Goal: Task Accomplishment & Management: Use online tool/utility

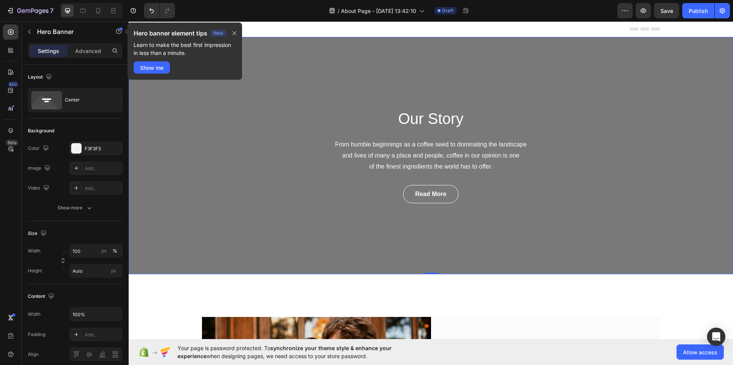
click at [293, 207] on div "Our Story Heading From humble beginnings as a coffee seed to dominating the lan…" at bounding box center [431, 155] width 604 height 237
click at [238, 29] on div "Hero banner element tips New Learn to make the best first impression in less th…" at bounding box center [184, 51] width 114 height 57
click at [235, 32] on icon "button" at bounding box center [234, 33] width 6 height 6
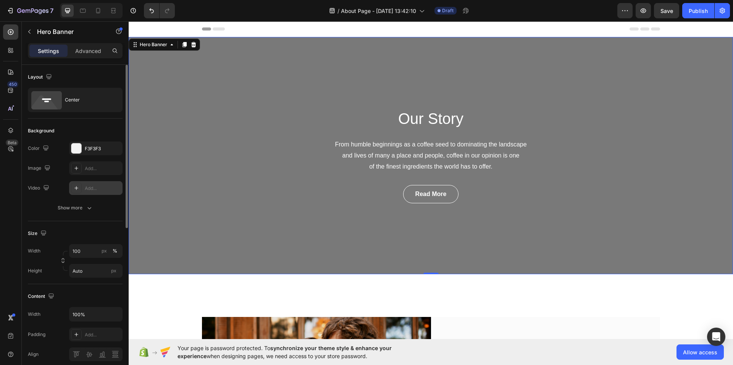
click at [80, 188] on div at bounding box center [76, 188] width 11 height 11
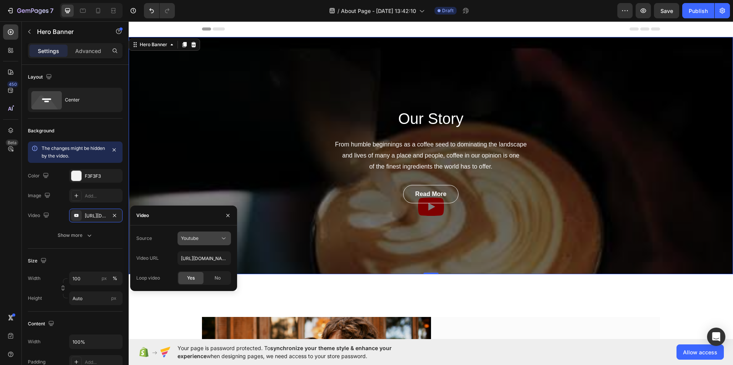
click at [203, 241] on div "Youtube" at bounding box center [200, 238] width 39 height 7
click at [203, 255] on span "Video hosting" at bounding box center [195, 257] width 29 height 7
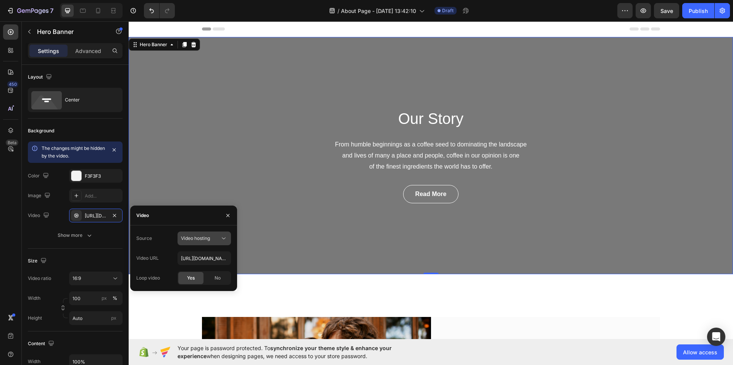
click at [208, 240] on span "Video hosting" at bounding box center [195, 238] width 29 height 6
click at [198, 237] on span "Video hosting" at bounding box center [195, 238] width 29 height 6
click at [201, 253] on input "https://cdn.shopify.com/videos/c/o/v/92a407d4e0c94a288eb54cac18c387dc.mp4" at bounding box center [203, 258] width 53 height 14
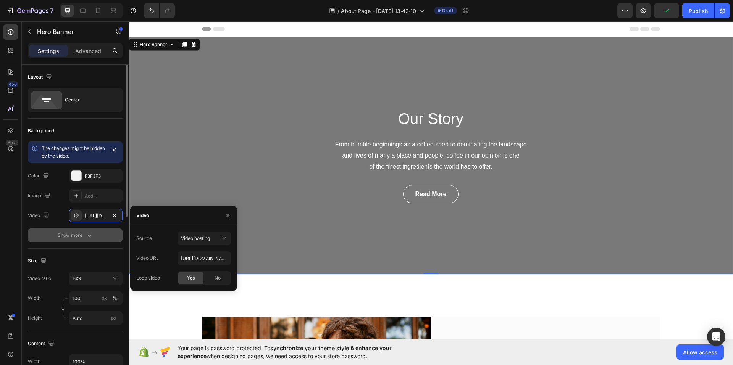
click at [71, 237] on div "Show more" at bounding box center [75, 236] width 35 height 8
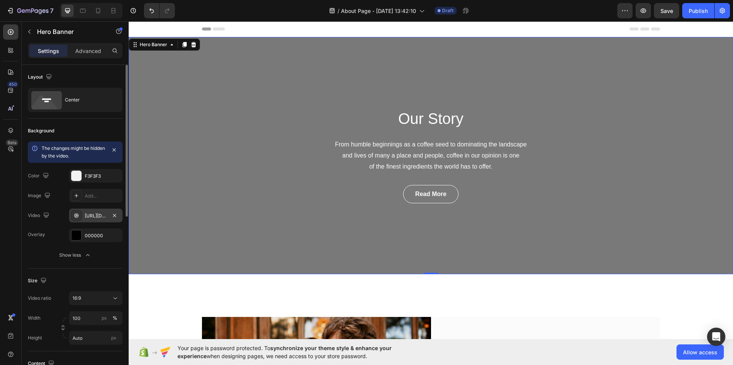
click at [102, 214] on div "https://cdn.shopify.com/videos/c/o/v/92a407d4e0c94a288eb54cac18c387dc.mp4" at bounding box center [96, 216] width 22 height 7
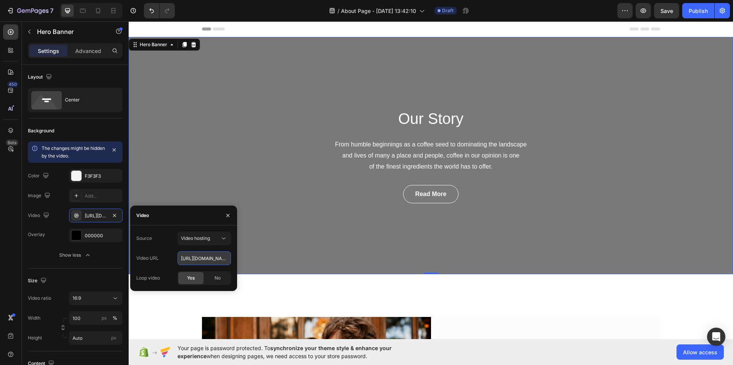
click at [208, 254] on input "https://cdn.shopify.com/videos/c/o/v/92a407d4e0c94a288eb54cac18c387dc.mp4" at bounding box center [203, 258] width 53 height 14
click at [212, 238] on div "Video hosting" at bounding box center [200, 238] width 39 height 7
click at [198, 236] on span "Video hosting" at bounding box center [195, 238] width 29 height 6
click at [200, 258] on input "https://cdn.shopify.com/videos/c/o/v/92a407d4e0c94a288eb54cac18c387dc.mp4" at bounding box center [203, 258] width 53 height 14
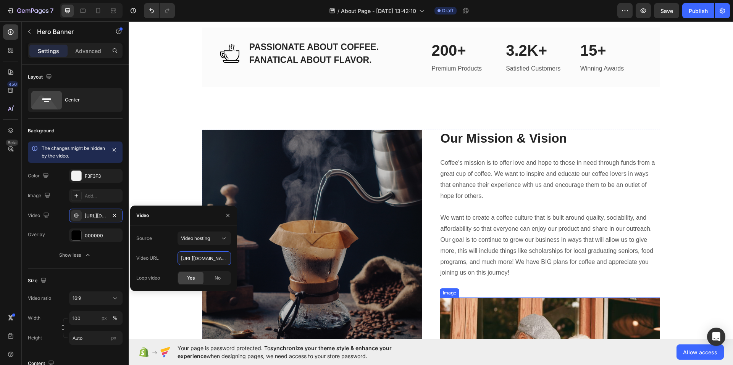
scroll to position [763, 0]
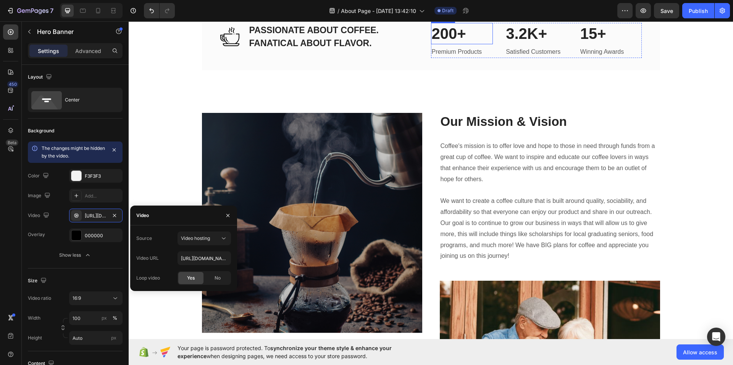
click at [452, 44] on p "200+" at bounding box center [462, 34] width 61 height 20
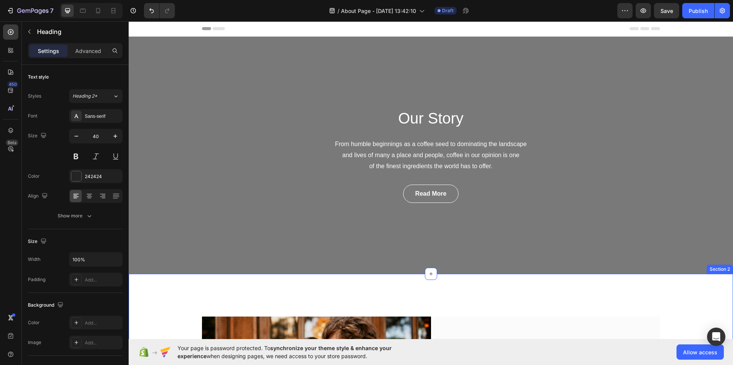
scroll to position [0, 0]
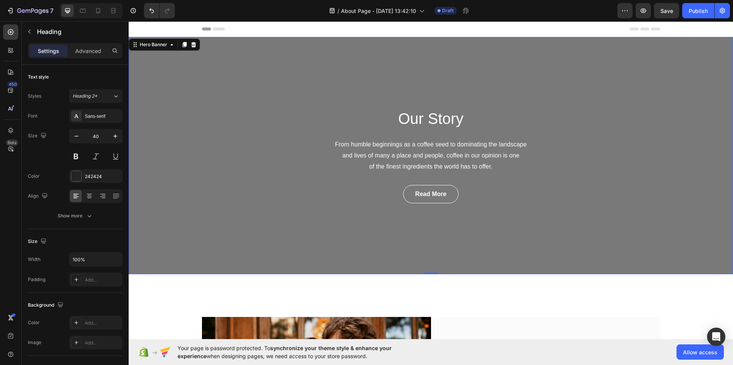
click at [219, 111] on div "Our Story Heading From humble beginnings as a coffee seed to dominating the lan…" at bounding box center [431, 155] width 604 height 237
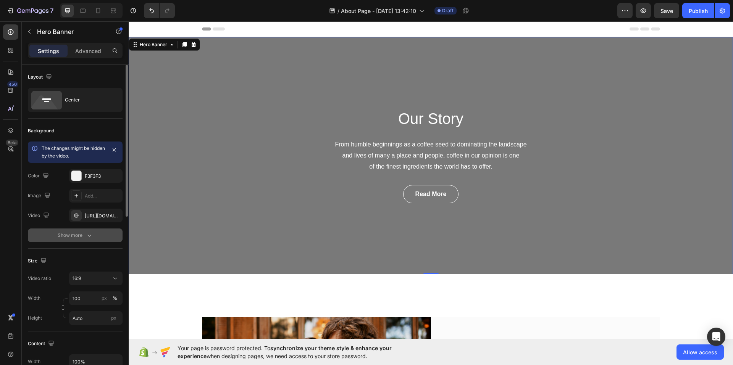
click at [80, 242] on button "Show more" at bounding box center [75, 236] width 95 height 14
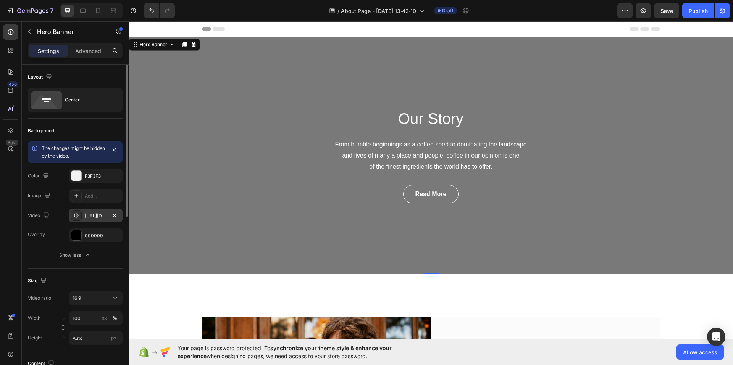
click at [97, 216] on div "https://cdn.shopify.com/videos/c/o/v/92a407d4e0c94a288eb54cac18c387dc.mp4" at bounding box center [96, 216] width 22 height 7
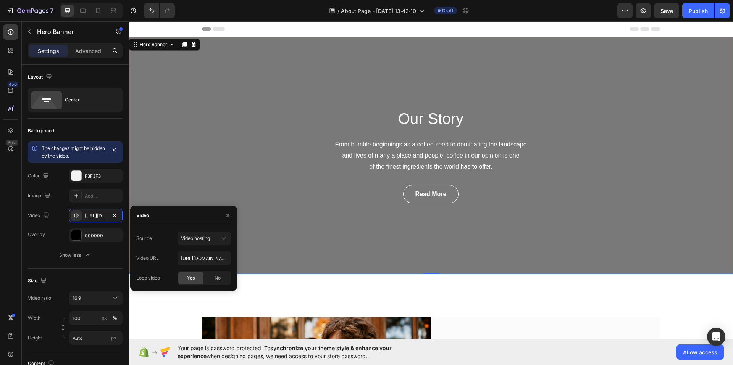
click at [213, 247] on div "Source Video hosting Video URL https://cdn.shopify.com/videos/c/o/v/92a407d4e0c…" at bounding box center [183, 258] width 95 height 53
click at [213, 242] on div "Video hosting" at bounding box center [204, 239] width 47 height 8
click at [204, 266] on div "Youtube" at bounding box center [196, 271] width 63 height 15
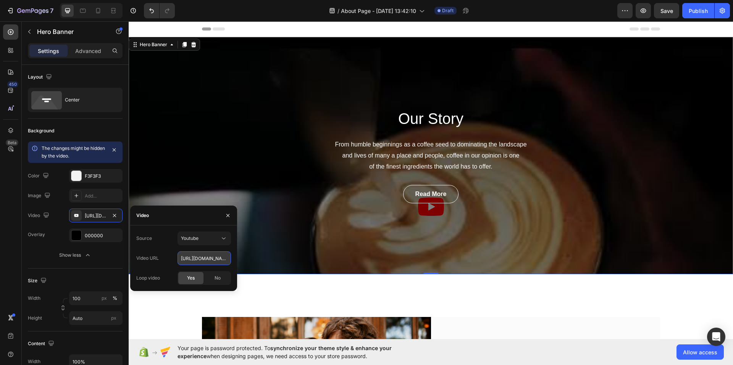
click at [214, 259] on input "https://youtu.be/KOxfzBp72uk" at bounding box center [203, 258] width 53 height 14
paste input "EdN7DNzVPXw"
type input "https://youtu.be/EdN7DNzVPXw"
click at [190, 283] on div "Yes" at bounding box center [190, 278] width 25 height 12
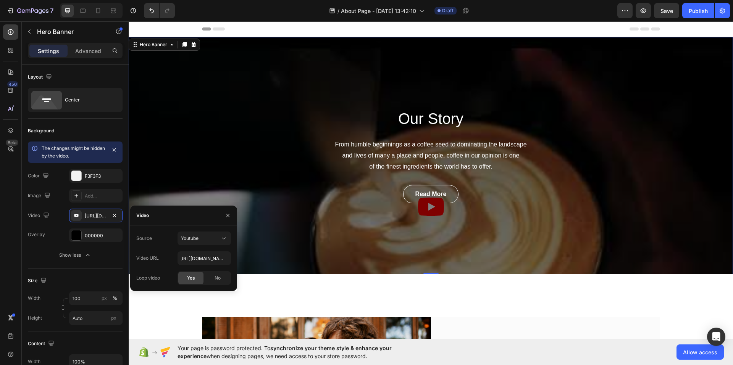
scroll to position [0, 0]
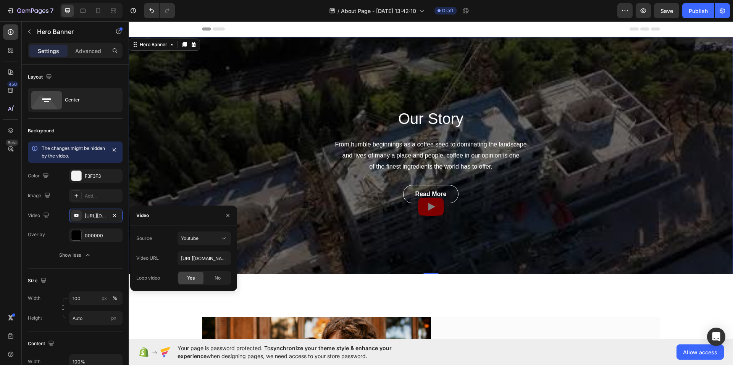
click at [431, 214] on div "Our Story Heading From humble beginnings as a coffee seed to dominating the lan…" at bounding box center [431, 155] width 604 height 237
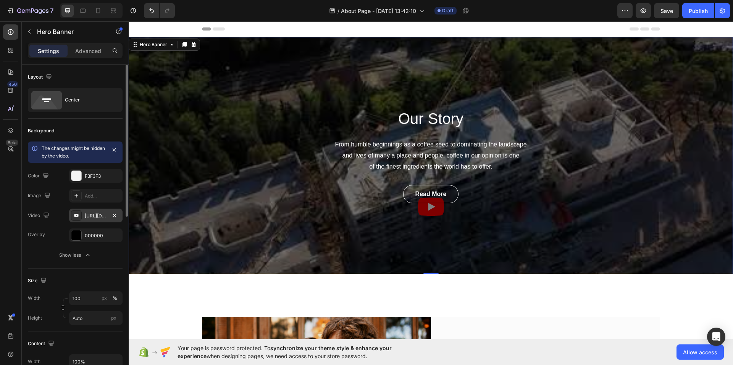
click at [100, 219] on div "https://youtu.be/EdN7DNzVPXw" at bounding box center [95, 216] width 53 height 14
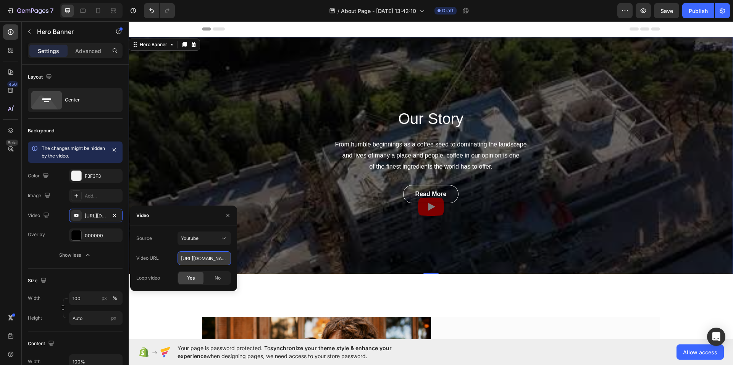
click at [188, 259] on input "https://youtu.be/EdN7DNzVPXw" at bounding box center [203, 258] width 53 height 14
click at [195, 277] on span "Yes" at bounding box center [191, 278] width 8 height 7
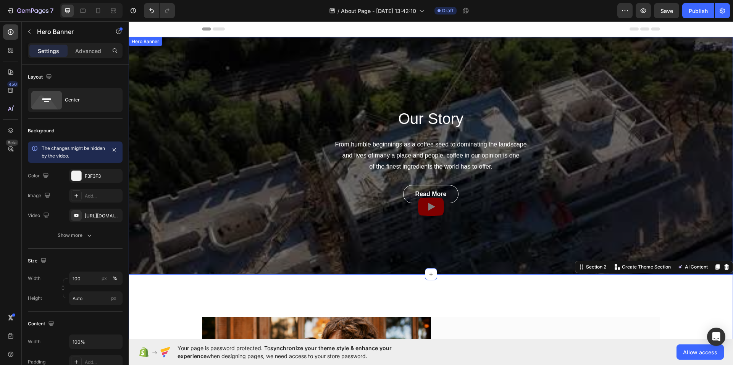
click at [352, 217] on div "Our Story Heading From humble beginnings as a coffee seed to dominating the lan…" at bounding box center [431, 155] width 604 height 237
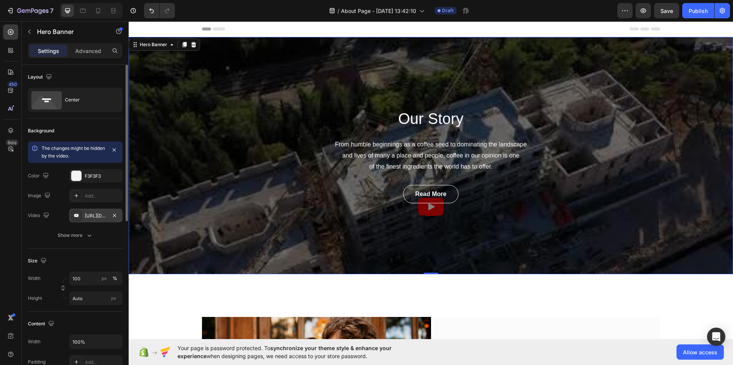
click at [95, 216] on div "https://youtu.be/EdN7DNzVPXw" at bounding box center [96, 216] width 22 height 7
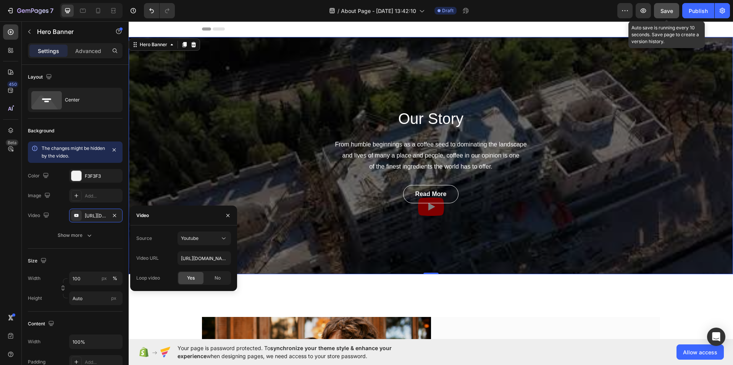
click at [672, 11] on span "Save" at bounding box center [666, 11] width 13 height 6
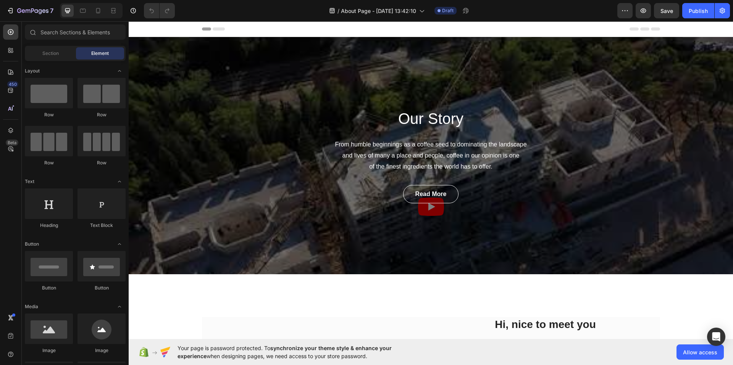
click at [156, 113] on div "Our Story Heading From humble beginnings as a coffee seed to dominating the lan…" at bounding box center [431, 155] width 604 height 237
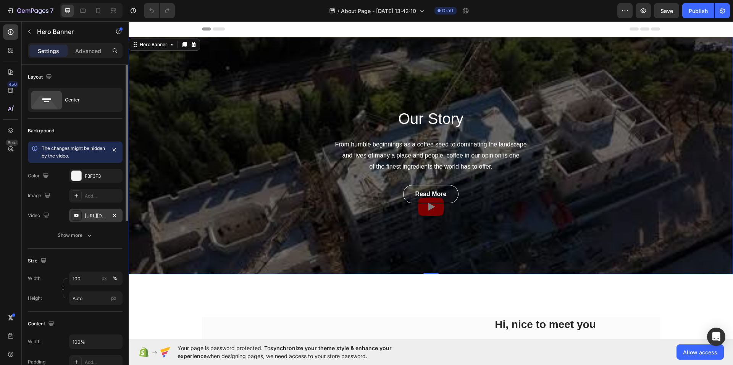
click at [98, 218] on div "https://youtu.be/EdN7DNzVPXw" at bounding box center [96, 216] width 22 height 7
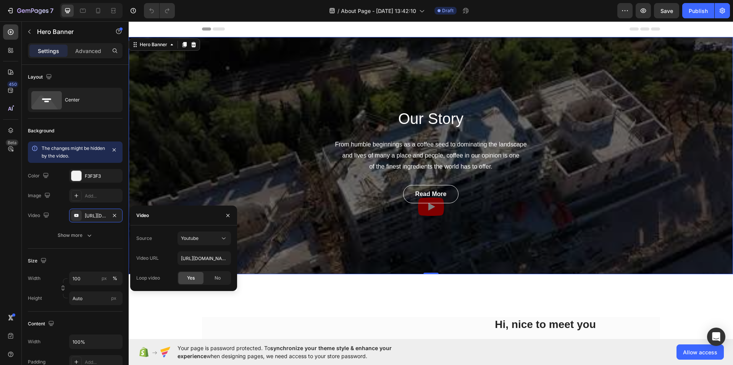
click at [186, 276] on div "Yes" at bounding box center [190, 278] width 25 height 12
click at [187, 278] on span "Yes" at bounding box center [191, 278] width 8 height 7
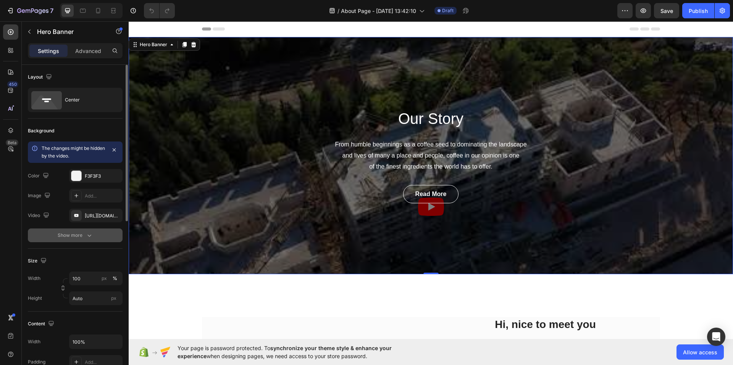
click at [76, 237] on div "Show more" at bounding box center [75, 236] width 35 height 8
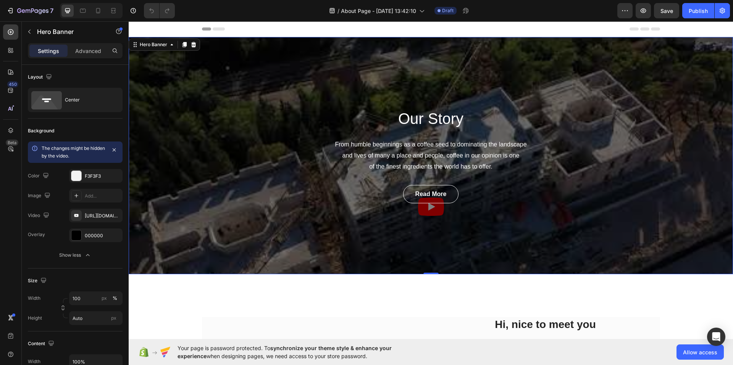
click at [429, 209] on div "Our Story Heading From humble beginnings as a coffee seed to dominating the lan…" at bounding box center [431, 155] width 604 height 237
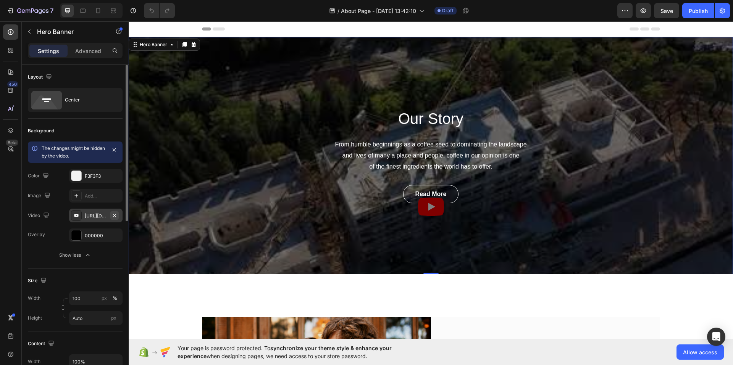
click at [114, 218] on icon "button" at bounding box center [114, 216] width 6 height 6
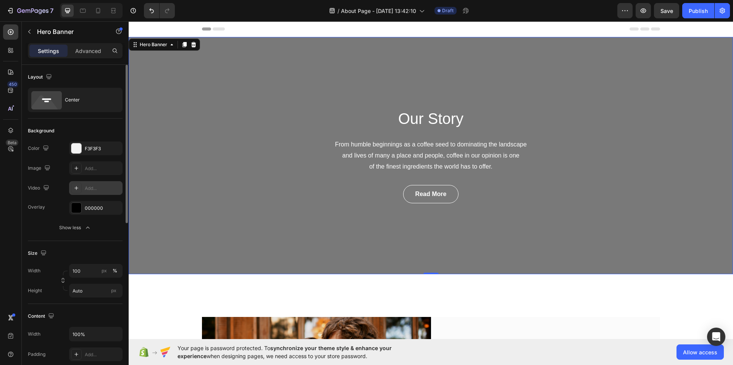
click at [99, 194] on div "Add..." at bounding box center [95, 188] width 53 height 14
type input "https://youtu.be/KOxfzBp72uk"
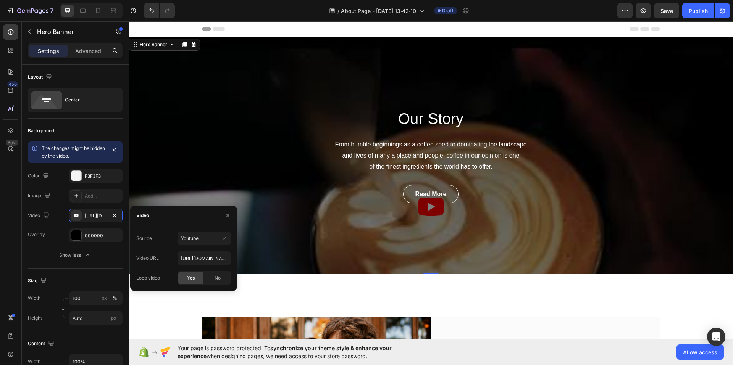
click at [204, 245] on div "Source Youtube Video URL https://youtu.be/KOxfzBp72uk Loop video Yes No" at bounding box center [183, 258] width 95 height 53
click at [205, 238] on div "Youtube" at bounding box center [200, 238] width 39 height 7
click at [203, 259] on span "Video hosting" at bounding box center [195, 257] width 29 height 7
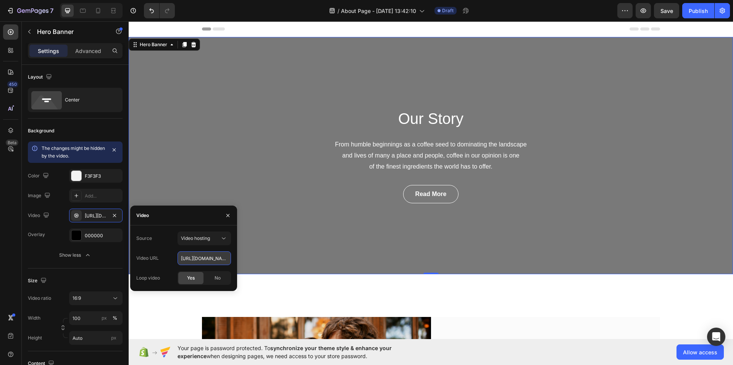
click at [201, 260] on input "https://cdn.shopify.com/videos/c/o/v/92a407d4e0c94a288eb54cac18c387dc.mp4" at bounding box center [203, 258] width 53 height 14
click at [205, 261] on input "https://cdn.shopify.com/videos/c/o/v/92a407d4e0c94a288eb54cac18c387dc.mp4" at bounding box center [203, 258] width 53 height 14
type input "h"
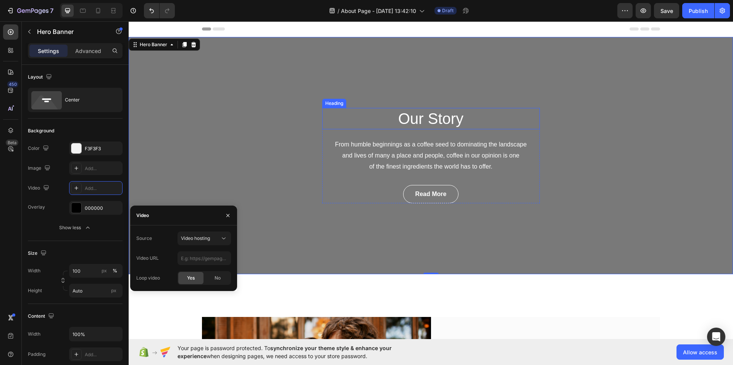
click at [437, 108] on div "Our Story Heading From humble beginnings as a coffee seed to dominating the lan…" at bounding box center [431, 155] width 604 height 237
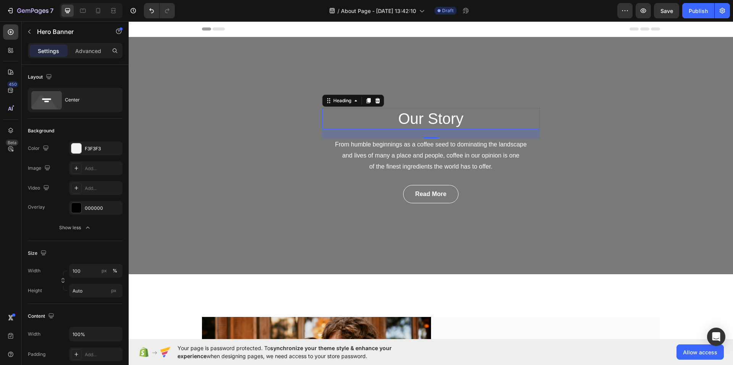
click at [438, 112] on p "Our Story" at bounding box center [431, 119] width 216 height 20
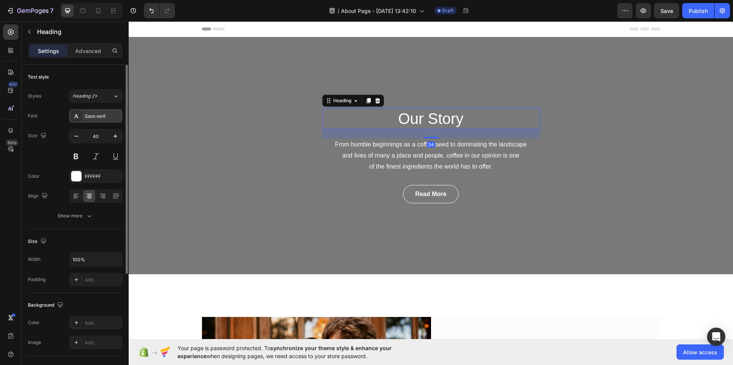
click at [101, 114] on div "Sans-serif" at bounding box center [103, 116] width 36 height 7
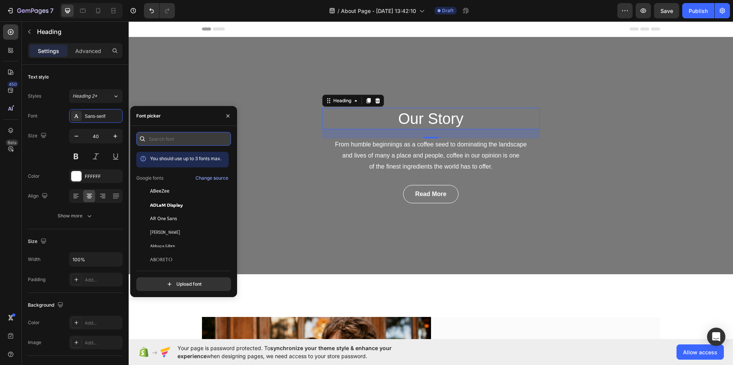
click at [164, 133] on input "text" at bounding box center [183, 139] width 95 height 14
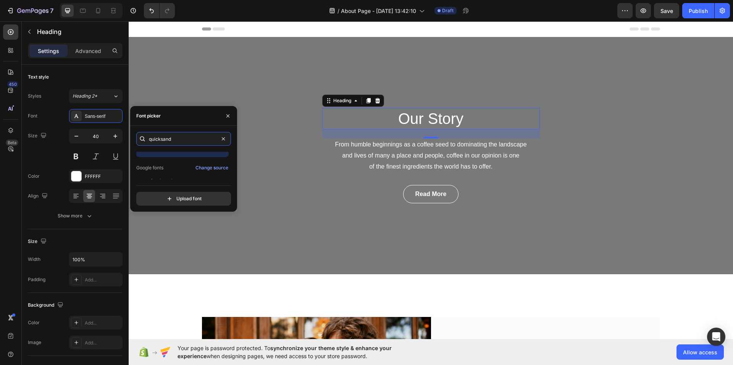
scroll to position [19, 0]
type input "quicksand"
click at [210, 166] on div "Quicksand" at bounding box center [182, 173] width 92 height 14
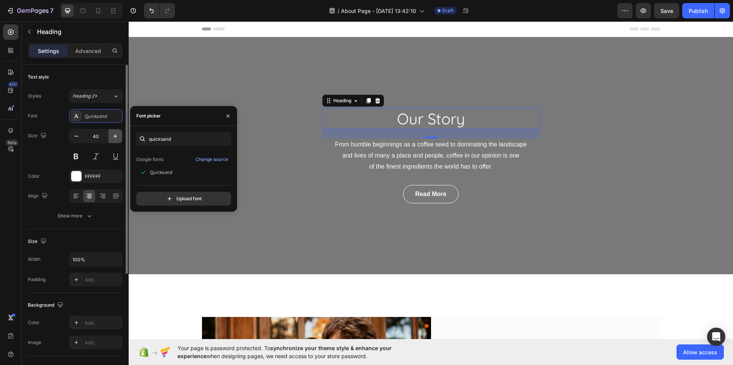
click at [114, 137] on icon "button" at bounding box center [115, 136] width 8 height 8
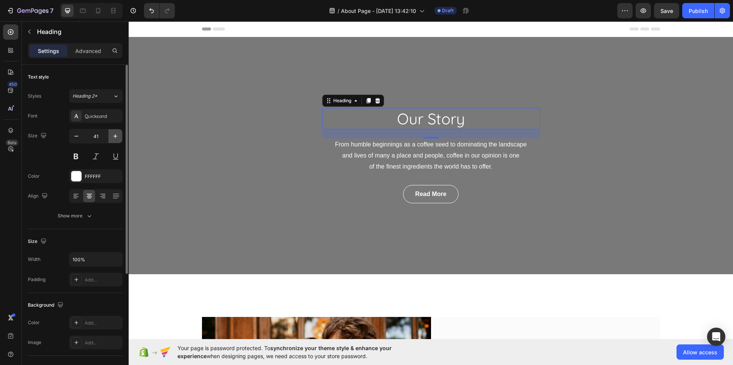
click at [114, 137] on icon "button" at bounding box center [115, 136] width 8 height 8
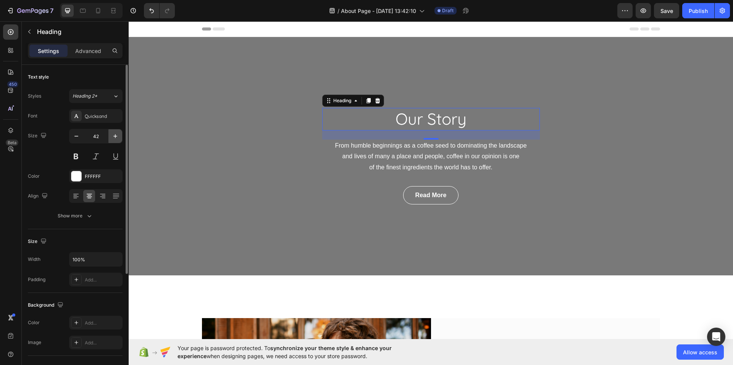
click at [114, 137] on icon "button" at bounding box center [115, 136] width 8 height 8
type input "43"
click at [73, 155] on button at bounding box center [76, 157] width 14 height 14
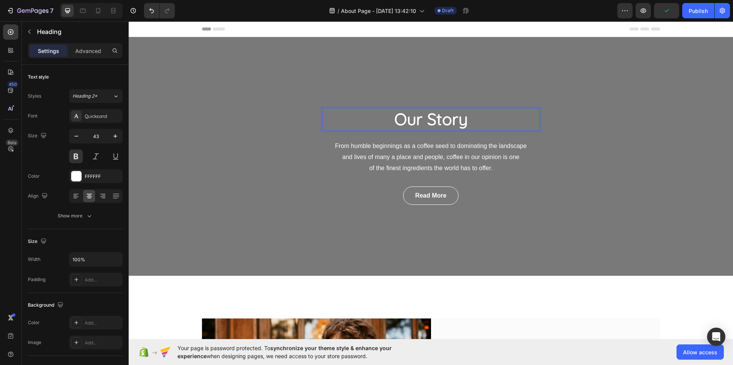
click at [480, 119] on p "Our Story" at bounding box center [431, 119] width 216 height 21
click at [473, 200] on div "Read More Button" at bounding box center [431, 196] width 218 height 18
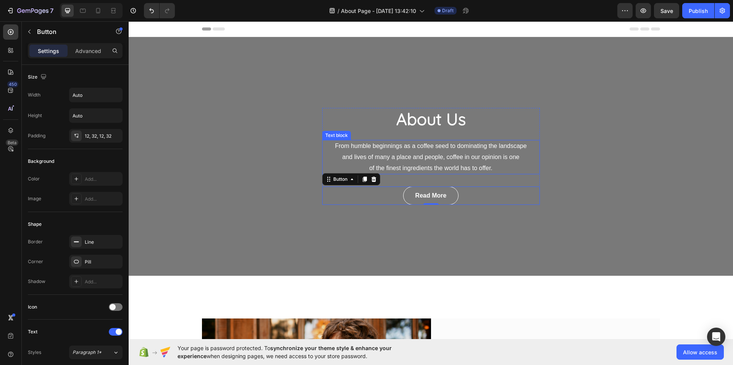
click at [456, 158] on p "From humble beginnings as a coffee seed to dominating the landscape and lives o…" at bounding box center [431, 157] width 216 height 33
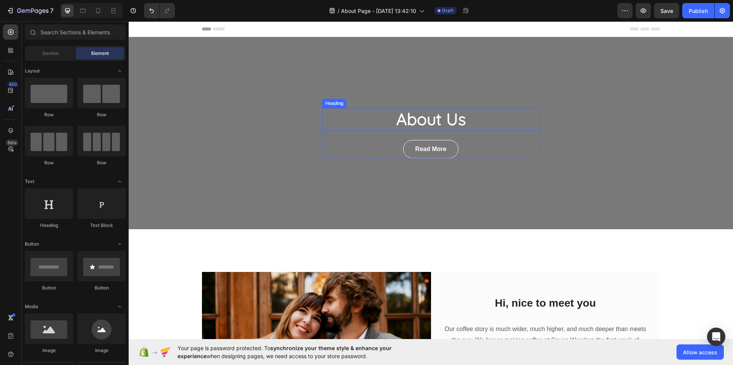
click at [437, 121] on p "About Us" at bounding box center [431, 119] width 216 height 21
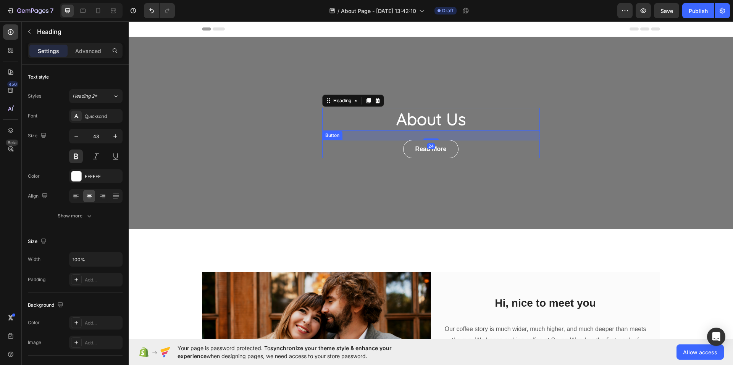
click at [464, 148] on div "Read More Button" at bounding box center [431, 149] width 218 height 18
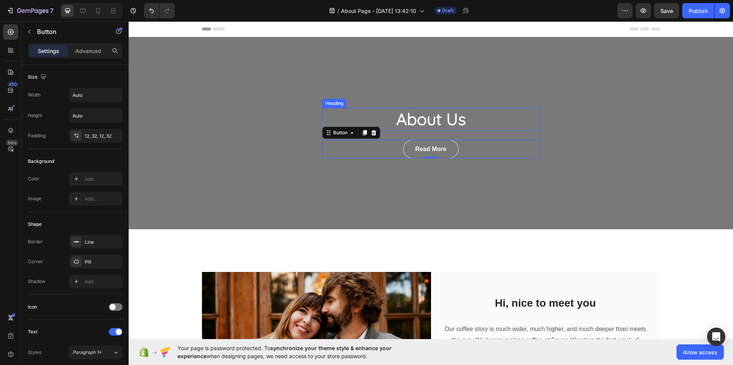
click at [453, 121] on p "About Us" at bounding box center [431, 119] width 216 height 21
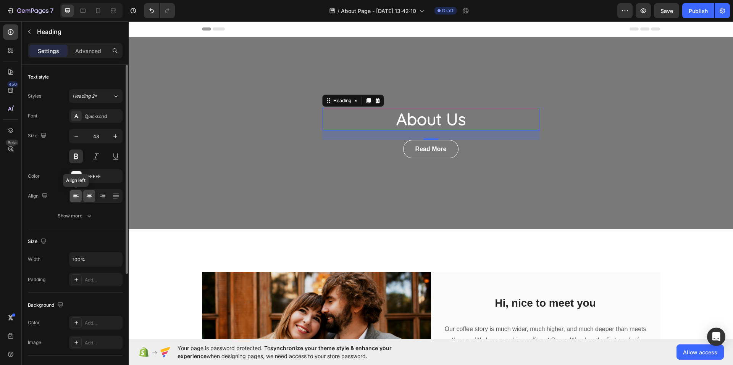
click at [78, 196] on icon at bounding box center [76, 196] width 8 height 8
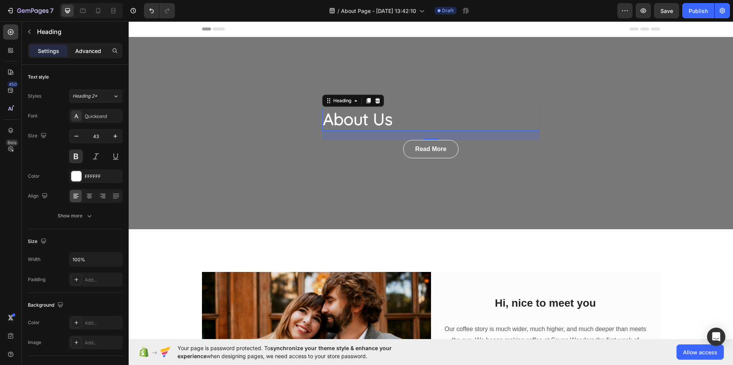
drag, startPoint x: 70, startPoint y: 48, endPoint x: 74, endPoint y: 51, distance: 4.1
click at [70, 48] on div "Advanced" at bounding box center [88, 51] width 38 height 12
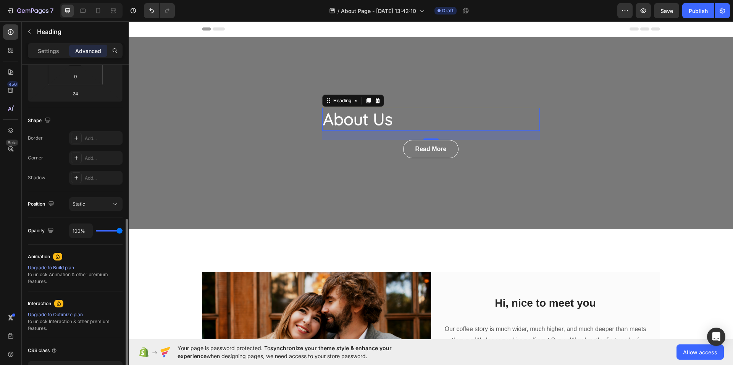
scroll to position [191, 0]
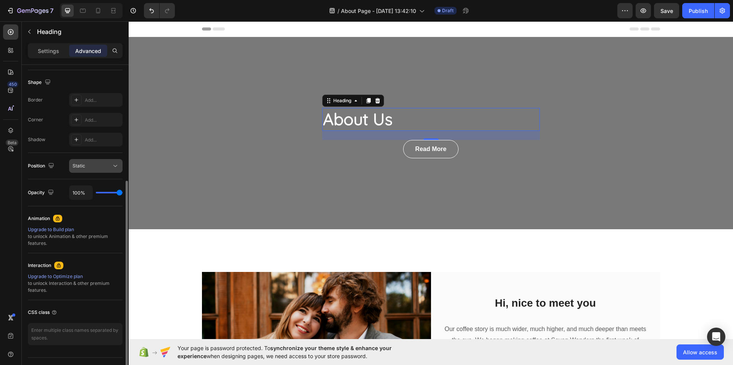
click at [85, 166] on div "Static" at bounding box center [92, 166] width 39 height 7
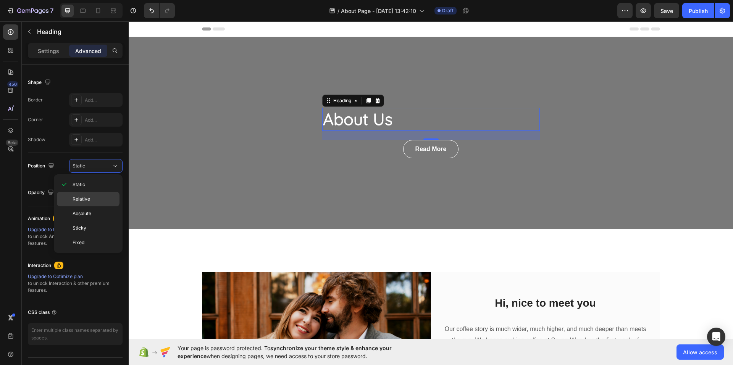
click at [87, 196] on span "Relative" at bounding box center [82, 199] width 18 height 7
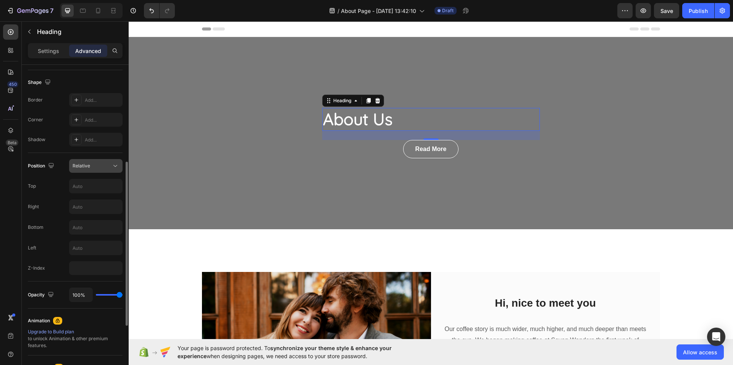
click at [86, 164] on span "Relative" at bounding box center [82, 166] width 18 height 6
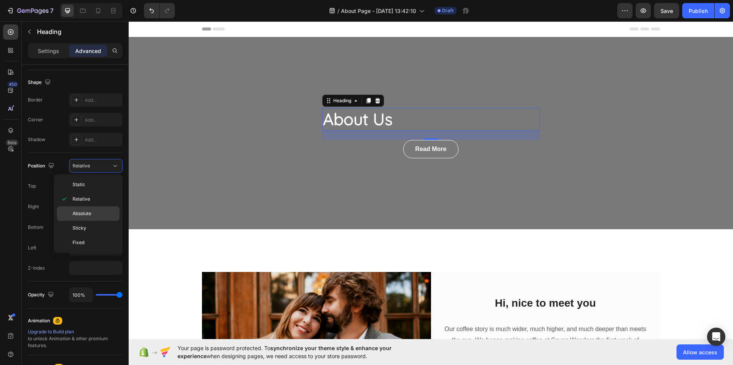
click at [90, 213] on span "Absolute" at bounding box center [82, 213] width 19 height 7
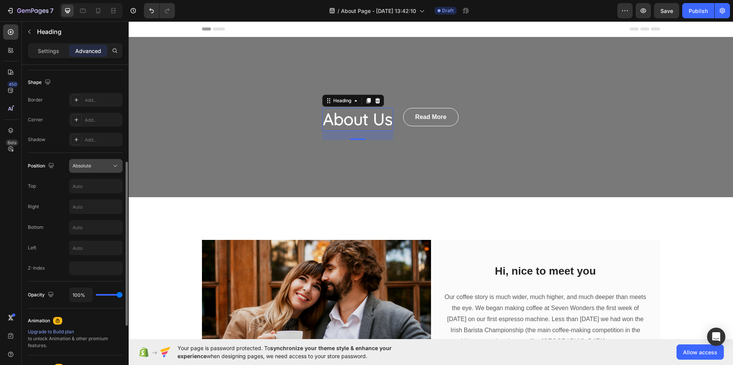
click at [92, 172] on button "Absolute" at bounding box center [95, 166] width 53 height 14
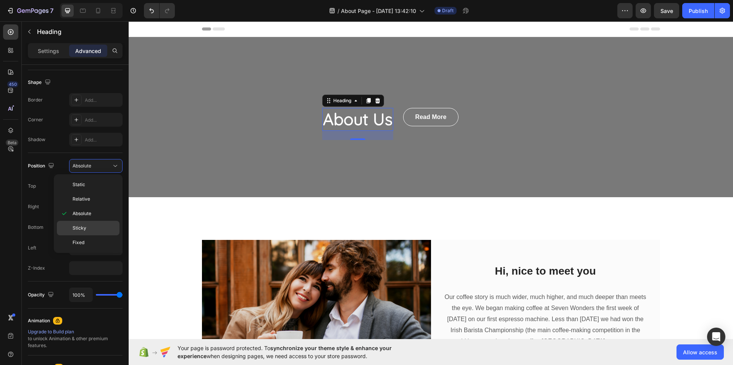
click at [80, 226] on span "Sticky" at bounding box center [80, 228] width 14 height 7
type input "0"
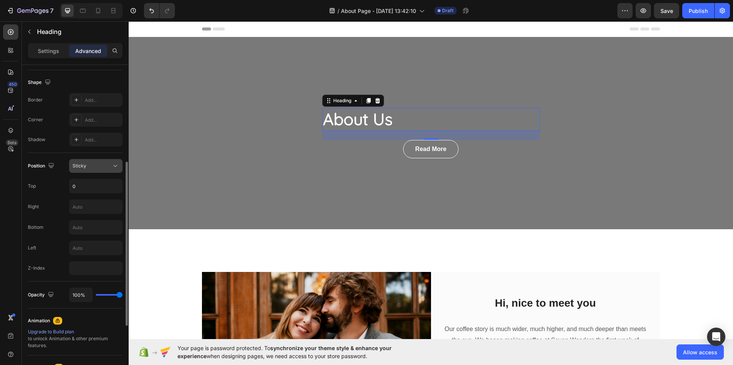
click at [97, 167] on div "Sticky" at bounding box center [92, 166] width 39 height 7
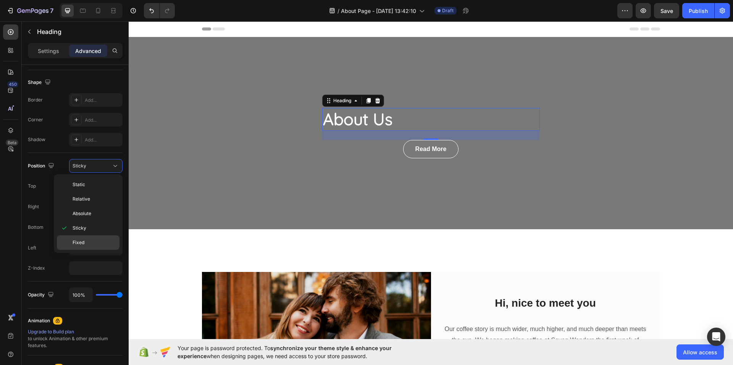
click at [85, 240] on p "Fixed" at bounding box center [95, 242] width 44 height 7
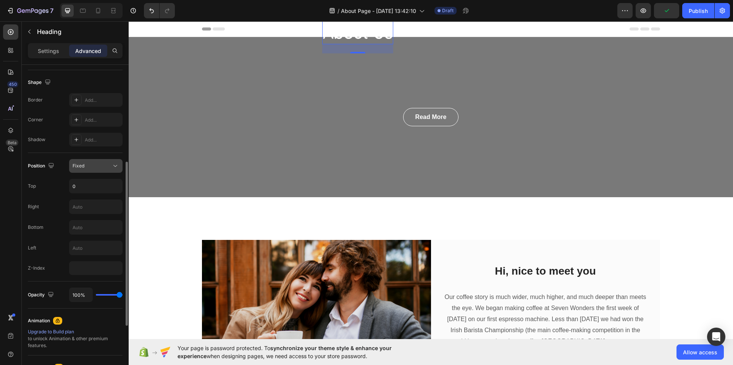
click at [90, 166] on div "Fixed" at bounding box center [92, 166] width 39 height 7
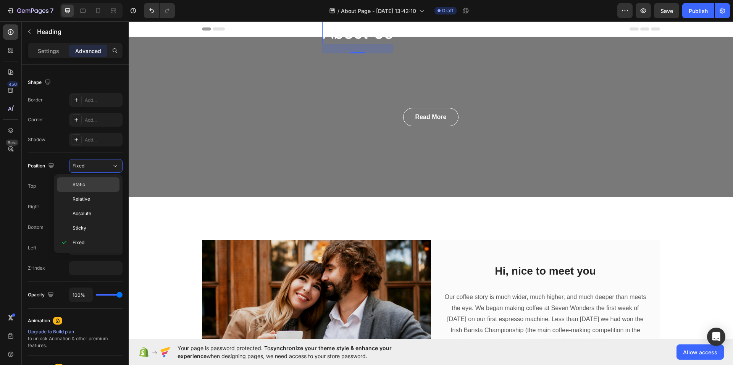
click at [90, 186] on p "Static" at bounding box center [95, 184] width 44 height 7
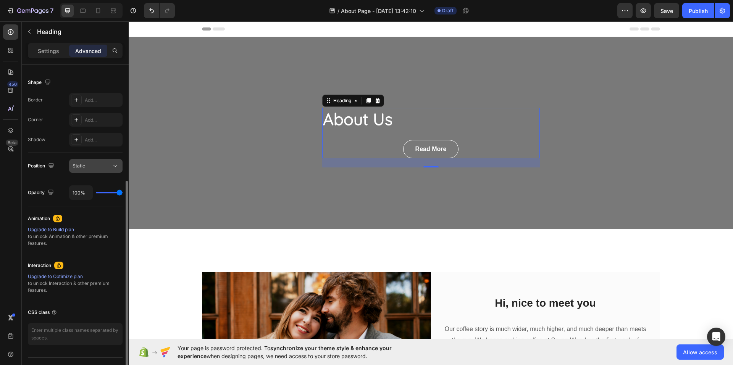
click at [91, 163] on div "Static" at bounding box center [92, 166] width 39 height 7
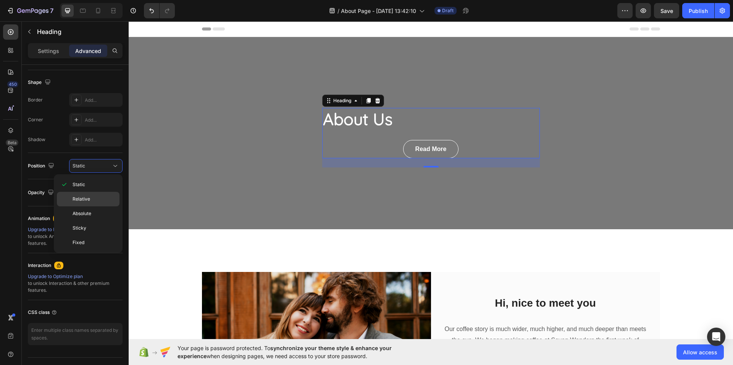
click at [92, 206] on div "Relative" at bounding box center [88, 213] width 63 height 15
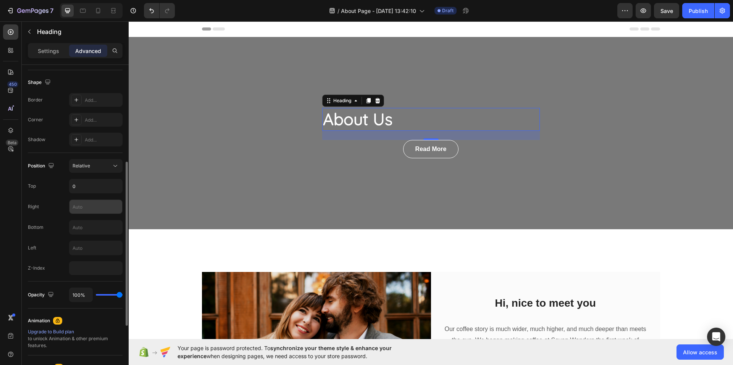
click at [89, 213] on input "text" at bounding box center [95, 207] width 53 height 14
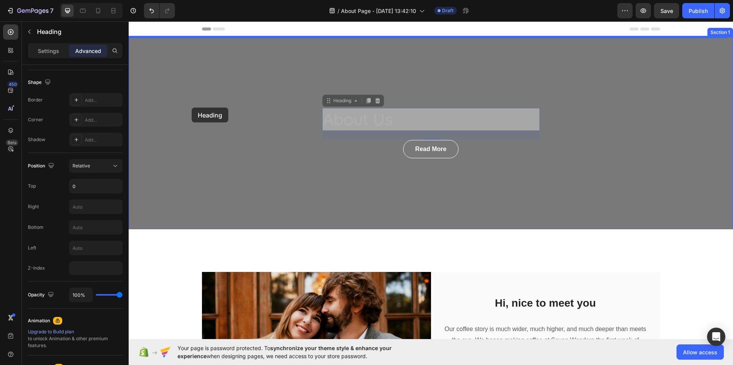
drag, startPoint x: 327, startPoint y: 102, endPoint x: 191, endPoint y: 109, distance: 136.0
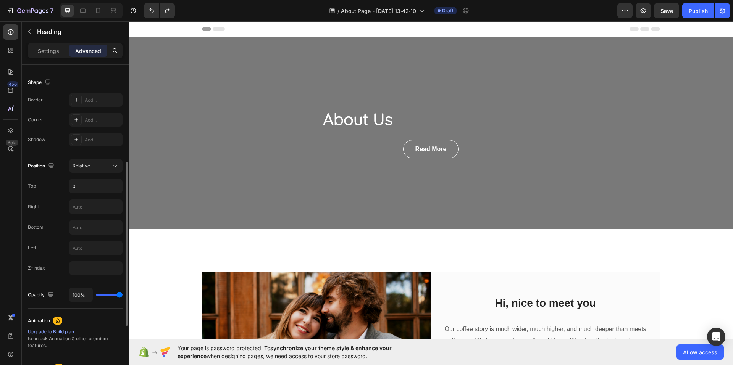
scroll to position [76, 0]
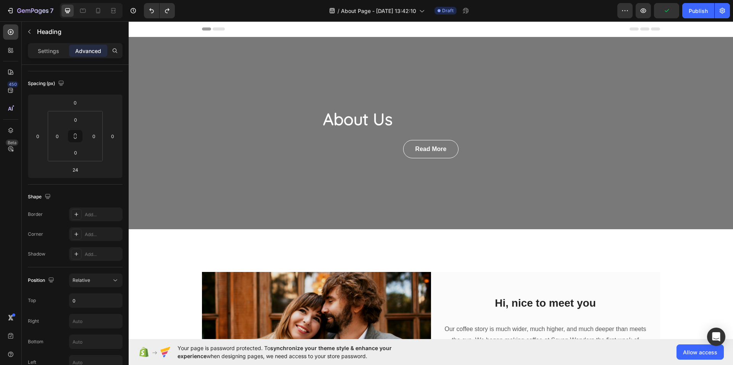
click at [329, 126] on h2 "About Us" at bounding box center [431, 119] width 218 height 23
click at [367, 116] on p "About Us" at bounding box center [431, 119] width 216 height 21
click at [396, 117] on p "About Us" at bounding box center [431, 119] width 216 height 21
drag, startPoint x: 386, startPoint y: 108, endPoint x: 382, endPoint y: 109, distance: 3.8
click at [386, 109] on h2 "About Us" at bounding box center [431, 119] width 218 height 23
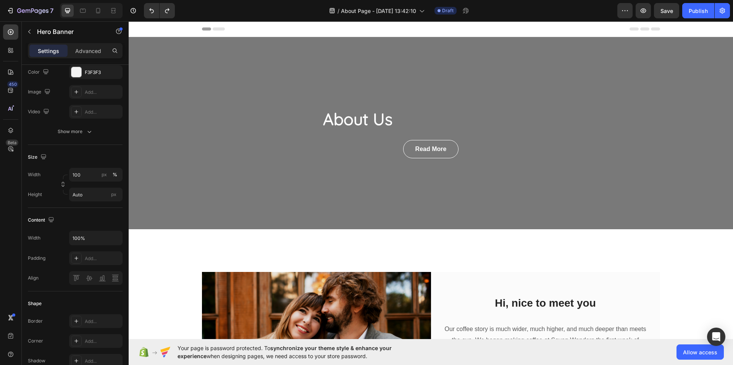
click at [341, 105] on div "About Us Heading Read More Button Row" at bounding box center [431, 133] width 604 height 192
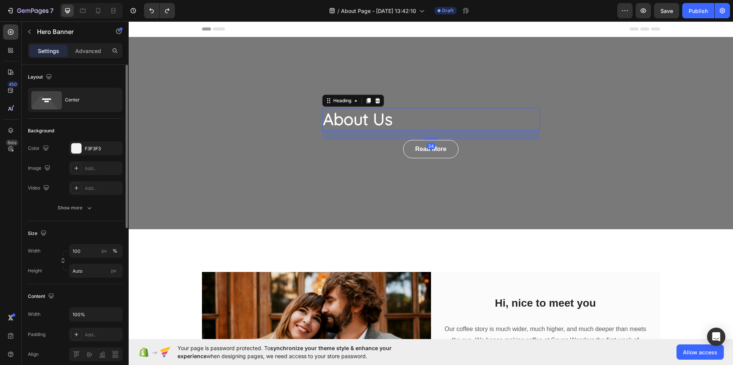
click at [364, 125] on p "About Us" at bounding box center [431, 119] width 216 height 21
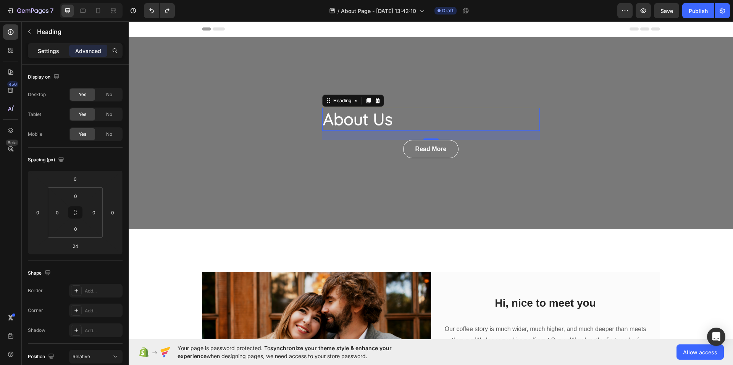
click at [53, 46] on div "Settings" at bounding box center [48, 51] width 38 height 12
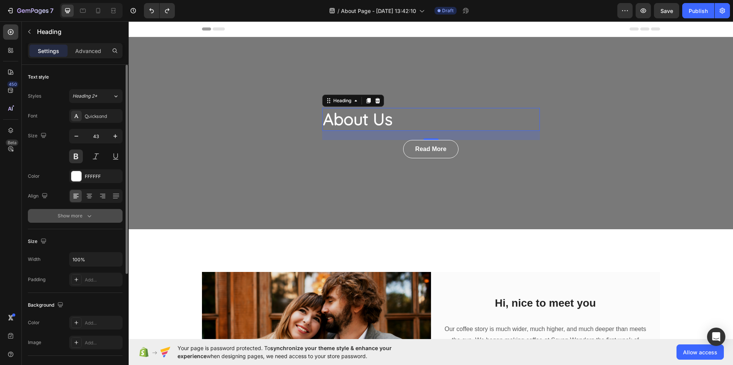
click at [86, 214] on icon "button" at bounding box center [89, 216] width 8 height 8
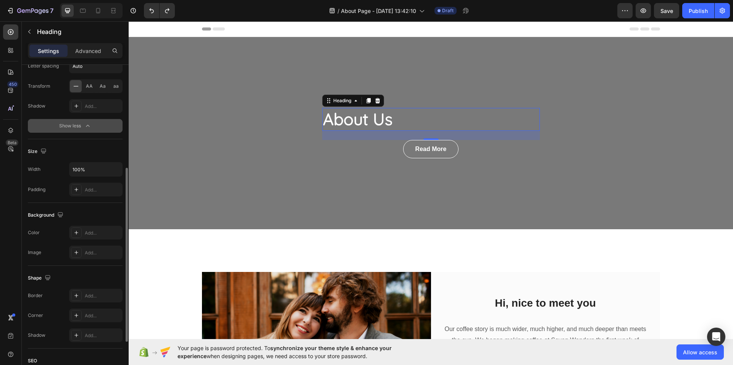
scroll to position [274, 0]
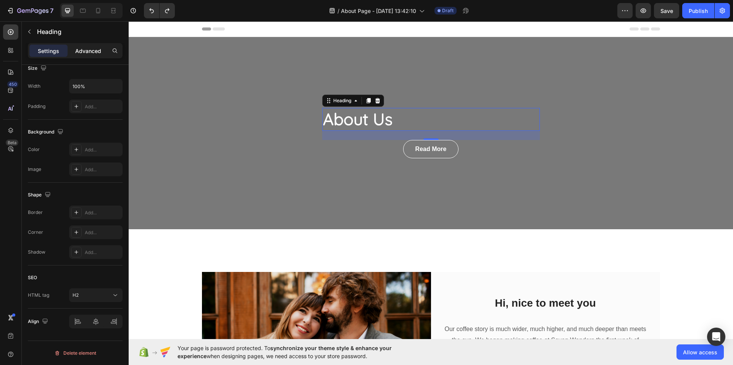
click at [83, 50] on p "Advanced" at bounding box center [88, 51] width 26 height 8
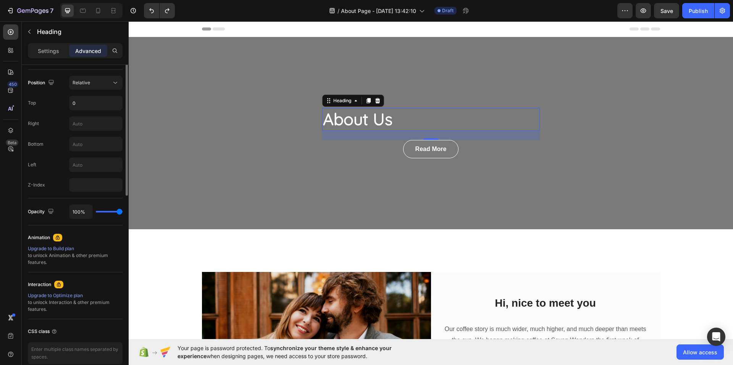
scroll to position [121, 0]
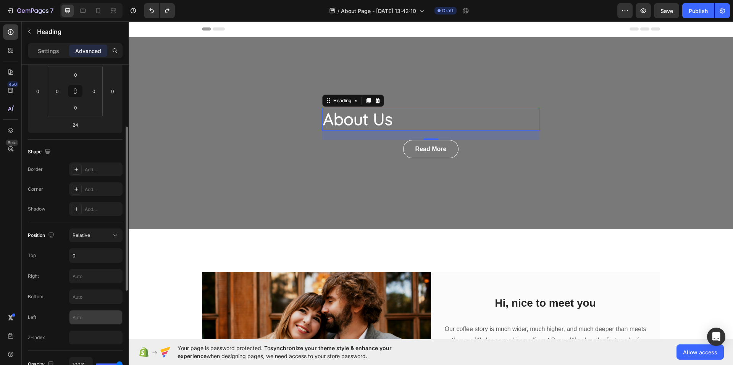
click at [89, 319] on input "text" at bounding box center [95, 318] width 53 height 14
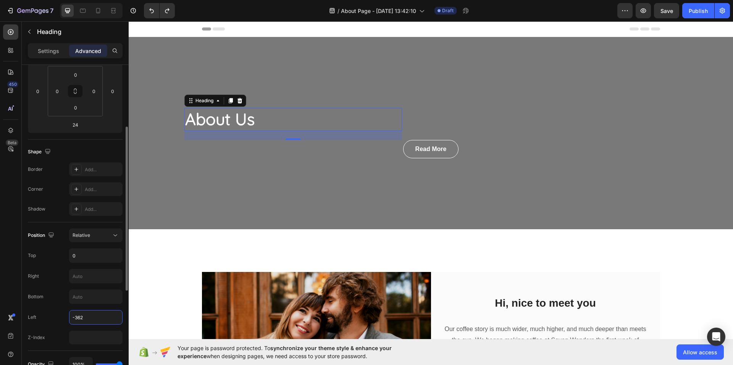
type input "-361"
click at [93, 294] on input "text" at bounding box center [95, 297] width 53 height 14
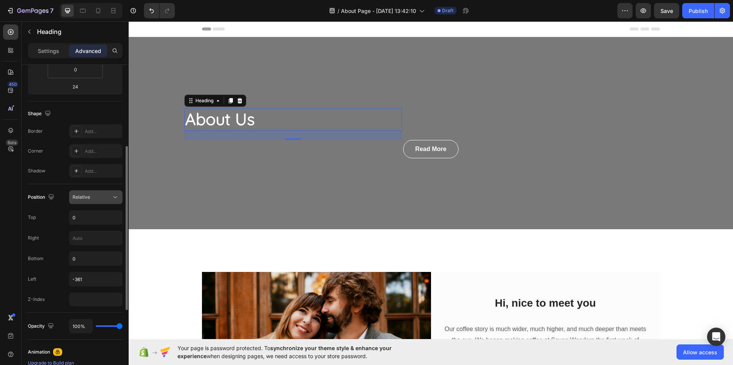
click at [84, 193] on button "Relative" at bounding box center [95, 197] width 53 height 14
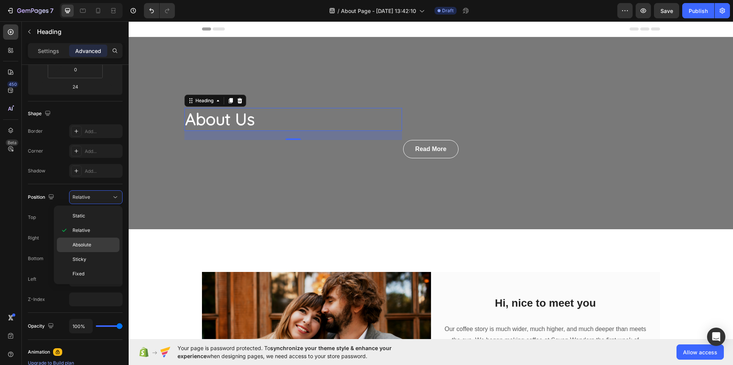
click at [83, 252] on div "Absolute" at bounding box center [88, 259] width 63 height 15
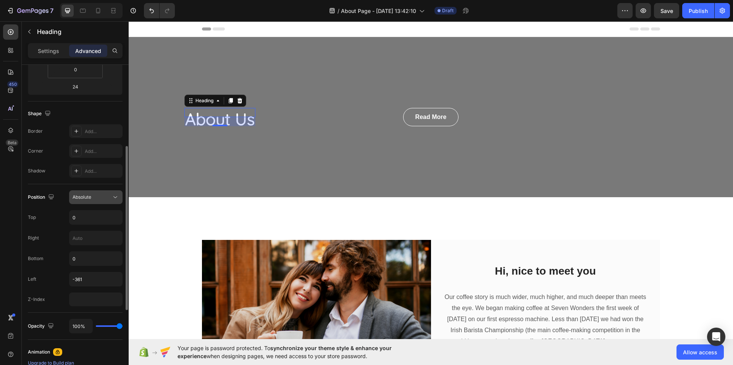
click at [85, 200] on span "Absolute" at bounding box center [82, 197] width 19 height 6
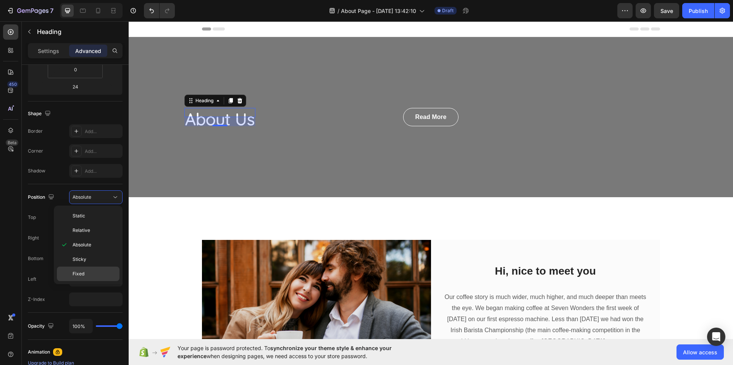
click at [89, 274] on p "Fixed" at bounding box center [95, 274] width 44 height 7
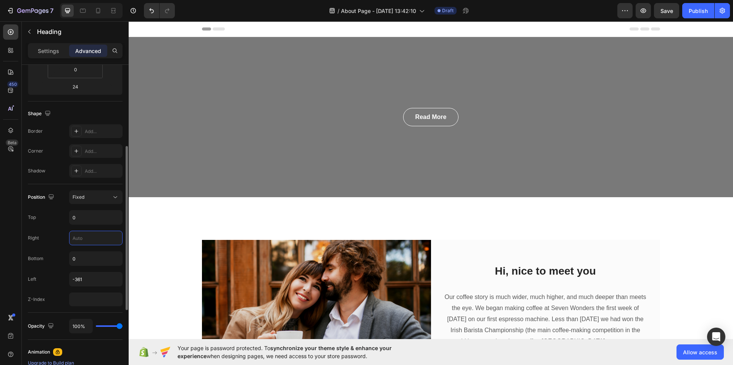
click at [89, 237] on input "text" at bounding box center [95, 238] width 53 height 14
click at [87, 193] on div "Fixed" at bounding box center [96, 197] width 47 height 8
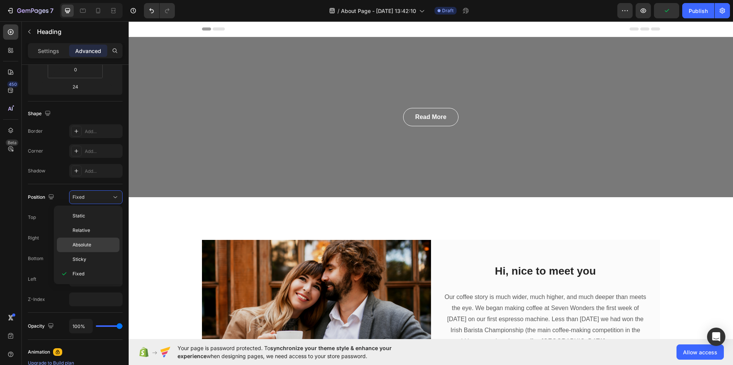
click at [85, 243] on span "Absolute" at bounding box center [82, 245] width 19 height 7
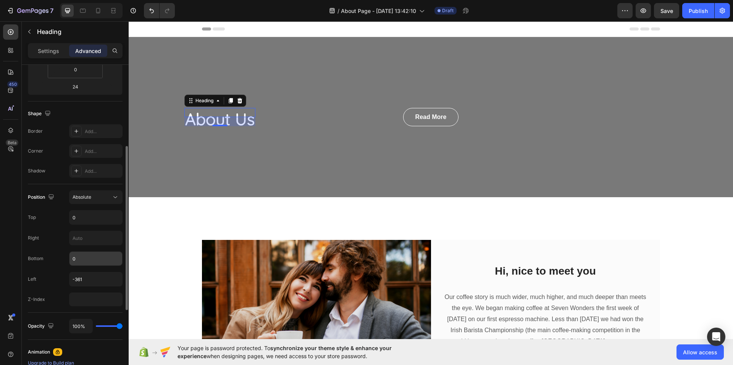
click at [93, 256] on input "0" at bounding box center [95, 259] width 53 height 14
type input "-41"
click at [90, 196] on span "Absolute" at bounding box center [82, 197] width 19 height 6
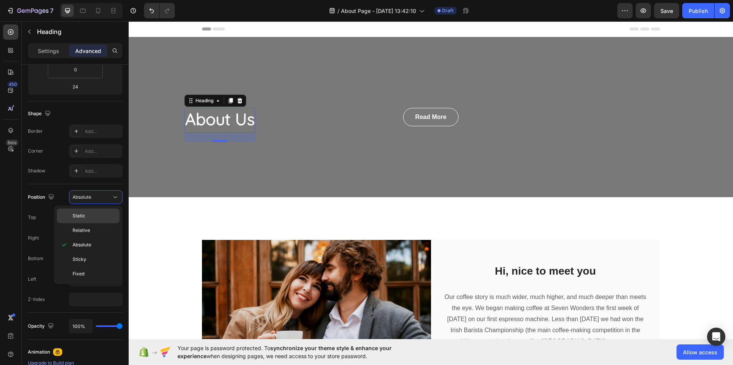
click at [87, 223] on div "Static" at bounding box center [88, 230] width 63 height 15
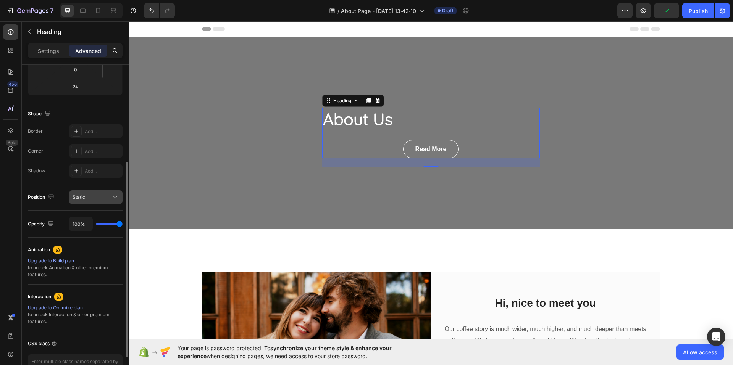
click at [98, 197] on div "Static" at bounding box center [92, 197] width 39 height 7
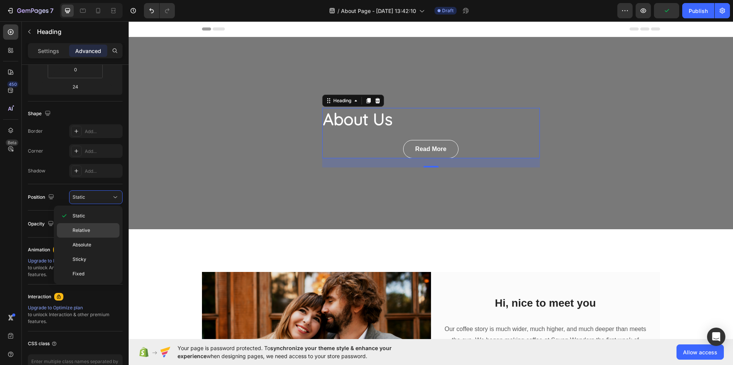
click at [89, 238] on div "Relative" at bounding box center [88, 245] width 63 height 15
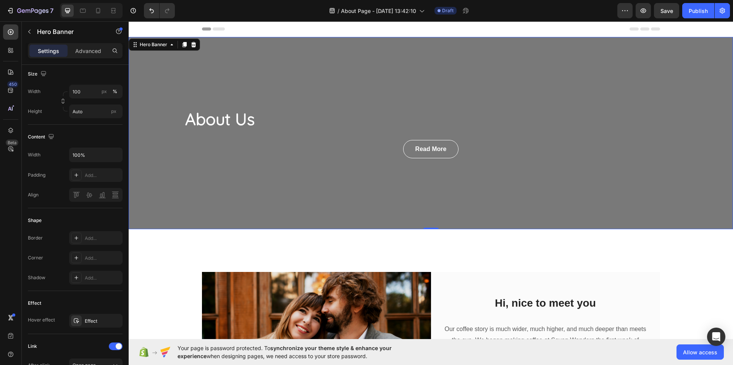
click at [484, 202] on div "About Us Heading Read More Button Row" at bounding box center [431, 133] width 604 height 192
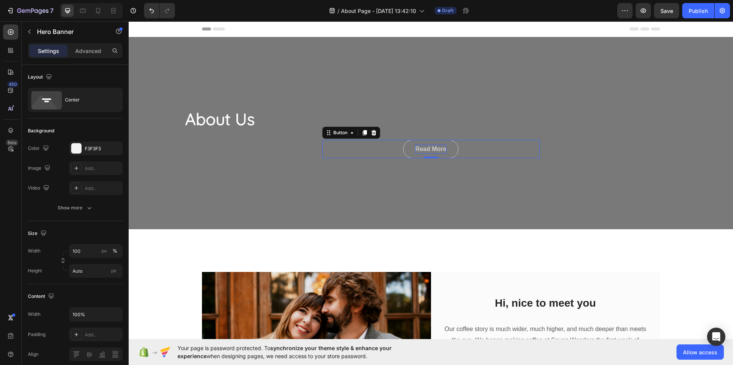
click at [426, 150] on div "Read More" at bounding box center [430, 149] width 31 height 9
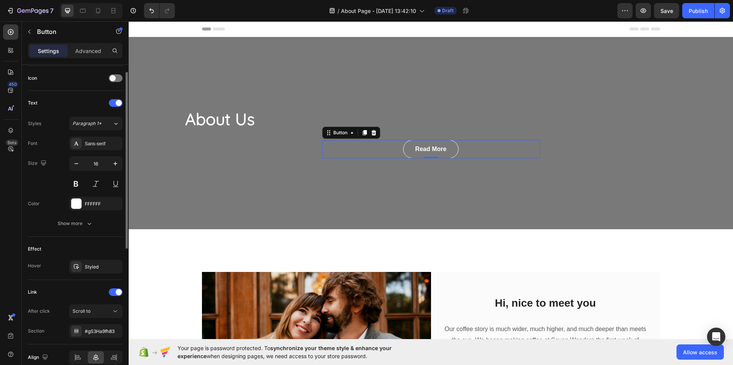
scroll to position [265, 0]
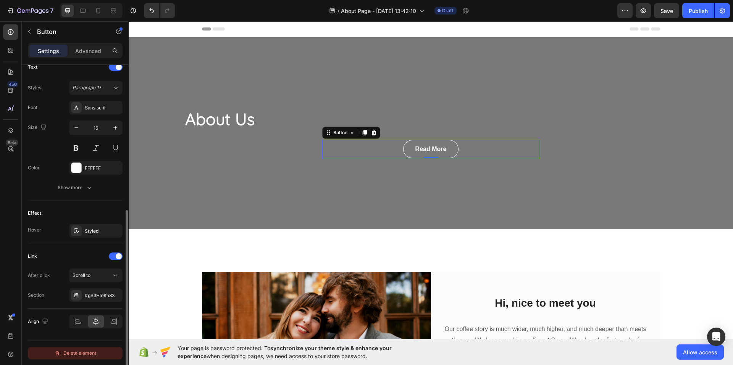
click at [77, 350] on div "Delete element" at bounding box center [75, 353] width 42 height 9
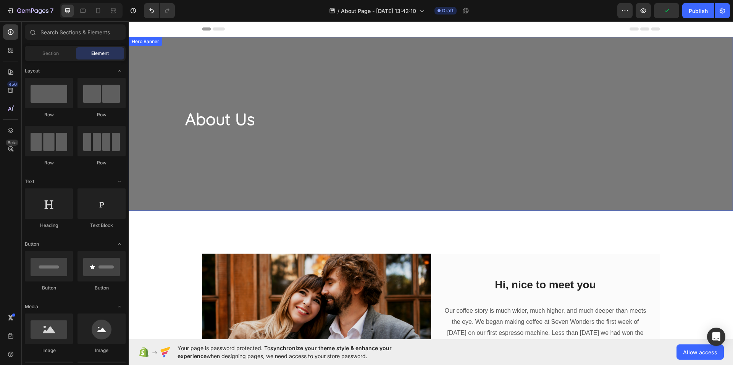
click at [221, 167] on div "About Us Heading Row" at bounding box center [431, 124] width 604 height 174
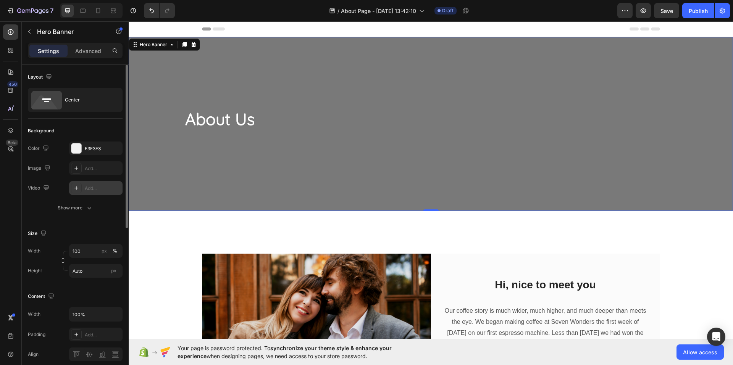
click at [97, 185] on div "Add..." at bounding box center [103, 188] width 36 height 7
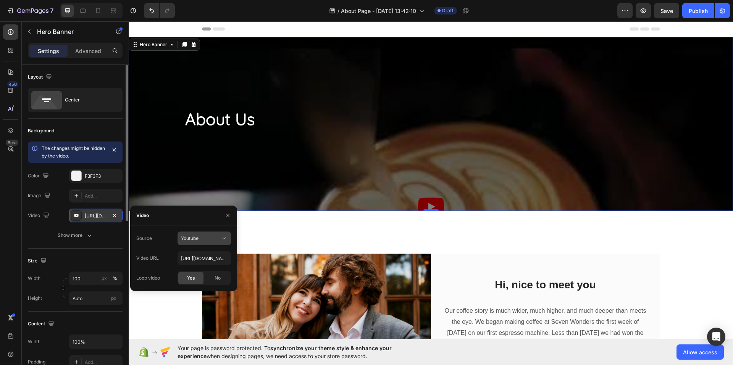
click at [195, 235] on span "Youtube" at bounding box center [190, 238] width 18 height 6
click at [200, 259] on span "Video hosting" at bounding box center [195, 257] width 29 height 7
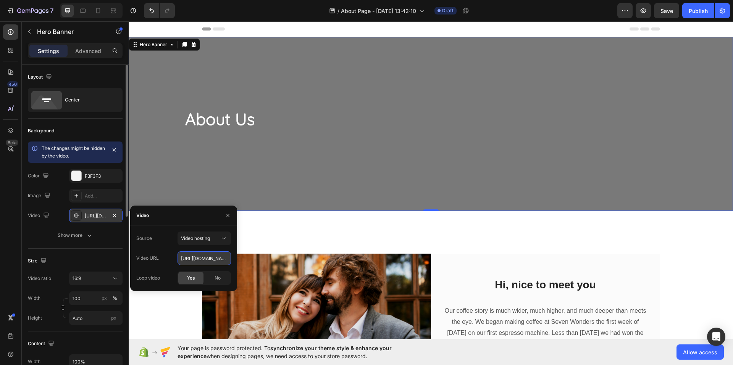
click at [201, 253] on input "https://cdn.shopify.com/videos/c/o/v/92a407d4e0c94a288eb54cac18c387dc.mp4" at bounding box center [203, 258] width 53 height 14
paste input "7fe33a2afbf44b7a8564d8c2e23ed784"
type input "https://cdn.shopify.com/videos/c/o/v/7fe33a2afbf44b7a8564d8c2e23ed784.mp4"
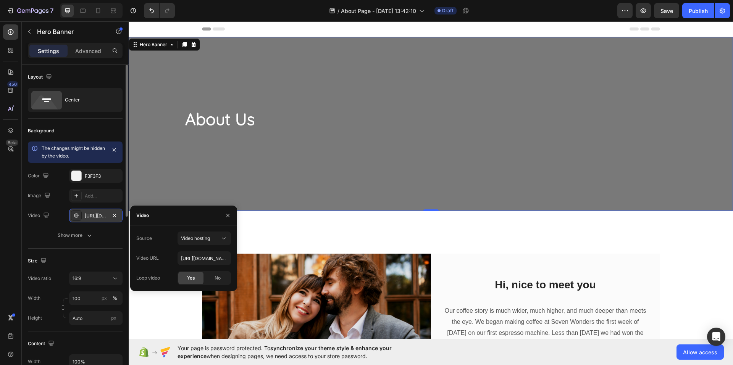
click at [325, 162] on div "About Us Heading Row" at bounding box center [431, 124] width 604 height 174
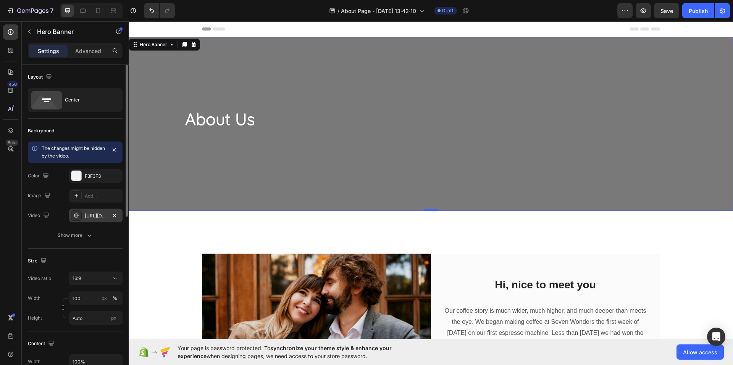
click at [325, 151] on div "About Us Heading Row" at bounding box center [431, 124] width 604 height 174
click at [85, 235] on icon "button" at bounding box center [89, 236] width 8 height 8
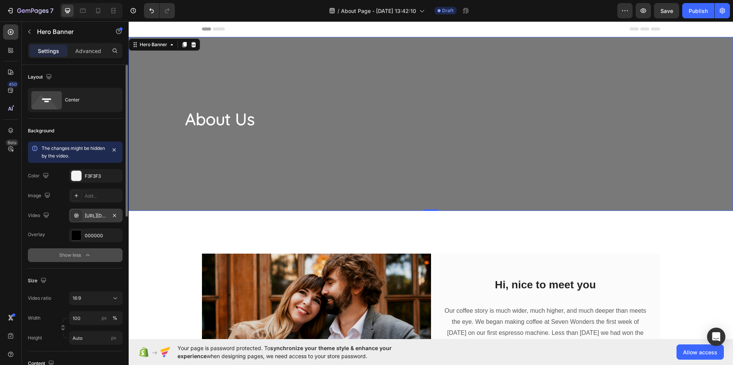
click at [82, 255] on div "Show less" at bounding box center [75, 255] width 32 height 8
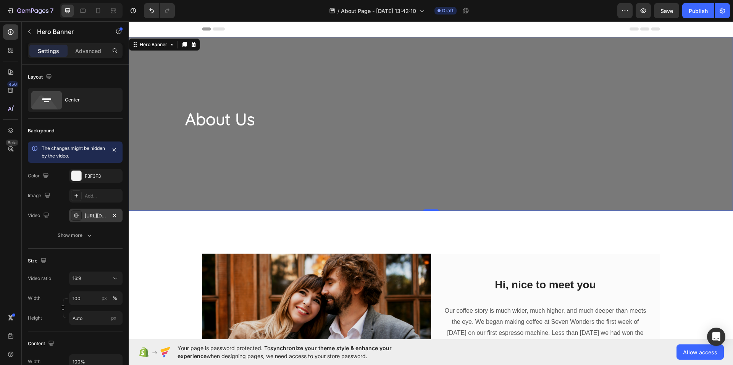
click at [232, 160] on div "About Us Heading Row" at bounding box center [431, 124] width 604 height 174
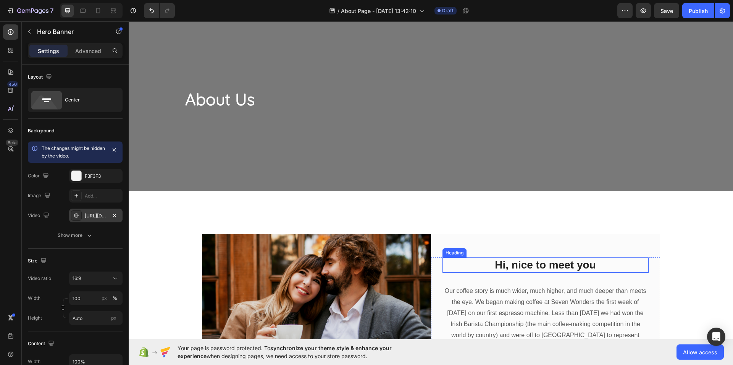
scroll to position [38, 0]
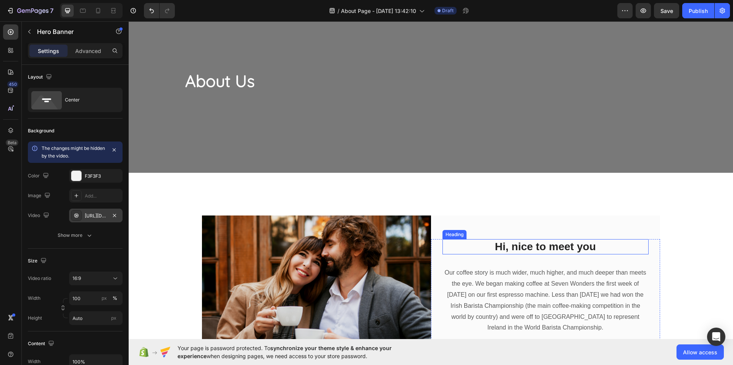
click at [533, 248] on p "Hi, nice to meet you" at bounding box center [545, 247] width 205 height 14
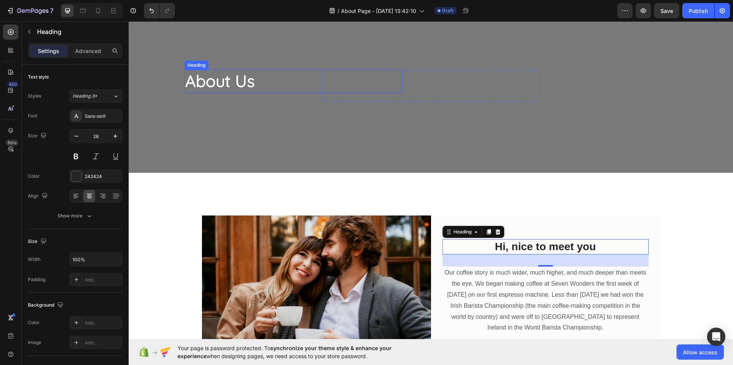
click at [251, 88] on h2 "About Us" at bounding box center [293, 81] width 218 height 23
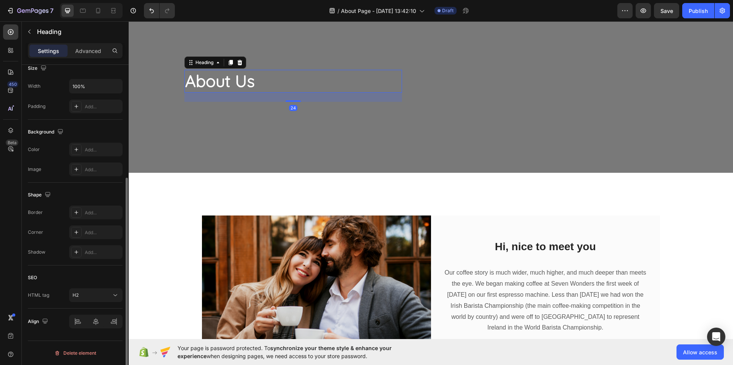
click at [249, 85] on h2 "About Us" at bounding box center [293, 81] width 218 height 23
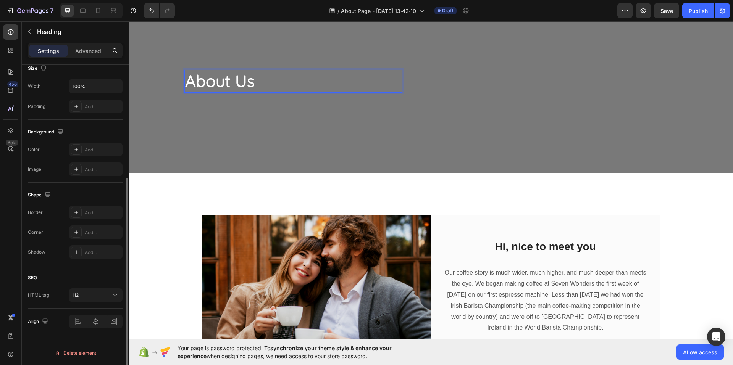
click at [249, 85] on p "About Us" at bounding box center [293, 81] width 216 height 21
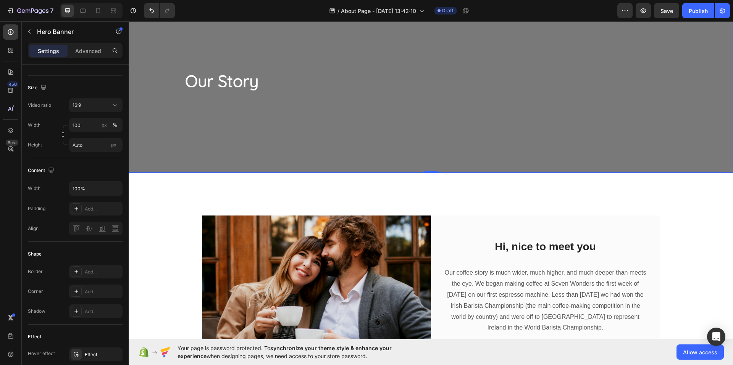
click at [275, 125] on div "Our Story Heading Row" at bounding box center [431, 86] width 604 height 174
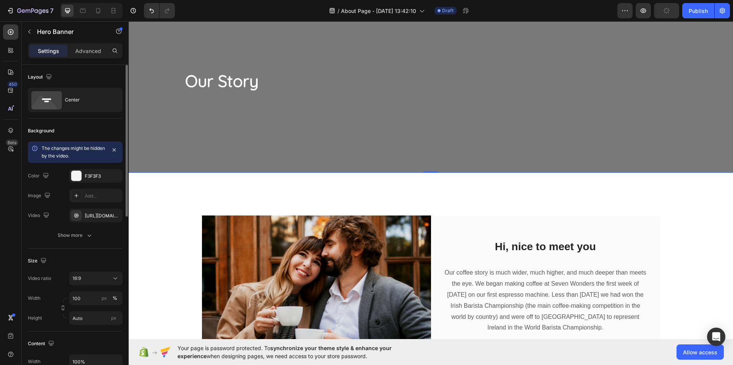
click at [112, 223] on div "The changes might be hidden by the video. Color F3F3F3 Image Add... Video https…" at bounding box center [75, 192] width 95 height 101
click at [100, 216] on div "https://cdn.shopify.com/videos/c/o/v/7fe33a2afbf44b7a8564d8c2e23ed784.mp4" at bounding box center [96, 216] width 22 height 7
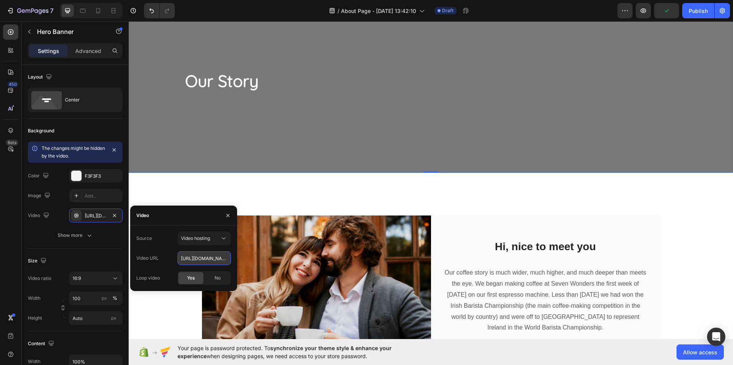
click at [199, 259] on input "https://cdn.shopify.com/videos/c/o/v/7fe33a2afbf44b7a8564d8c2e23ed784.mp4" at bounding box center [203, 258] width 53 height 14
paste input "a21ae002fe134538a2e2391b4588bd53"
type input "https://cdn.shopify.com/videos/c/o/v/a21ae002fe134538a2e2391b4588bd53.mp4"
click at [197, 274] on div "Yes" at bounding box center [190, 278] width 25 height 12
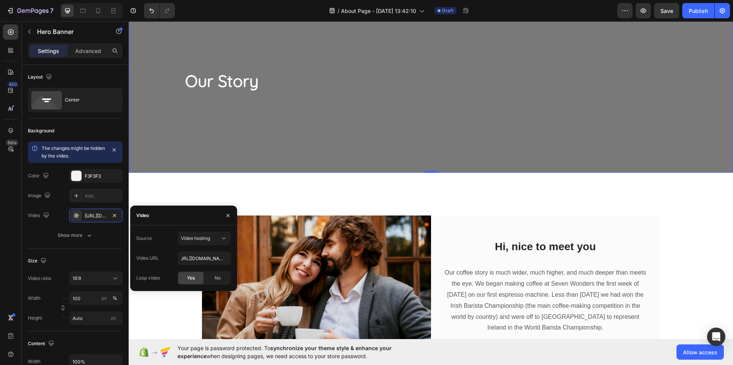
scroll to position [0, 0]
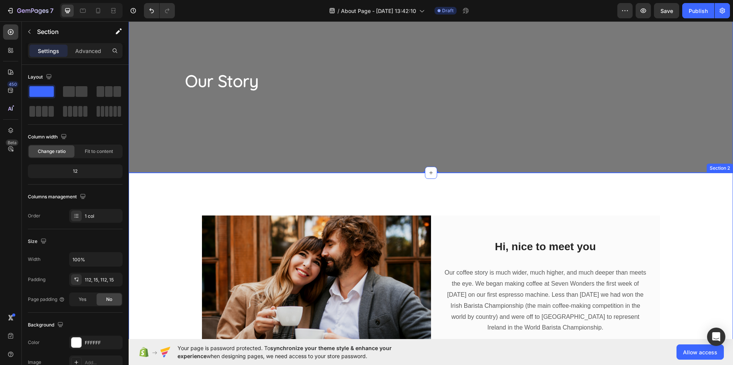
click at [397, 197] on div "Image Hi, nice to meet you Heading Our coffee story is much wider, much higher,…" at bounding box center [431, 307] width 604 height 268
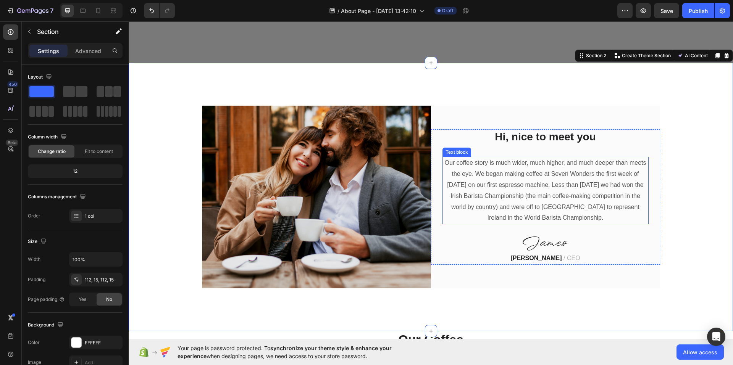
scroll to position [153, 0]
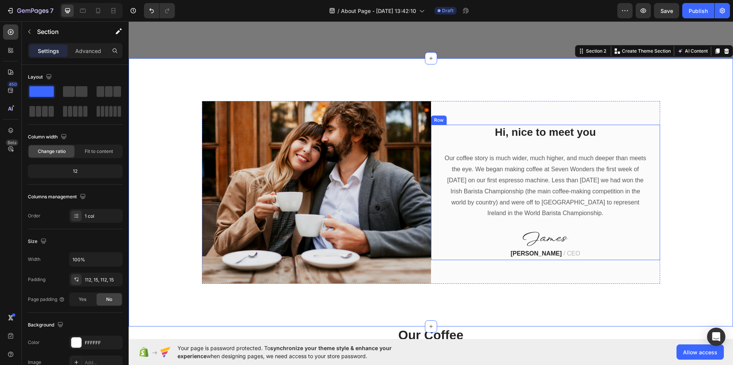
click at [530, 140] on div "Hi, nice to meet you Heading Our coffee story is much wider, much higher, and m…" at bounding box center [545, 192] width 206 height 135
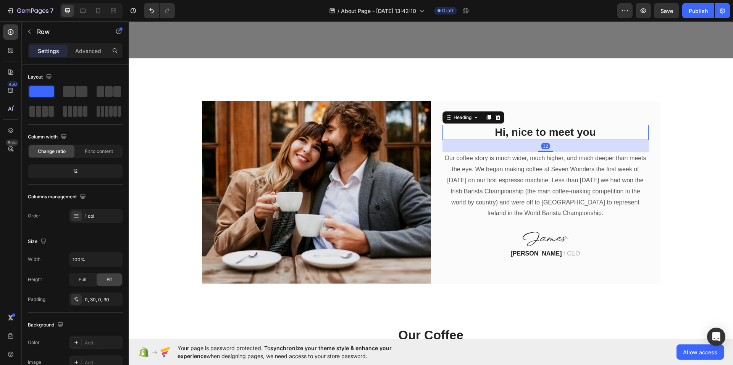
click at [533, 133] on p "Hi, nice to meet you" at bounding box center [545, 133] width 205 height 14
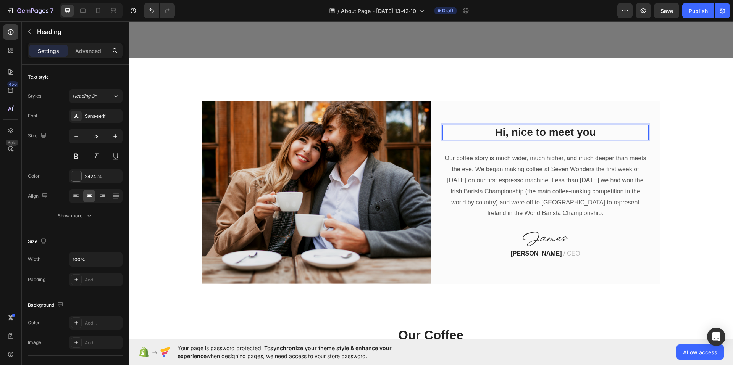
click at [537, 132] on p "Hi, nice to meet you" at bounding box center [545, 133] width 205 height 14
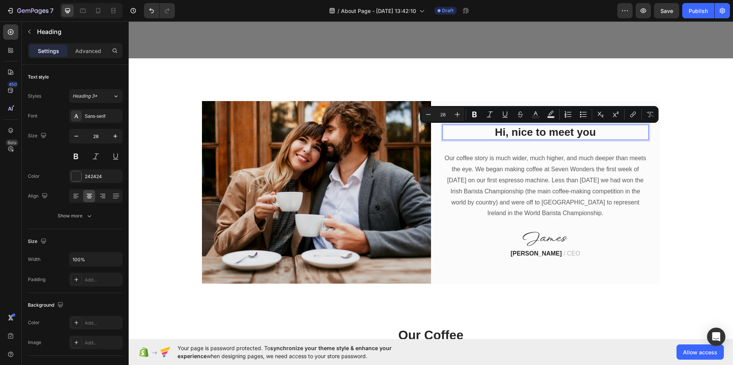
click at [614, 132] on p "Hi, nice to meet you" at bounding box center [545, 133] width 205 height 14
drag, startPoint x: 610, startPoint y: 135, endPoint x: 492, endPoint y: 137, distance: 117.5
click at [492, 137] on p "Hi, nice to meet you" at bounding box center [545, 133] width 205 height 14
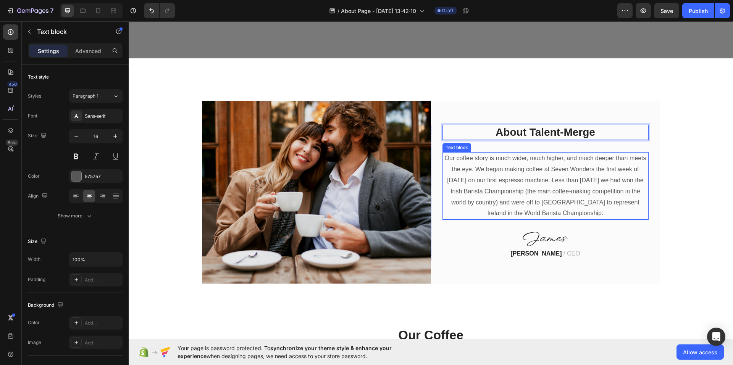
click at [541, 200] on p "Our coffee story is much wider, much higher, and much deeper than meets the eye…" at bounding box center [545, 186] width 205 height 66
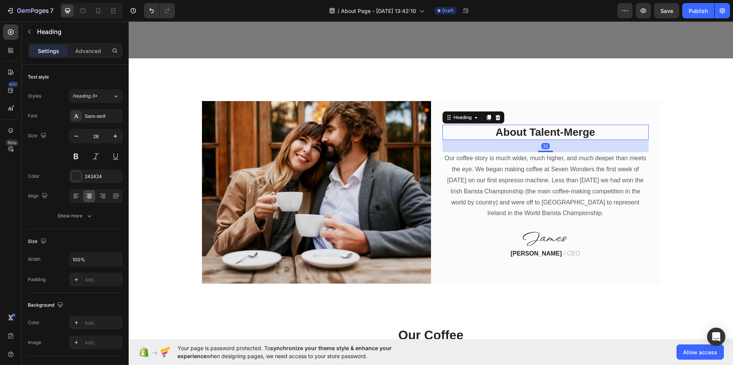
click at [548, 134] on p "About Talent-Merge" at bounding box center [545, 133] width 205 height 14
click at [100, 111] on div "Sans-serif" at bounding box center [95, 116] width 53 height 14
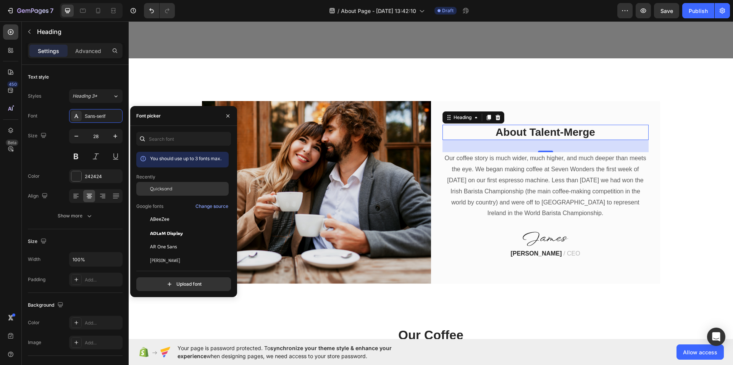
click at [173, 189] on div "Quicksand" at bounding box center [188, 188] width 77 height 7
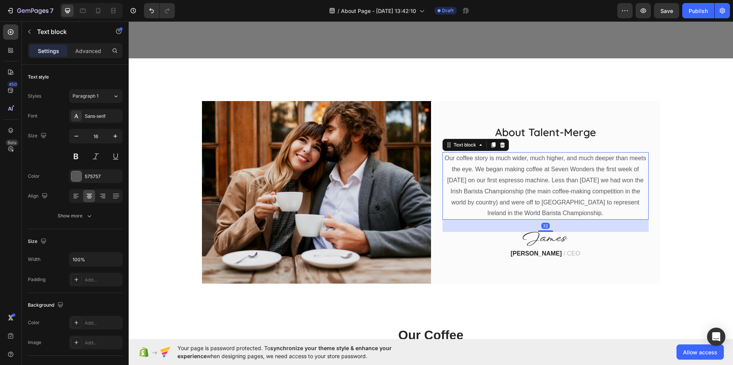
click at [494, 196] on p "Our coffee story is much wider, much higher, and much deeper than meets the eye…" at bounding box center [545, 186] width 205 height 66
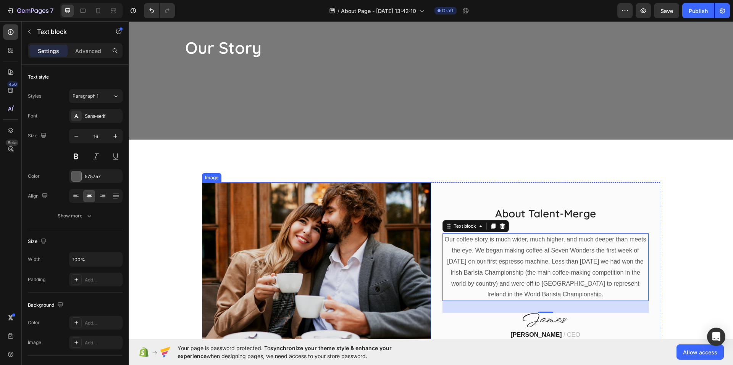
scroll to position [114, 0]
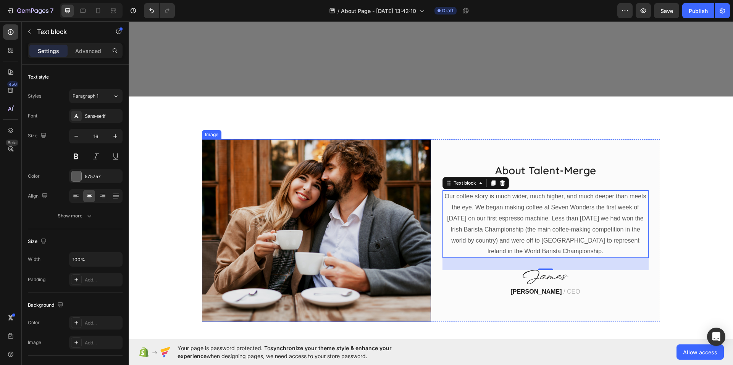
click at [434, 230] on div "About Talent-Merge Heading Our coffee story is much wider, much higher, and muc…" at bounding box center [545, 230] width 229 height 135
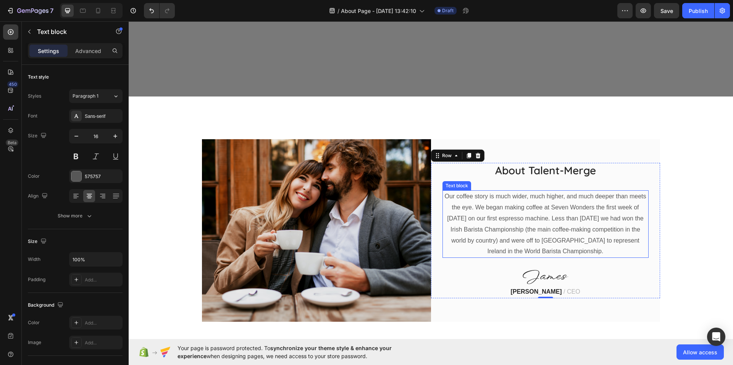
click at [498, 224] on p "Our coffee story is much wider, much higher, and much deeper than meets the eye…" at bounding box center [545, 224] width 205 height 66
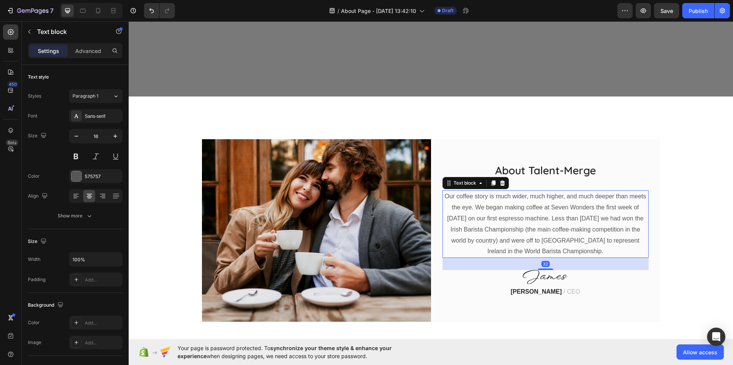
click at [501, 224] on p "Our coffee story is much wider, much higher, and much deeper than meets the eye…" at bounding box center [545, 224] width 205 height 66
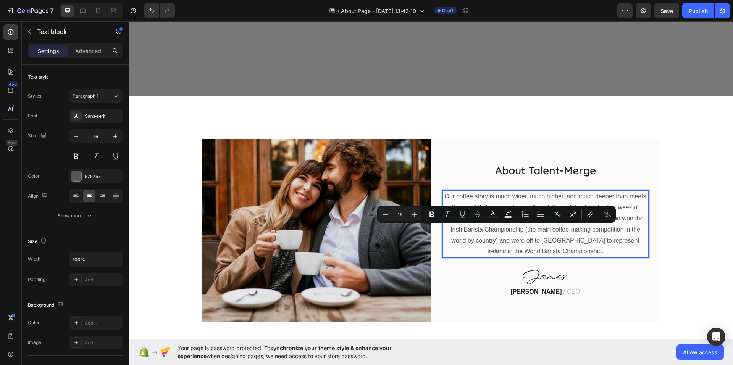
click at [603, 251] on p "Our coffee story is much wider, much higher, and much deeper than meets the eye…" at bounding box center [545, 224] width 205 height 66
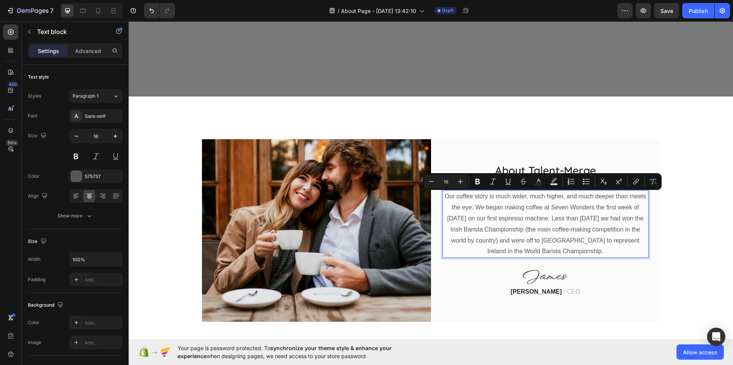
drag, startPoint x: 603, startPoint y: 251, endPoint x: 439, endPoint y: 193, distance: 174.0
click at [442, 192] on div "Our coffee story is much wider, much higher, and much deeper than meets the eye…" at bounding box center [545, 224] width 206 height 68
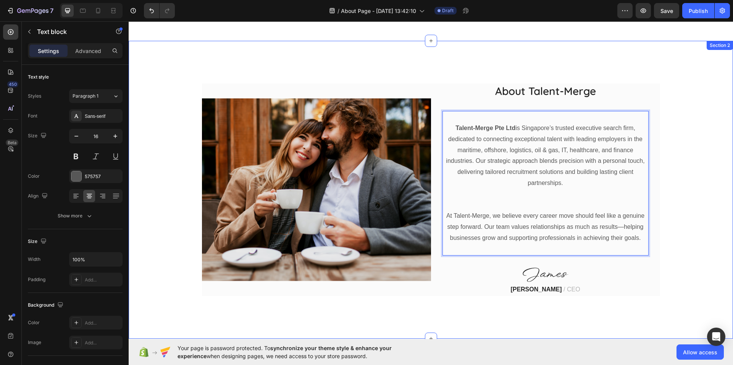
scroll to position [170, 0]
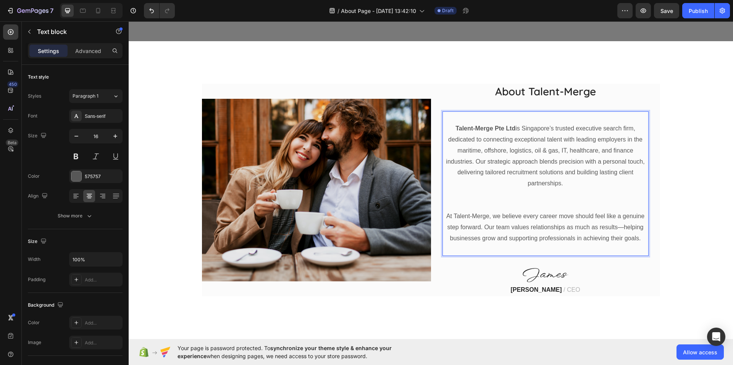
click at [637, 205] on p "Rich Text Editor. Editing area: main" at bounding box center [545, 205] width 205 height 11
drag, startPoint x: 619, startPoint y: 231, endPoint x: 636, endPoint y: 235, distance: 16.8
click at [620, 232] on p "At Talent-Merge, we believe every career move should feel like a genuine step f…" at bounding box center [545, 227] width 205 height 33
click at [639, 238] on p "At Talent-Merge, we believe every career move should feel like a genuine step f…" at bounding box center [545, 227] width 205 height 33
click at [94, 115] on div "Sans-serif" at bounding box center [103, 116] width 36 height 7
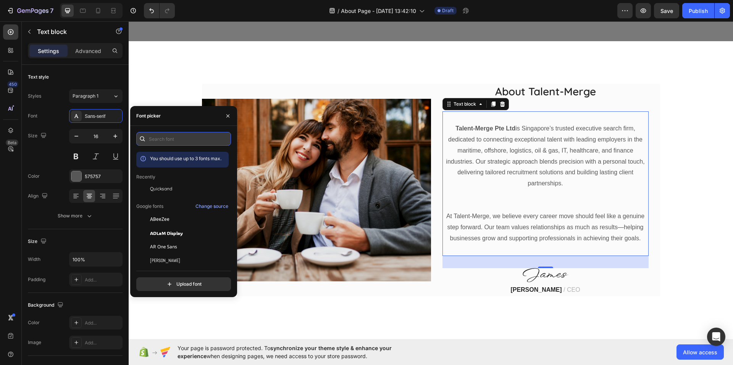
click at [171, 140] on input "text" at bounding box center [183, 139] width 95 height 14
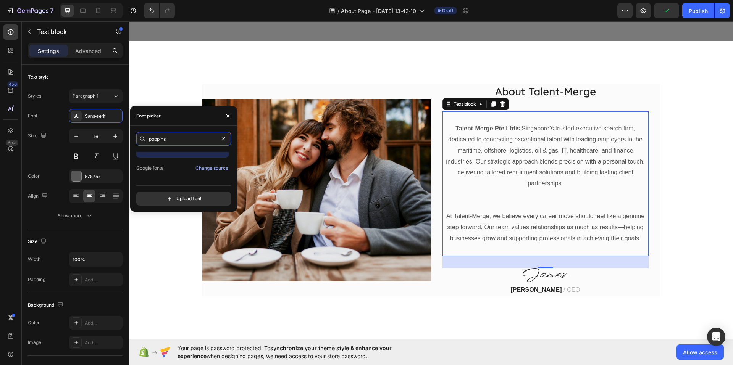
scroll to position [19, 0]
type input "poppins"
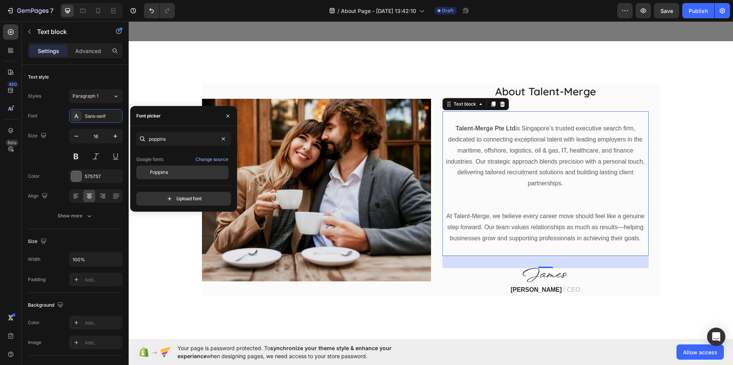
click at [166, 171] on span "Poppins" at bounding box center [159, 172] width 18 height 7
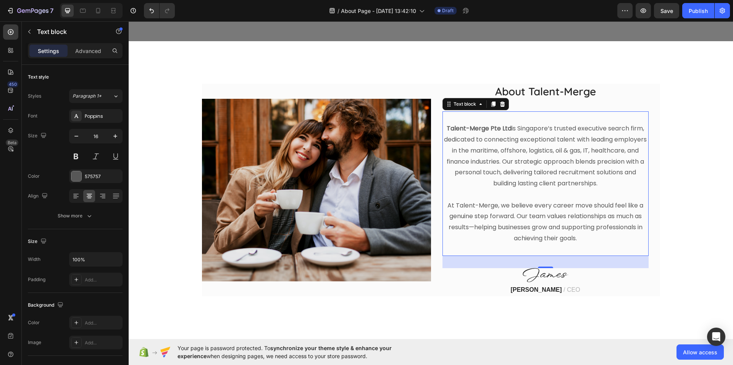
click at [537, 219] on p "At Talent-Merge, we believe every career move should feel like a genuine step f…" at bounding box center [545, 222] width 205 height 44
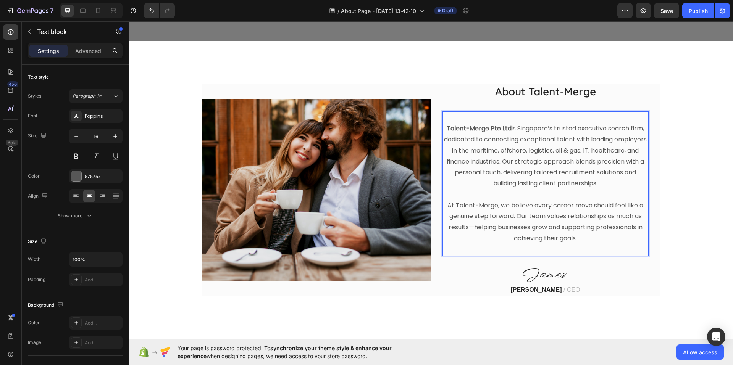
click at [592, 238] on p "At Talent-Merge, we believe every career move should feel like a genuine step f…" at bounding box center [545, 222] width 205 height 44
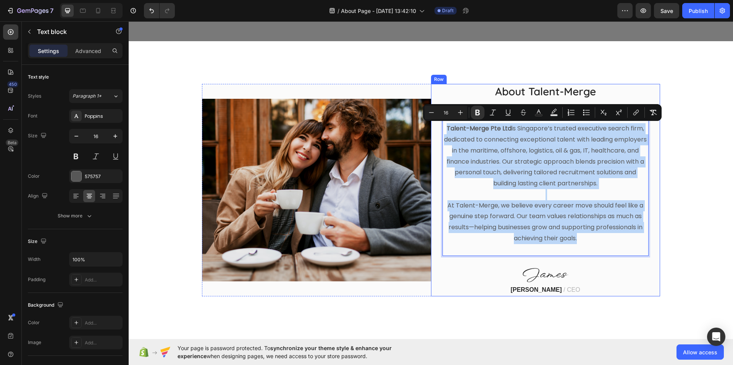
drag, startPoint x: 592, startPoint y: 240, endPoint x: 435, endPoint y: 128, distance: 192.6
click at [435, 128] on div "About Talent-Merge Heading Talent-Merge Pte Ltd is Singapore’s trusted executiv…" at bounding box center [545, 190] width 229 height 213
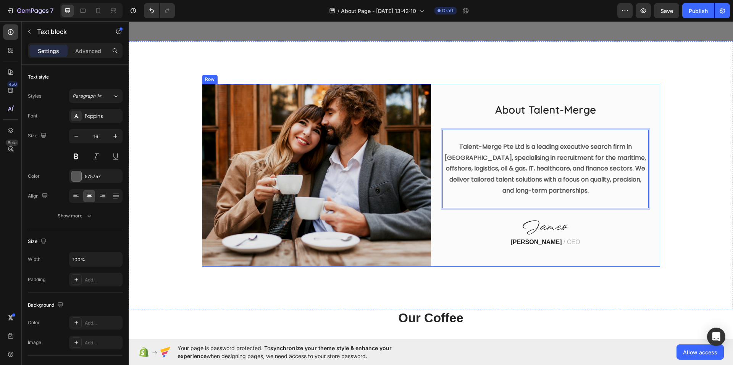
scroll to position [188, 0]
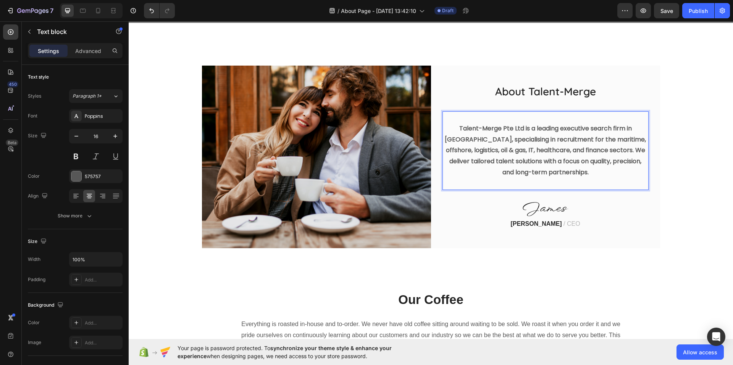
click at [583, 175] on p "Talent-Merge Pte Ltd is a leading executive search firm in Singapore, specialis…" at bounding box center [545, 150] width 205 height 55
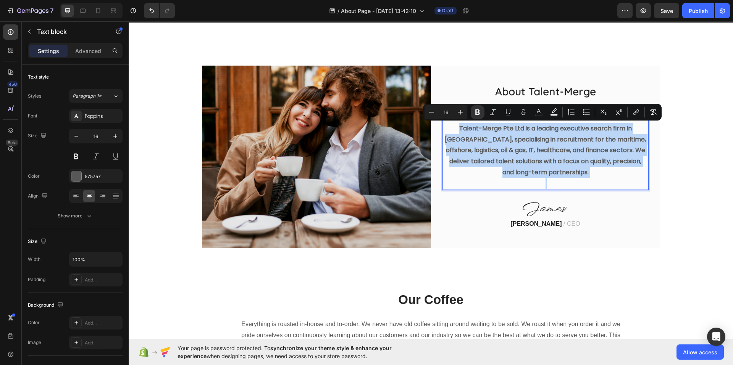
drag, startPoint x: 580, startPoint y: 172, endPoint x: 469, endPoint y: 121, distance: 122.6
click at [459, 124] on p "Talent-Merge Pte Ltd is a leading executive search firm in Singapore, specialis…" at bounding box center [545, 150] width 205 height 55
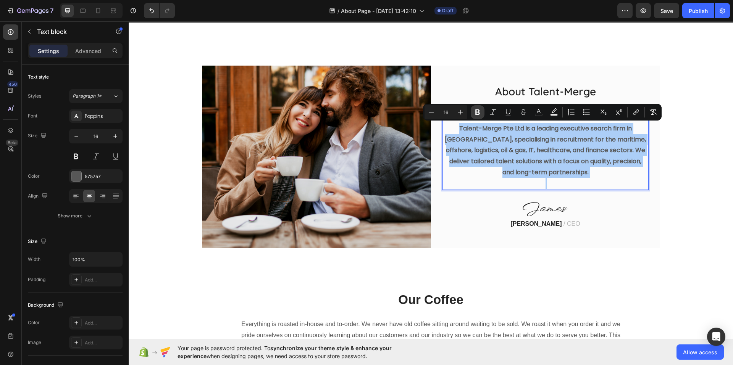
click at [476, 109] on icon "Editor contextual toolbar" at bounding box center [478, 112] width 8 height 8
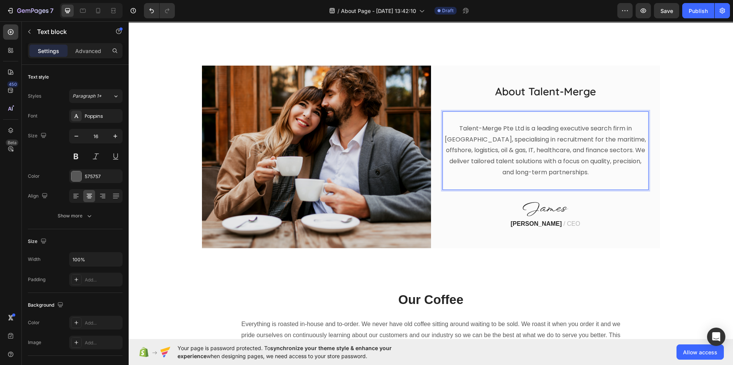
click at [540, 139] on p "Talent-Merge Pte Ltd is a leading executive search firm in Singapore, specialis…" at bounding box center [545, 150] width 205 height 55
click at [508, 124] on p "Talent-Merge Pte Ltd is a leading executive search firm in Singapore, specialis…" at bounding box center [545, 150] width 205 height 55
click at [515, 126] on p "Talent-Merge Pte Ltd is a leading executive search firm in Singapore, specialis…" at bounding box center [545, 150] width 205 height 55
drag, startPoint x: 519, startPoint y: 129, endPoint x: 455, endPoint y: 129, distance: 63.7
click at [455, 129] on p "Talent-Merge Pte Ltd is a leading executive search firm in Singapore, specialis…" at bounding box center [545, 150] width 205 height 55
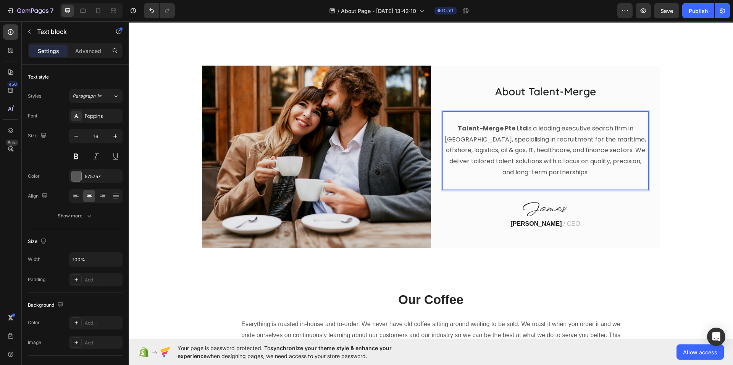
click at [525, 164] on p "Talent-Merge Pte Ltd is a leading executive search firm in Singapore, specialis…" at bounding box center [545, 150] width 205 height 55
click at [570, 105] on div "About Talent-Merge Heading Talent-Merge Pte Ltd is a leading executive search f…" at bounding box center [545, 157] width 206 height 147
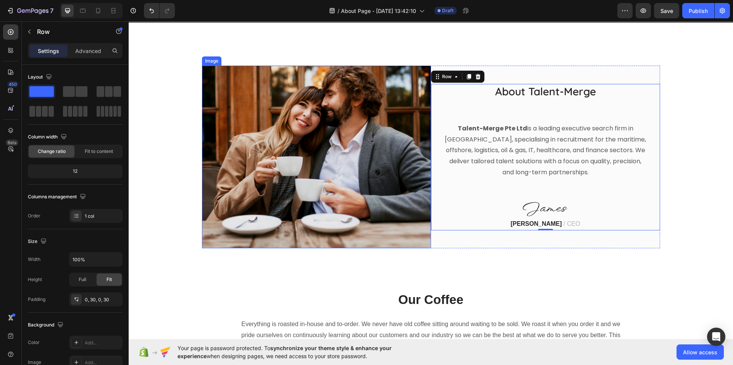
click at [384, 178] on img at bounding box center [316, 157] width 229 height 183
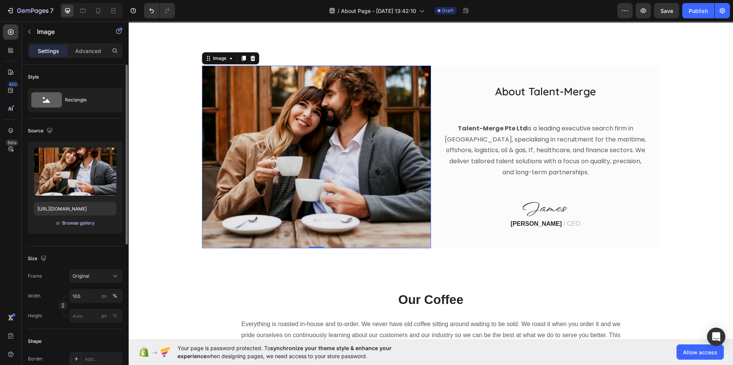
click at [73, 221] on div "Browse gallery" at bounding box center [78, 223] width 32 height 7
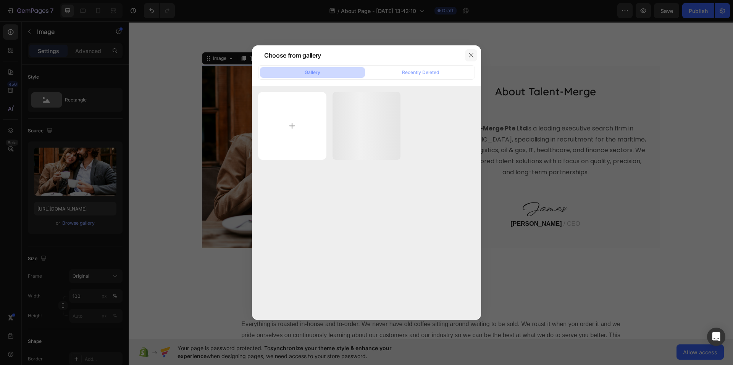
click at [469, 55] on icon "button" at bounding box center [471, 55] width 6 height 6
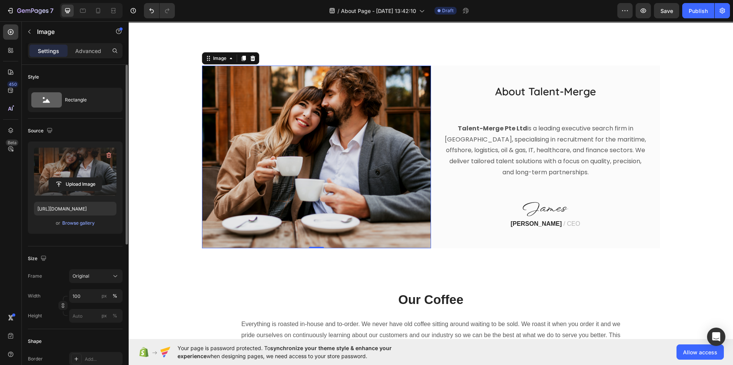
click at [86, 162] on label at bounding box center [75, 172] width 82 height 48
click at [86, 178] on input "file" at bounding box center [75, 184] width 53 height 13
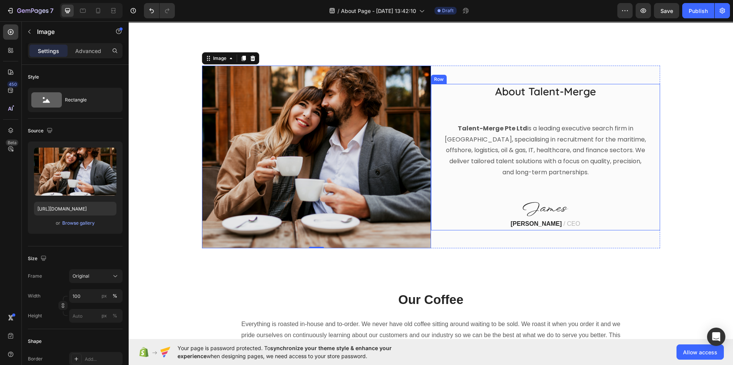
click at [574, 202] on div at bounding box center [545, 209] width 206 height 14
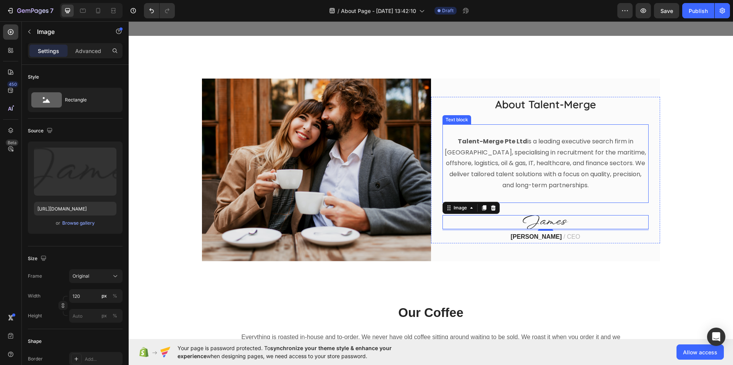
scroll to position [226, 0]
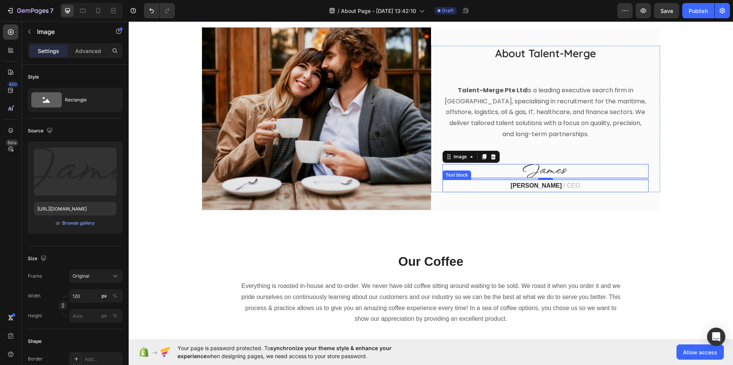
click at [555, 182] on p "James Frank / CEO" at bounding box center [545, 185] width 205 height 11
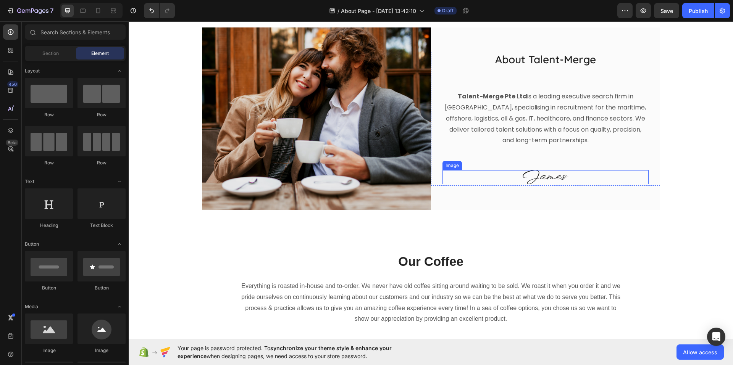
click at [561, 174] on img at bounding box center [545, 177] width 46 height 14
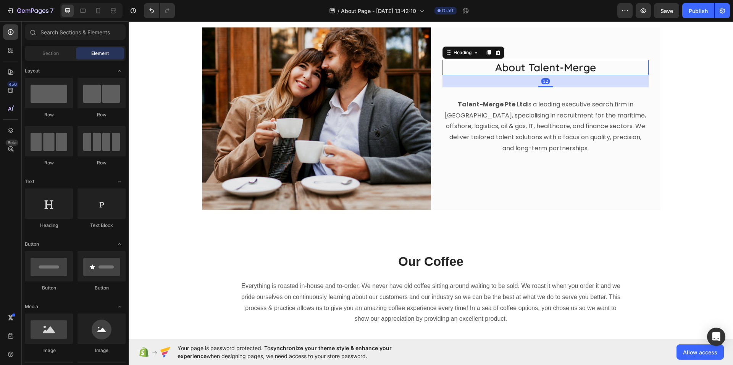
click at [540, 73] on p "About Talent-Merge" at bounding box center [545, 68] width 205 height 14
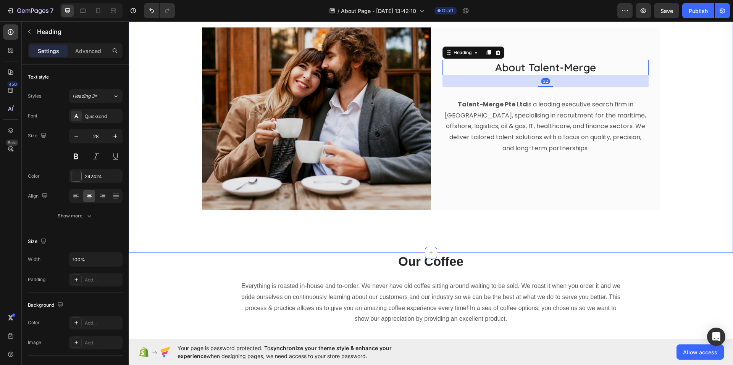
click at [679, 121] on div "Image About Talent-Merge Heading 32 Talent-Merge Pte Ltd is a leading executive…" at bounding box center [430, 118] width 593 height 183
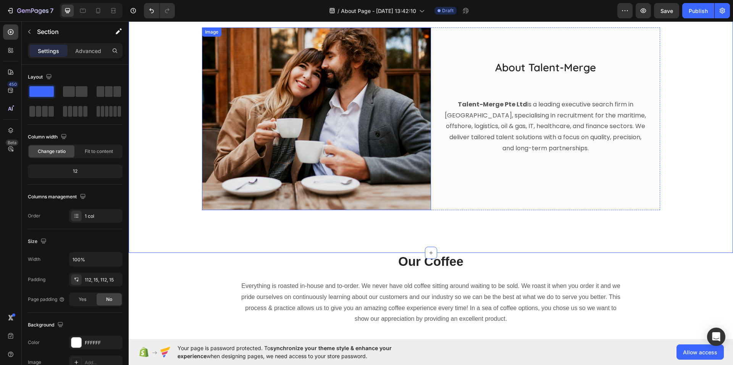
click at [329, 131] on img at bounding box center [316, 118] width 229 height 183
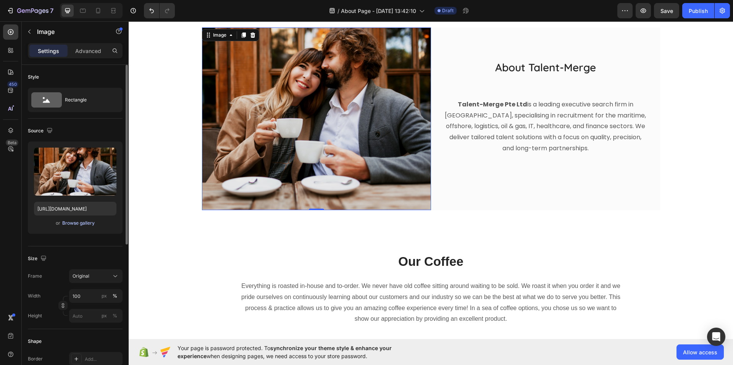
click at [80, 225] on div "Browse gallery" at bounding box center [78, 223] width 32 height 7
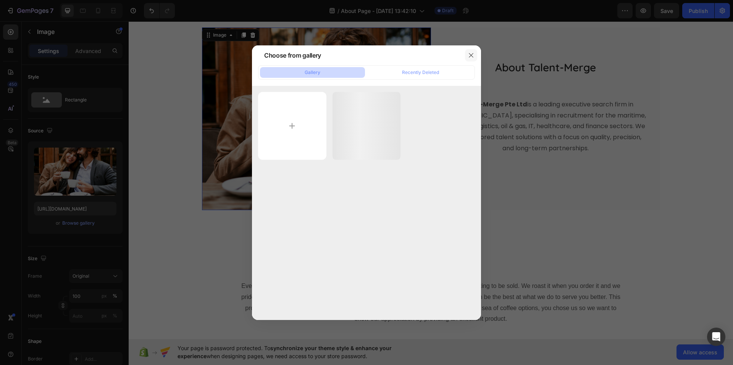
click at [469, 58] on button "button" at bounding box center [471, 55] width 12 height 12
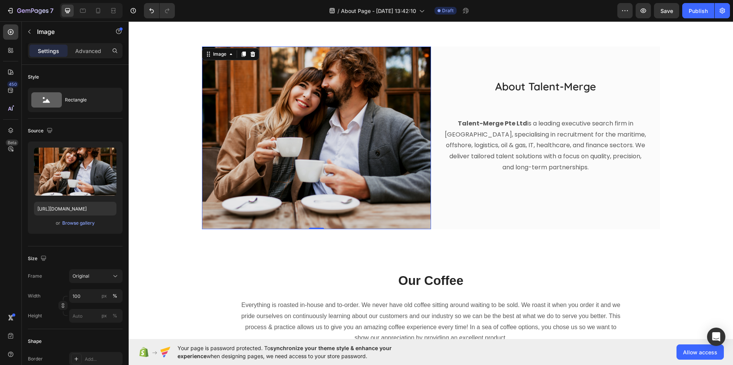
scroll to position [188, 0]
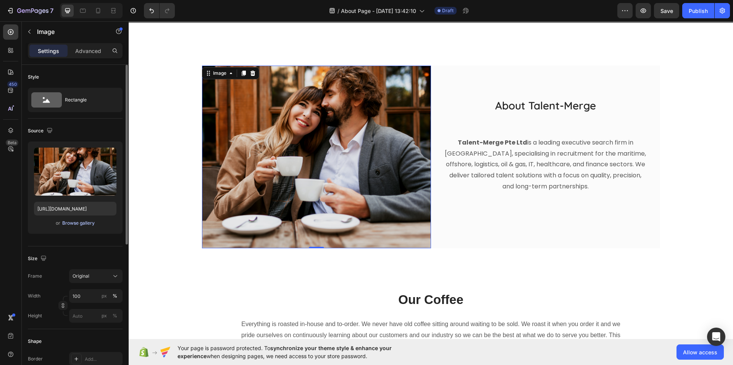
click at [76, 223] on div "Browse gallery" at bounding box center [78, 223] width 32 height 7
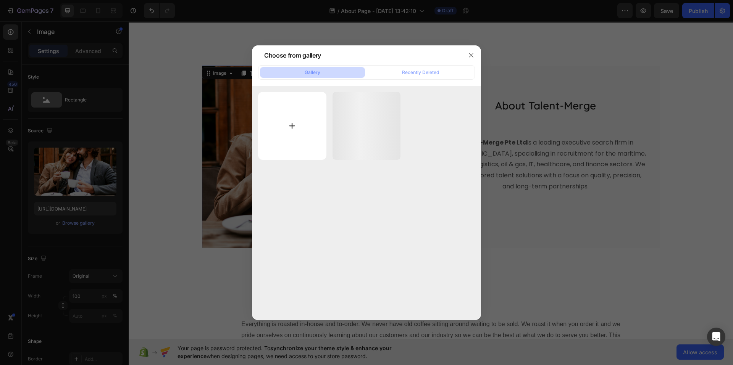
click at [299, 115] on input "file" at bounding box center [292, 126] width 68 height 68
type input "C:\fakepath\about talent-merge.jpg"
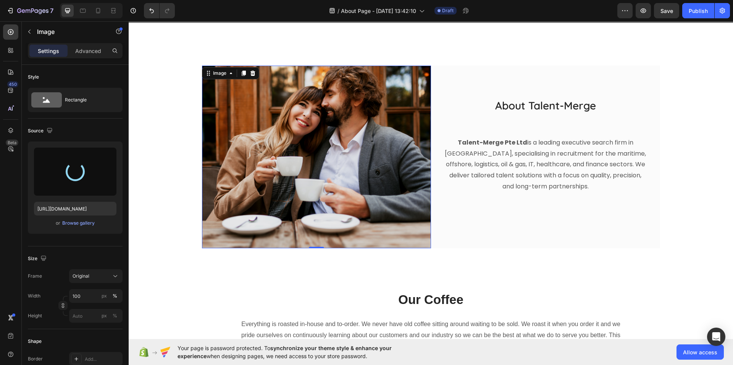
type input "https://cdn.shopify.com/s/files/1/0584/3173/3806/files/gempages_581594337163346…"
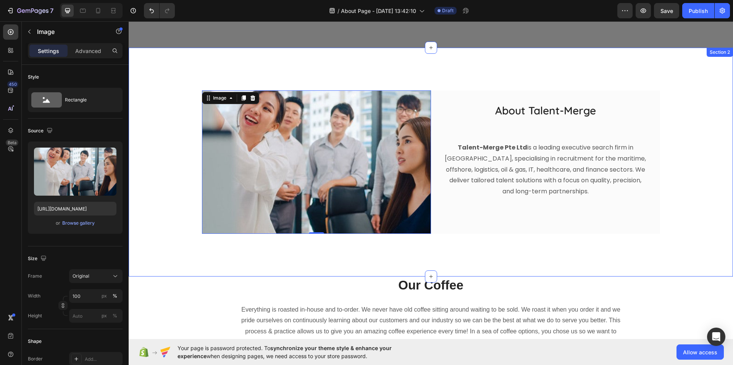
scroll to position [150, 0]
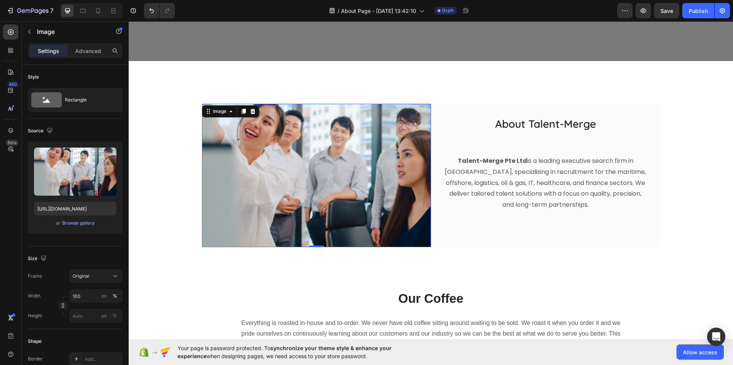
click at [362, 203] on img at bounding box center [316, 175] width 229 height 143
click at [311, 266] on div "Image 0 About Talent-Merge Heading Talent-Merge Pte Ltd is a leading executive …" at bounding box center [431, 175] width 604 height 229
click at [295, 211] on img at bounding box center [316, 175] width 229 height 143
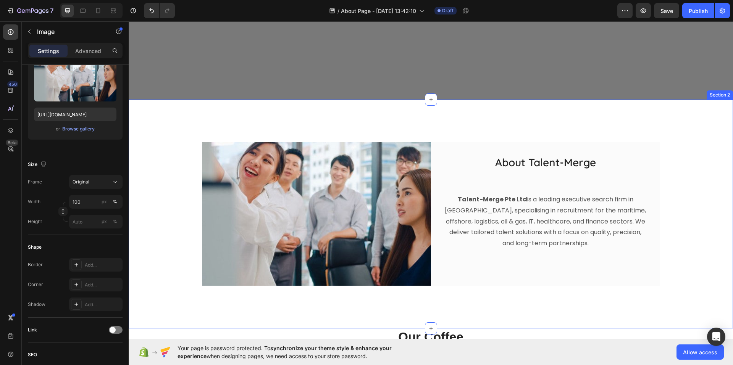
scroll to position [112, 0]
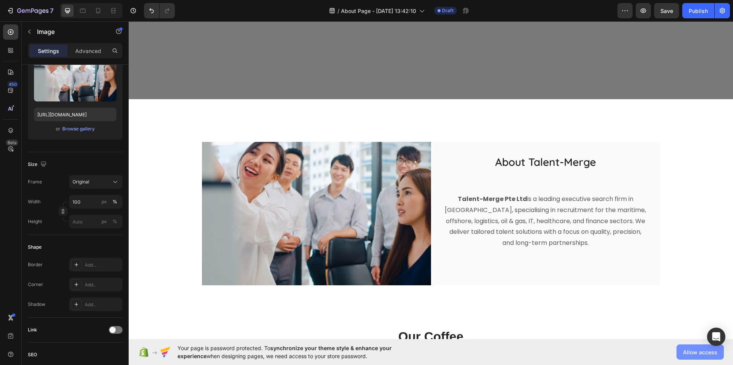
click at [686, 353] on span "Allow access" at bounding box center [700, 352] width 34 height 8
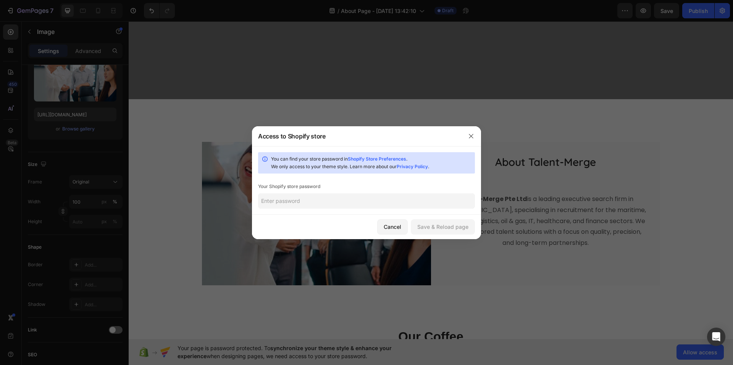
click at [451, 200] on input "text" at bounding box center [366, 200] width 217 height 15
click at [401, 157] on link "Shopify Store Preferences" at bounding box center [377, 159] width 58 height 6
click at [395, 192] on div "You can find your store password in Shopify Store Preferences . We only access …" at bounding box center [366, 180] width 229 height 69
click at [392, 199] on input "text" at bounding box center [366, 200] width 217 height 15
paste input "baylub"
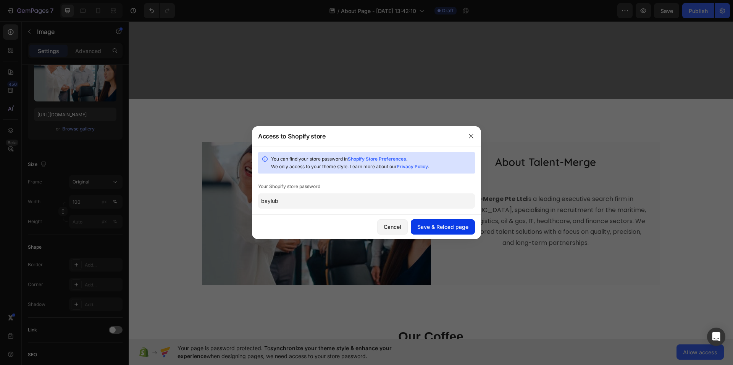
type input "baylub"
drag, startPoint x: 445, startPoint y: 225, endPoint x: 459, endPoint y: 245, distance: 24.4
click at [445, 225] on div "Save & Reload page" at bounding box center [442, 227] width 51 height 8
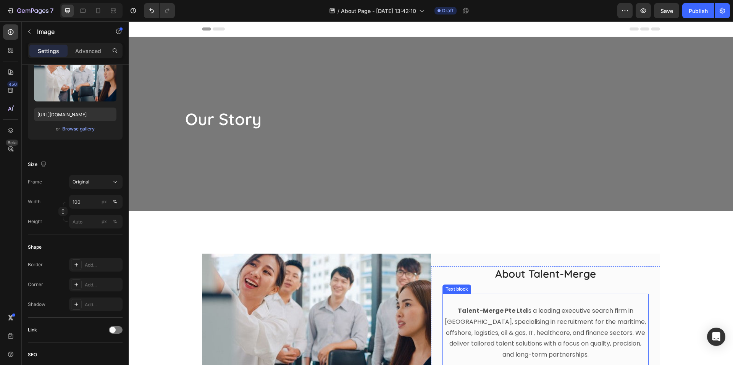
scroll to position [229, 0]
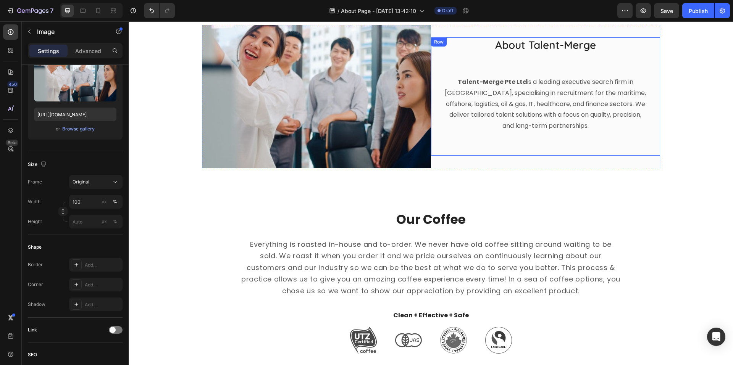
click at [526, 59] on div "About Talent-Merge Heading Talent-Merge Pte Ltd is a leading executive search f…" at bounding box center [545, 96] width 206 height 118
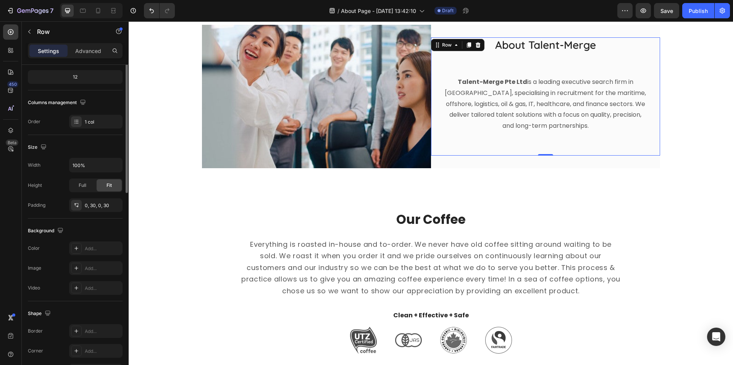
scroll to position [0, 0]
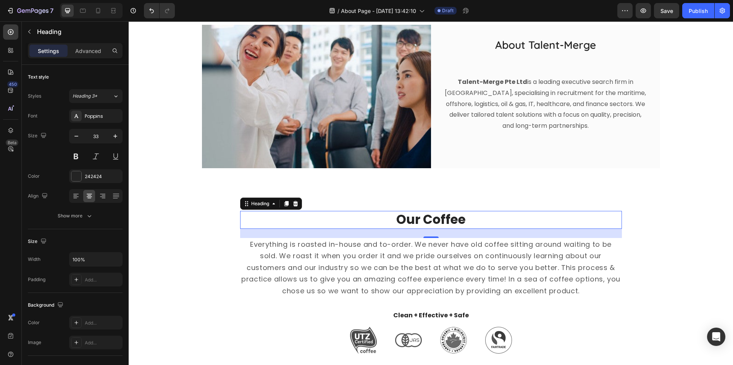
click at [451, 225] on p "Our Coffee" at bounding box center [431, 220] width 380 height 16
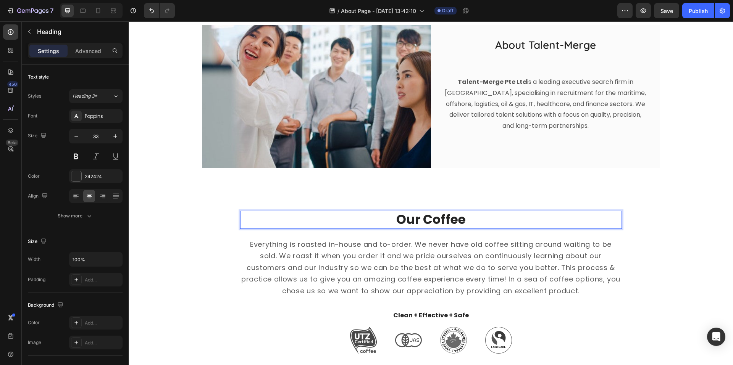
click at [458, 220] on p "Our Coffee" at bounding box center [431, 220] width 380 height 16
click at [458, 219] on p "Our Coffee" at bounding box center [431, 220] width 380 height 16
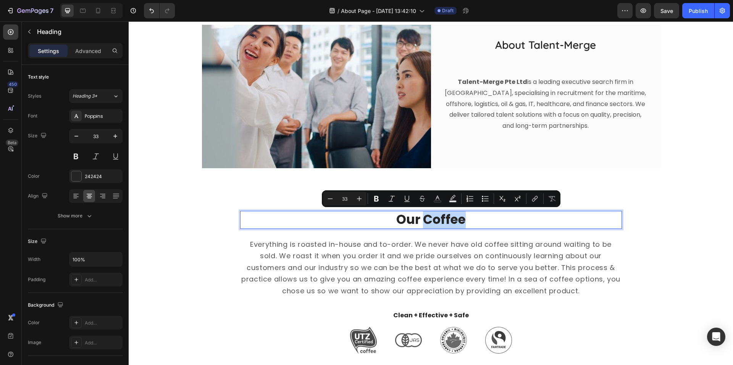
click at [463, 219] on p "Our Coffee" at bounding box center [431, 220] width 380 height 16
click at [464, 218] on p "Our Coffee" at bounding box center [431, 220] width 380 height 16
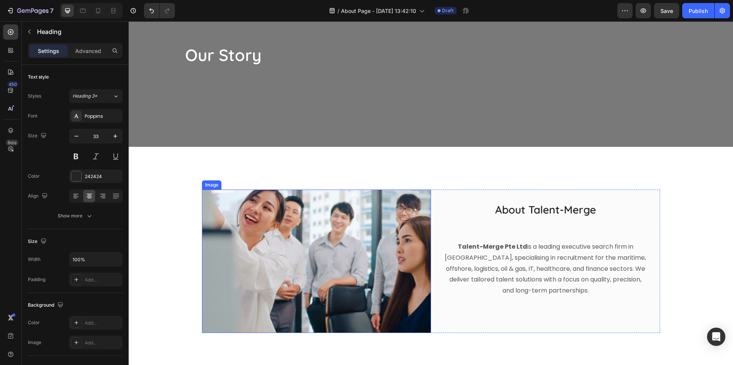
scroll to position [33, 0]
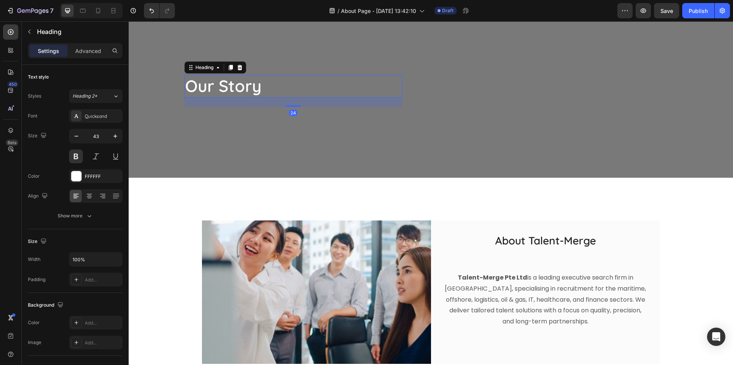
click at [207, 85] on h2 "Our Story" at bounding box center [293, 86] width 218 height 23
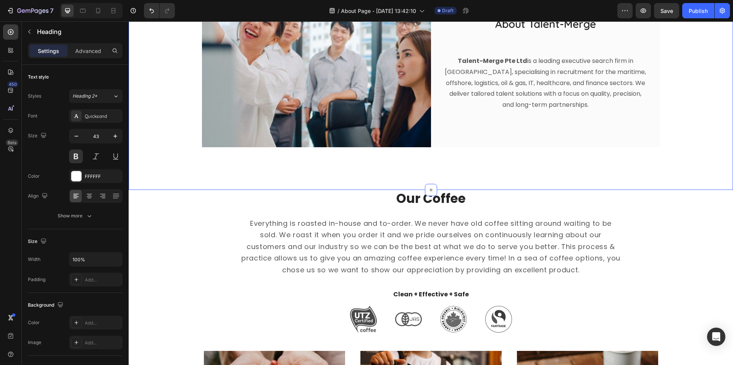
scroll to position [338, 0]
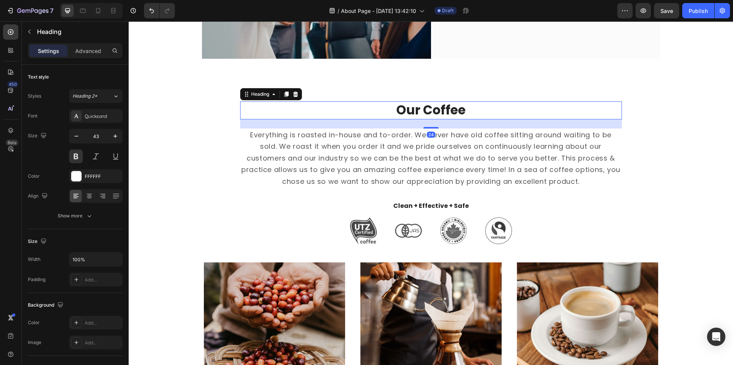
click at [444, 111] on p "Our Coffee" at bounding box center [431, 110] width 380 height 16
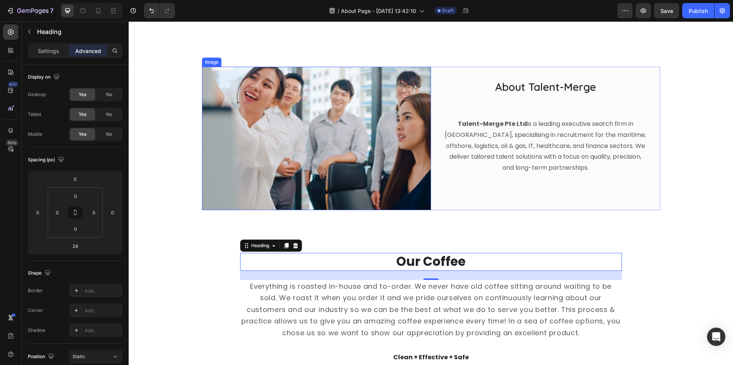
scroll to position [186, 0]
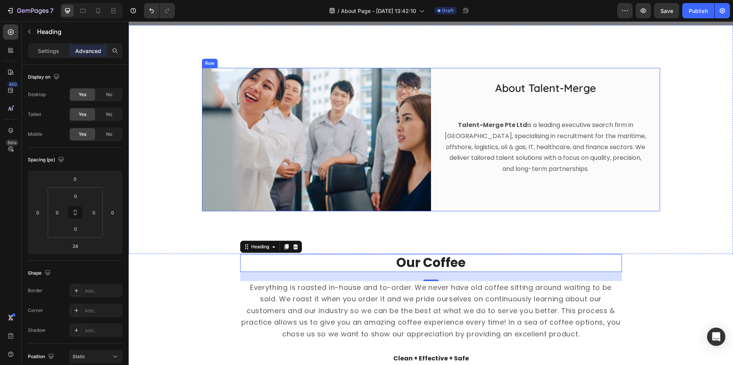
click at [502, 199] on div "About Talent-Merge Heading Talent-Merge Pte Ltd is a leading executive search f…" at bounding box center [545, 139] width 229 height 143
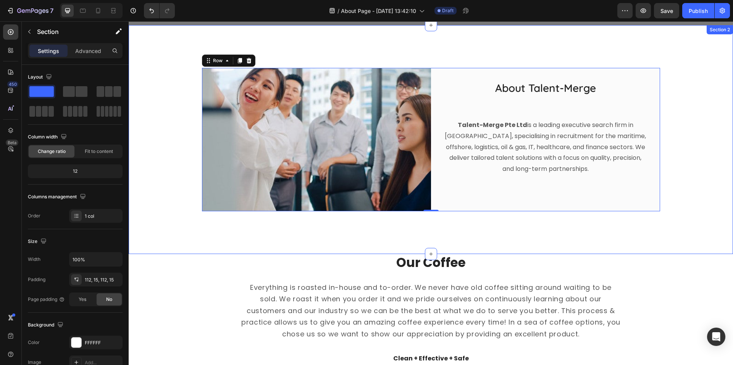
click at [205, 243] on div "Image About Talent-Merge Heading Talent-Merge Pte Ltd is a leading executive se…" at bounding box center [431, 139] width 604 height 229
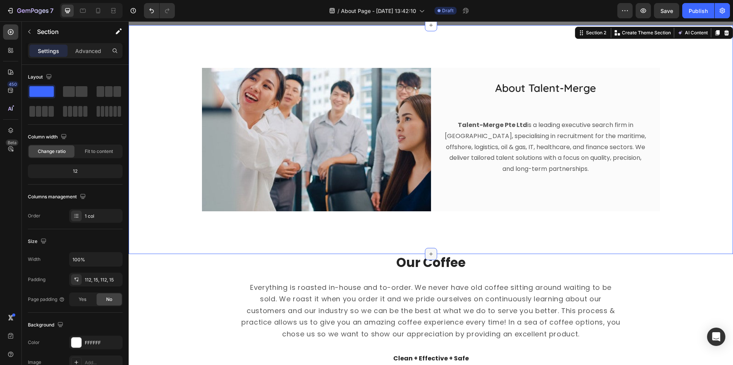
click at [432, 254] on div at bounding box center [431, 254] width 12 height 12
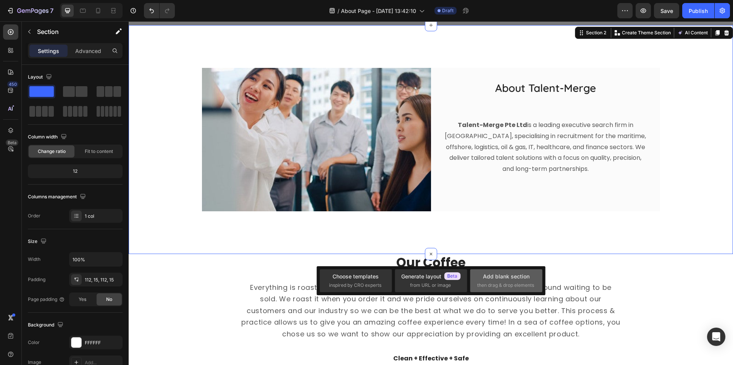
click at [485, 279] on div "Add blank section" at bounding box center [506, 276] width 47 height 8
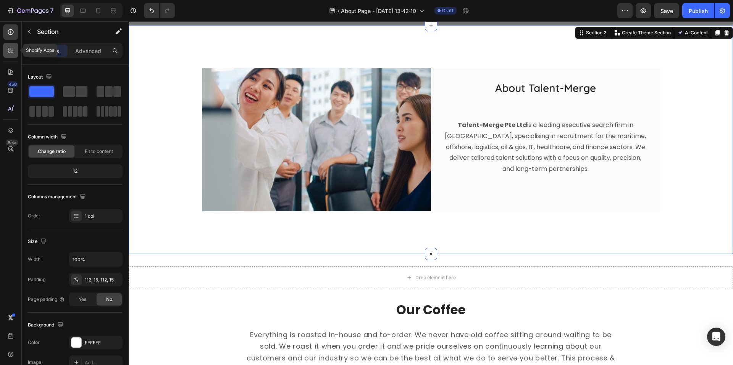
click at [14, 52] on icon at bounding box center [11, 51] width 8 height 8
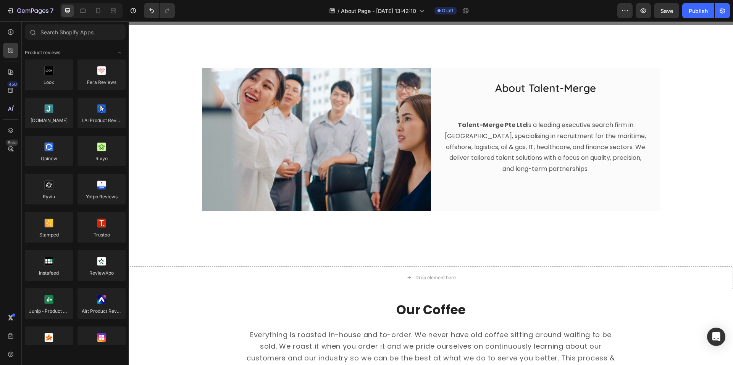
click at [10, 80] on div "450 Beta" at bounding box center [10, 167] width 15 height 286
click at [11, 73] on icon at bounding box center [10, 71] width 5 height 5
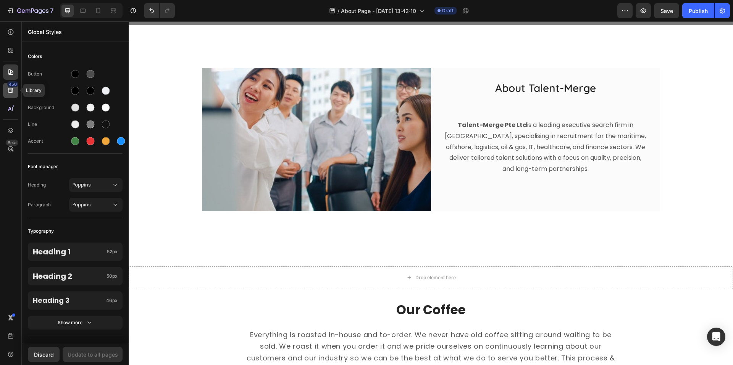
click at [12, 86] on div "450" at bounding box center [12, 84] width 11 height 6
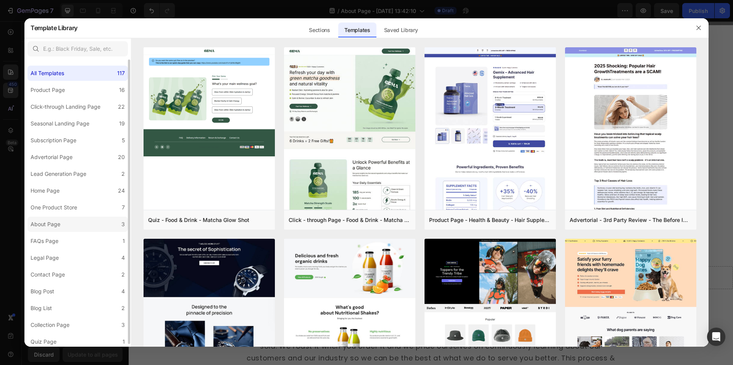
click at [80, 224] on label "About Page 3" at bounding box center [77, 224] width 100 height 15
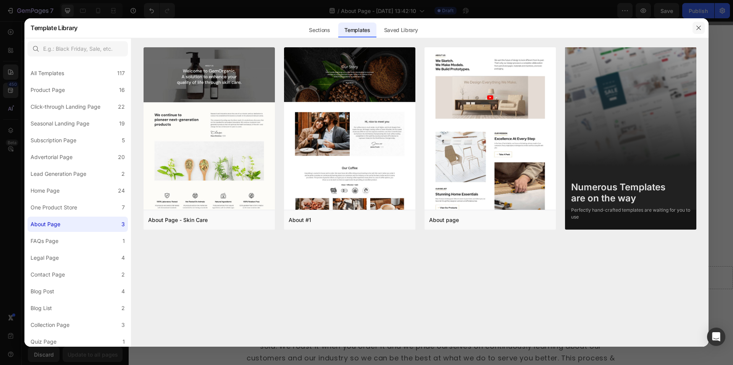
click at [701, 24] on button "button" at bounding box center [698, 28] width 12 height 12
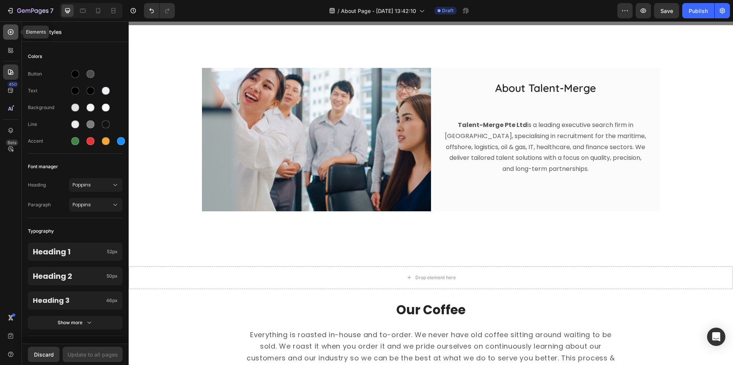
click at [10, 31] on icon at bounding box center [11, 32] width 8 height 8
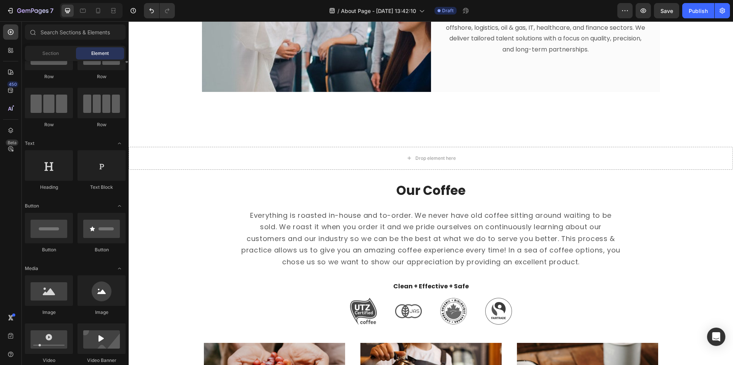
scroll to position [0, 0]
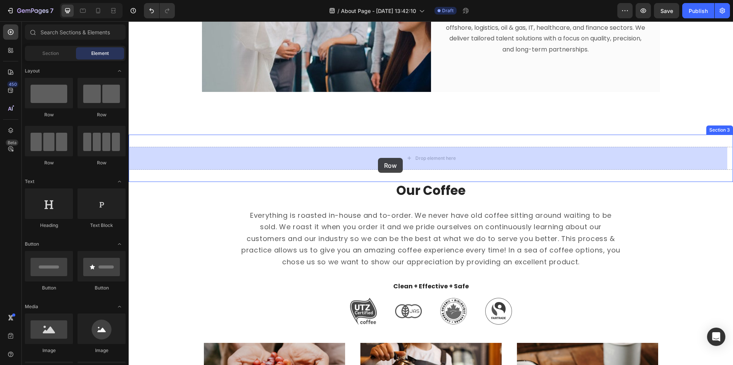
drag, startPoint x: 242, startPoint y: 121, endPoint x: 378, endPoint y: 158, distance: 141.1
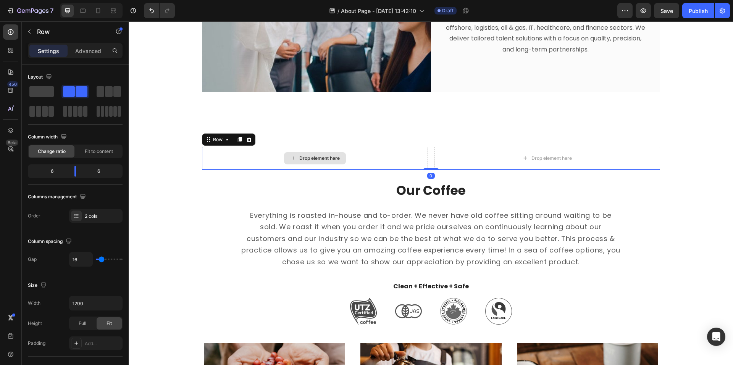
click at [424, 163] on div "Drop element here" at bounding box center [315, 158] width 226 height 23
click at [426, 158] on div "Drop element here Drop element here Row 0" at bounding box center [431, 158] width 458 height 23
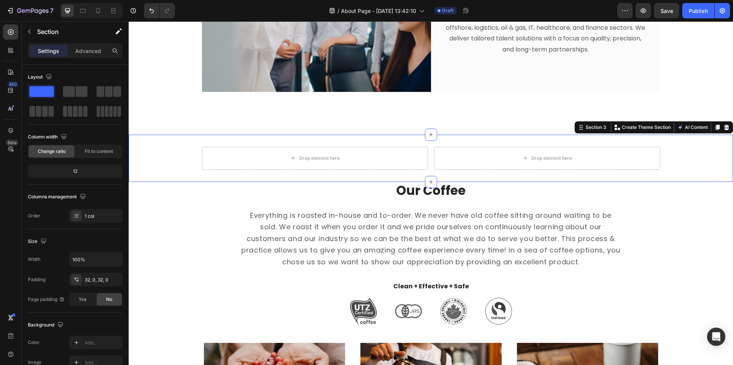
click at [437, 170] on div "Drop element here Drop element here Row Section 3 You can create reusable secti…" at bounding box center [431, 158] width 604 height 47
click at [102, 218] on div "1 col" at bounding box center [103, 216] width 36 height 7
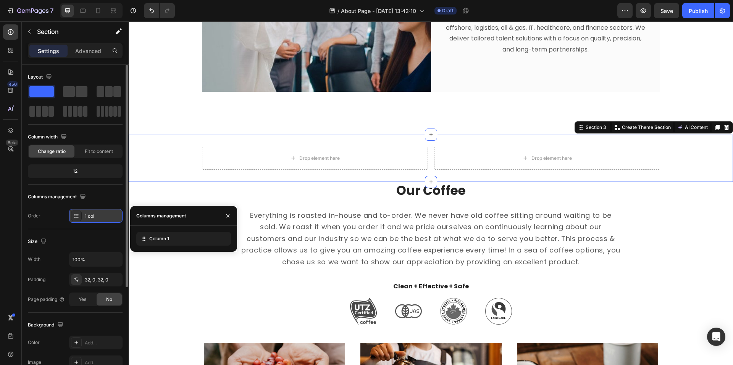
click at [102, 218] on div "1 col" at bounding box center [103, 216] width 36 height 7
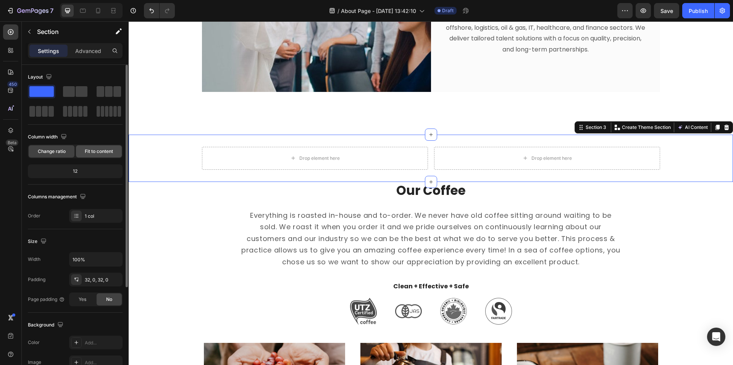
click at [94, 155] on div "Fit to content" at bounding box center [99, 151] width 46 height 12
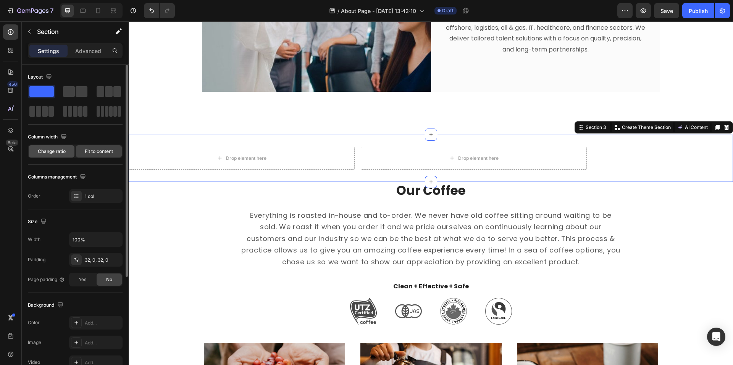
click at [60, 151] on span "Change ratio" at bounding box center [52, 151] width 28 height 7
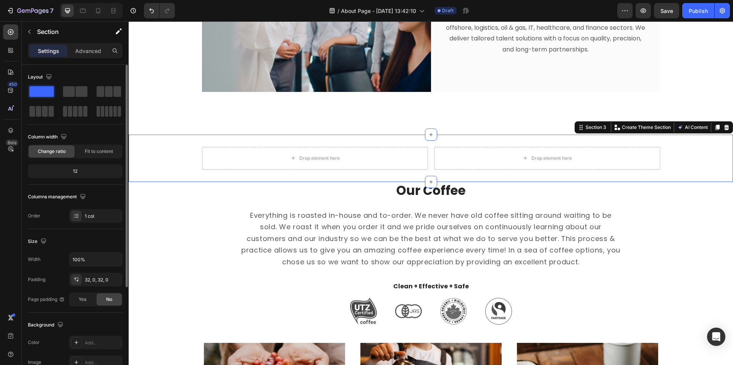
click at [72, 165] on div "12" at bounding box center [75, 171] width 95 height 14
click at [78, 174] on div "12" at bounding box center [75, 171] width 92 height 11
click at [80, 171] on div "12" at bounding box center [75, 171] width 92 height 11
click at [78, 171] on div "12" at bounding box center [75, 171] width 92 height 11
click at [72, 171] on div "12" at bounding box center [75, 171] width 92 height 11
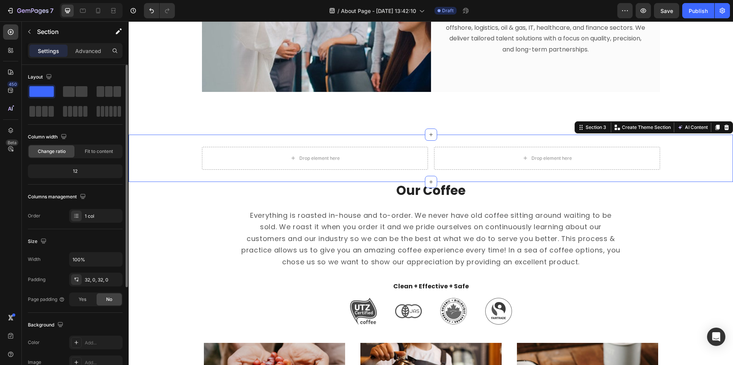
click at [72, 171] on div "12" at bounding box center [75, 171] width 92 height 11
click at [87, 174] on div "12" at bounding box center [75, 171] width 92 height 11
click at [81, 171] on div "12" at bounding box center [75, 171] width 92 height 11
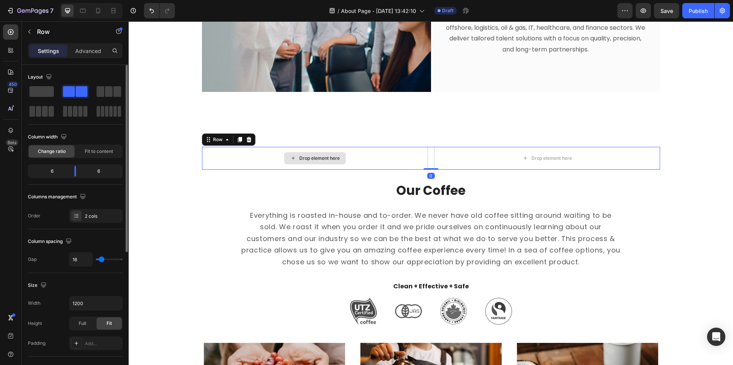
click at [408, 154] on div "Drop element here" at bounding box center [315, 158] width 226 height 23
click at [68, 0] on body "7 / About Page - Aug 26, 13:42:10 Draft Preview Save Publish 450 Beta Sections(…" at bounding box center [366, 0] width 733 height 0
drag, startPoint x: 67, startPoint y: 174, endPoint x: 61, endPoint y: 175, distance: 6.5
click at [61, 0] on body "7 / About Page - Aug 26, 13:42:10 Draft Preview Save Publish 450 Beta Sections(…" at bounding box center [366, 0] width 733 height 0
click at [15, 31] on div at bounding box center [10, 31] width 15 height 15
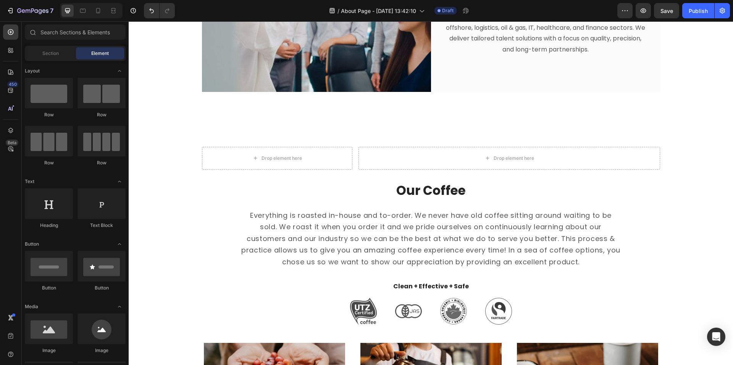
scroll to position [76, 0]
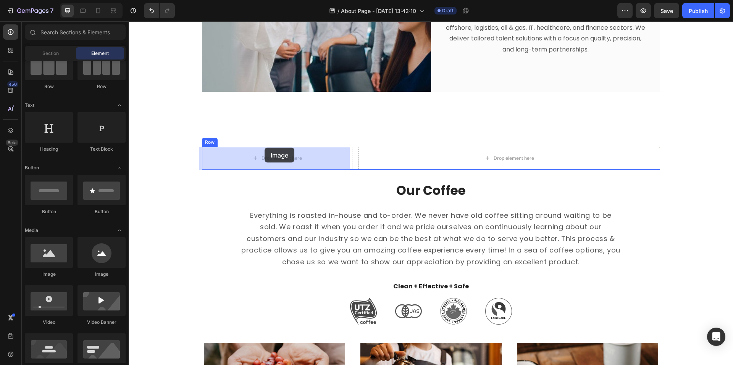
drag, startPoint x: 242, startPoint y: 274, endPoint x: 264, endPoint y: 148, distance: 128.3
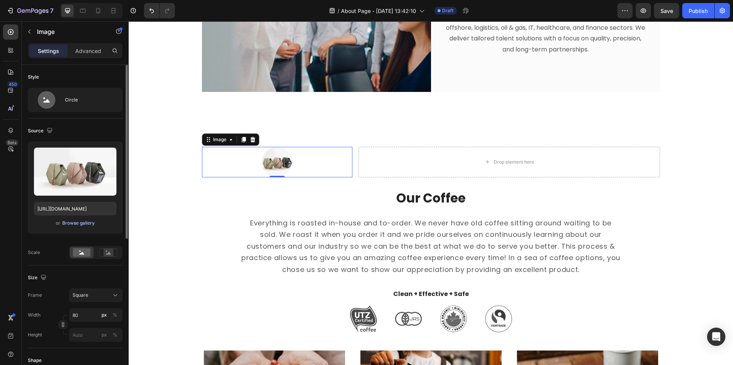
click at [87, 221] on div "Browse gallery" at bounding box center [78, 223] width 32 height 7
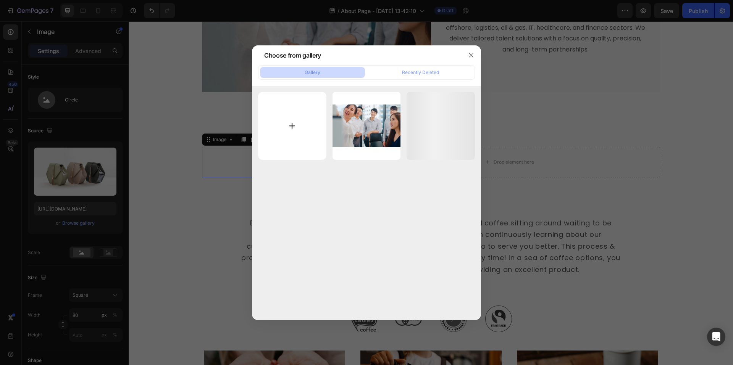
click at [305, 125] on input "file" at bounding box center [292, 126] width 68 height 68
type input "C:\fakepath\Clarence Photo.jpg"
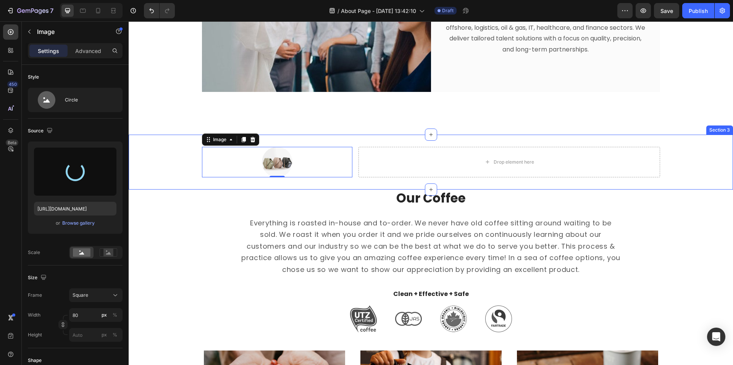
type input "https://cdn.shopify.com/s/files/1/0584/3173/3806/files/gempages_581594337163346…"
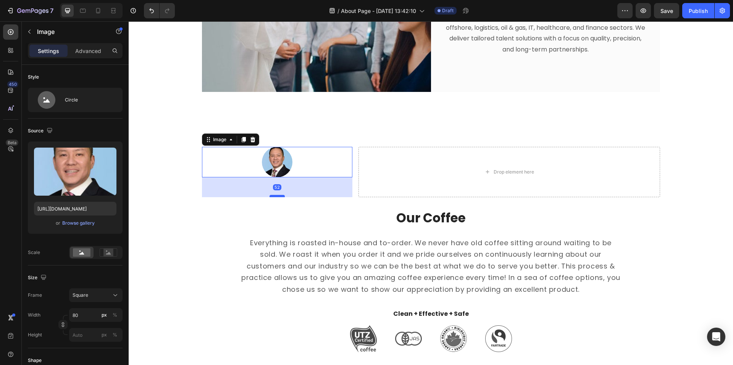
drag, startPoint x: 273, startPoint y: 176, endPoint x: 271, endPoint y: 196, distance: 20.7
click at [271, 196] on div at bounding box center [276, 196] width 15 height 2
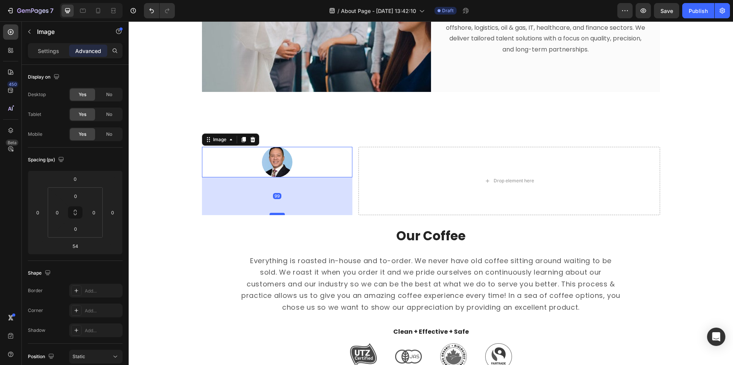
drag, startPoint x: 271, startPoint y: 196, endPoint x: 270, endPoint y: 213, distance: 17.2
click at [270, 213] on div at bounding box center [276, 214] width 15 height 2
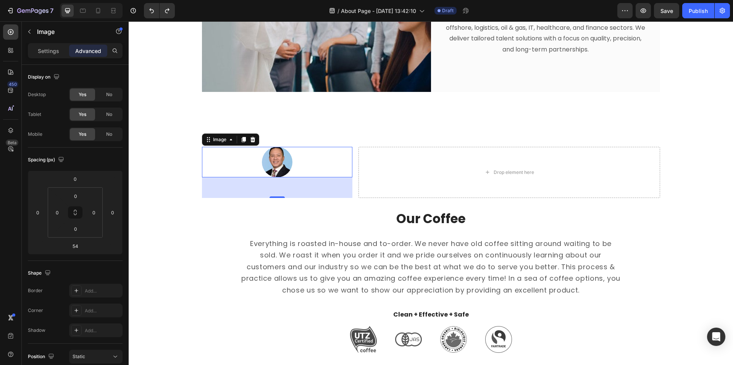
type input "0"
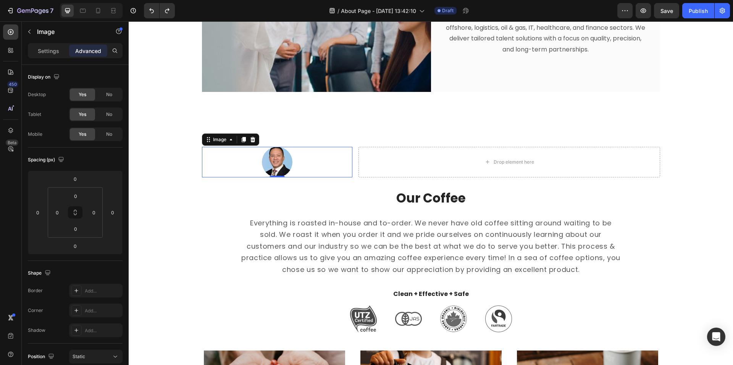
click at [306, 163] on div at bounding box center [277, 162] width 151 height 31
click at [53, 44] on div "Settings Advanced" at bounding box center [75, 50] width 95 height 15
click at [53, 50] on p "Settings" at bounding box center [48, 51] width 21 height 8
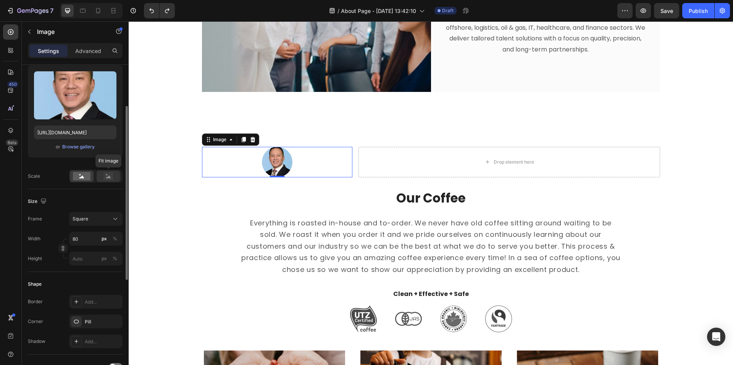
click at [111, 174] on rect at bounding box center [108, 176] width 10 height 8
click at [84, 179] on rect at bounding box center [82, 176] width 18 height 8
click at [97, 221] on div "Square" at bounding box center [91, 219] width 37 height 7
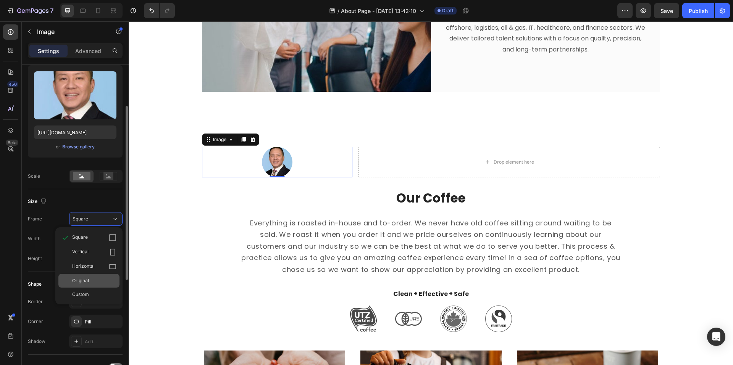
click at [110, 276] on div "Original" at bounding box center [88, 281] width 61 height 14
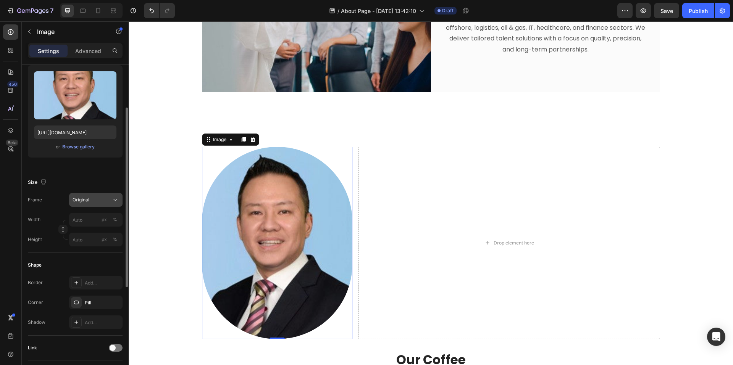
click at [102, 194] on button "Original" at bounding box center [95, 200] width 53 height 14
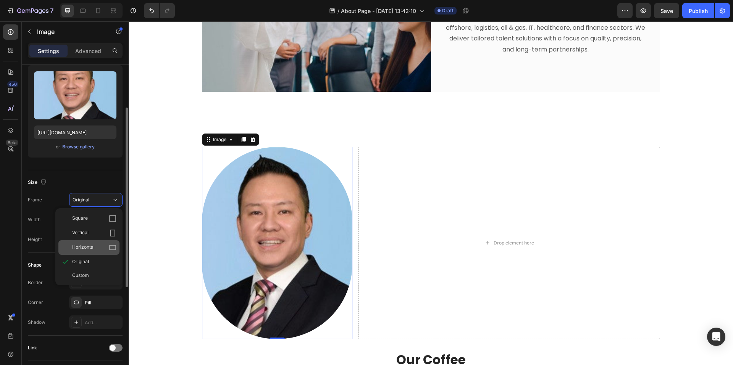
click at [93, 244] on span "Horizontal" at bounding box center [83, 248] width 23 height 8
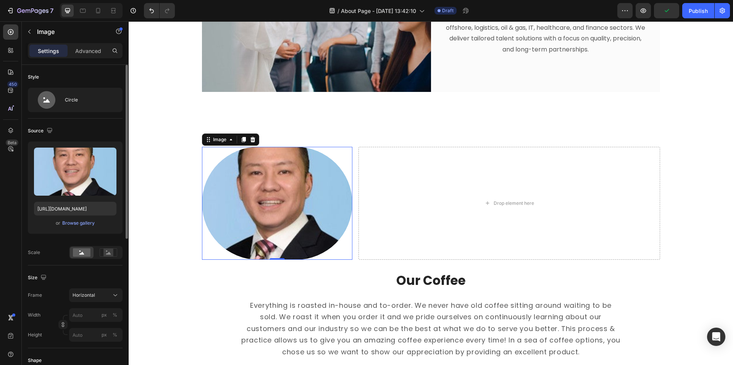
scroll to position [153, 0]
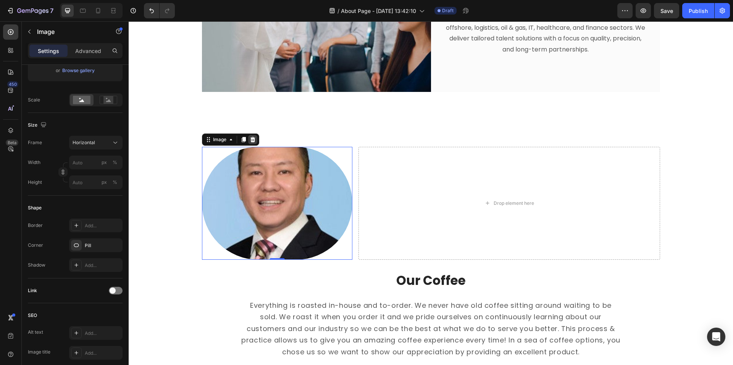
click at [253, 137] on icon at bounding box center [253, 140] width 6 height 6
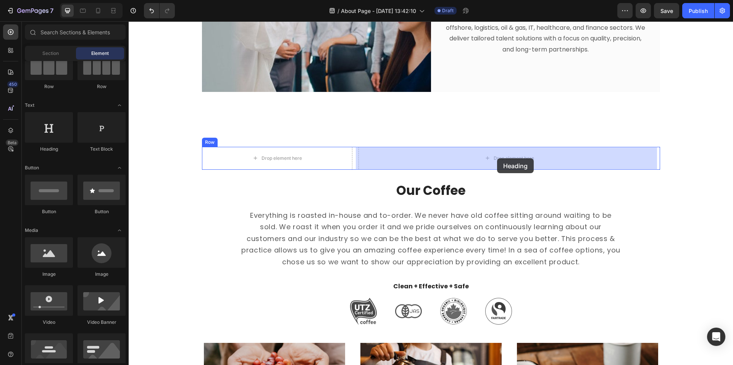
drag, startPoint x: 188, startPoint y: 148, endPoint x: 497, endPoint y: 158, distance: 308.9
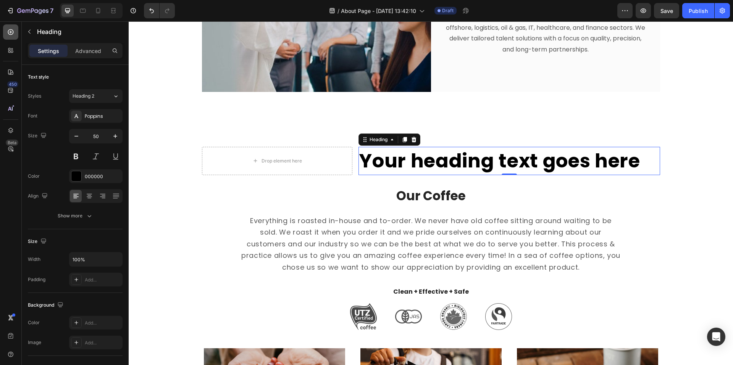
click at [6, 32] on div at bounding box center [10, 31] width 15 height 15
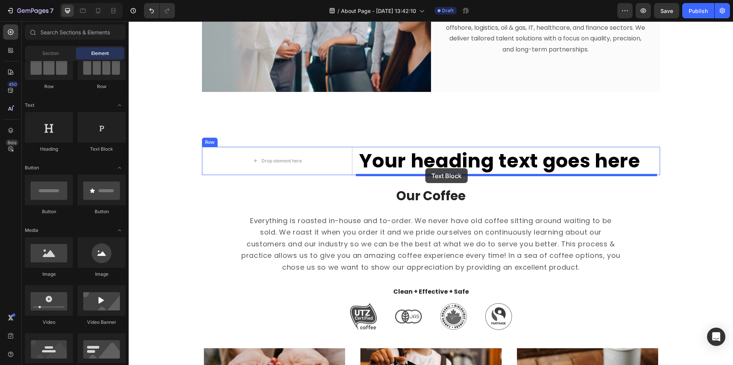
drag, startPoint x: 240, startPoint y: 159, endPoint x: 425, endPoint y: 169, distance: 185.3
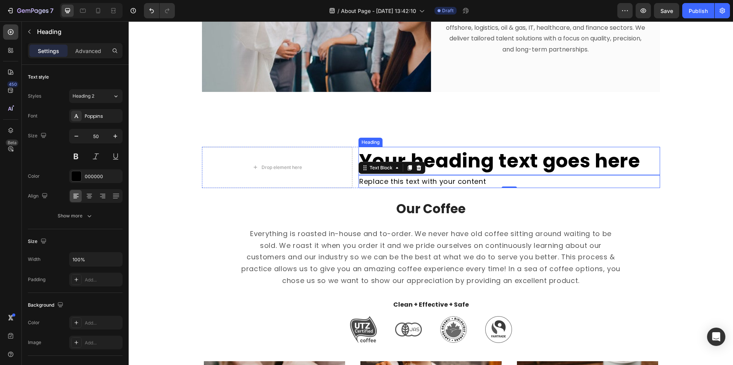
click at [453, 168] on h2 "Your heading text goes here" at bounding box center [508, 161] width 301 height 28
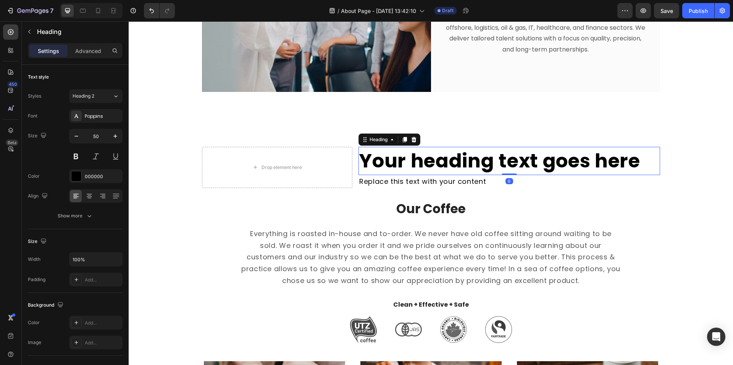
click at [571, 162] on h2 "Your heading text goes here" at bounding box center [508, 161] width 301 height 28
drag, startPoint x: 570, startPoint y: 161, endPoint x: 610, endPoint y: 161, distance: 40.1
click at [572, 163] on p "Your heading text goes here" at bounding box center [509, 161] width 300 height 27
click at [644, 164] on p "Your heading text goes here" at bounding box center [509, 161] width 300 height 27
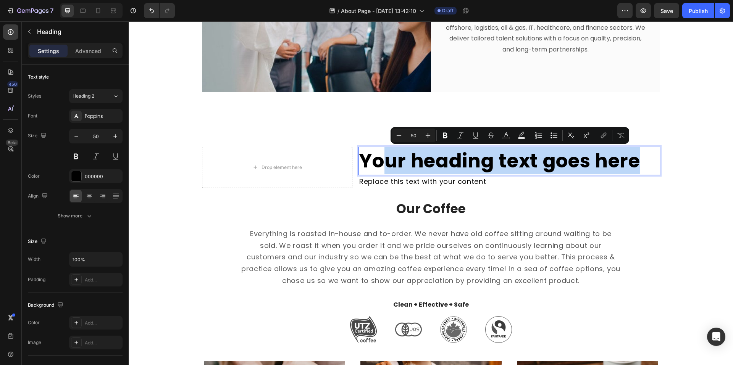
drag, startPoint x: 618, startPoint y: 161, endPoint x: 389, endPoint y: 141, distance: 230.2
click at [377, 149] on p "Your heading text goes here" at bounding box center [509, 161] width 300 height 27
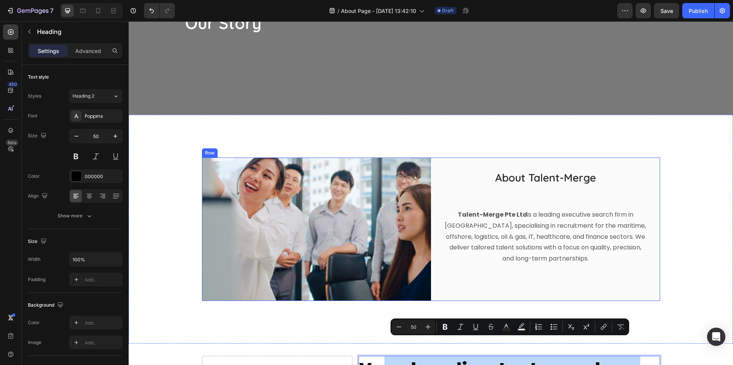
type input "16"
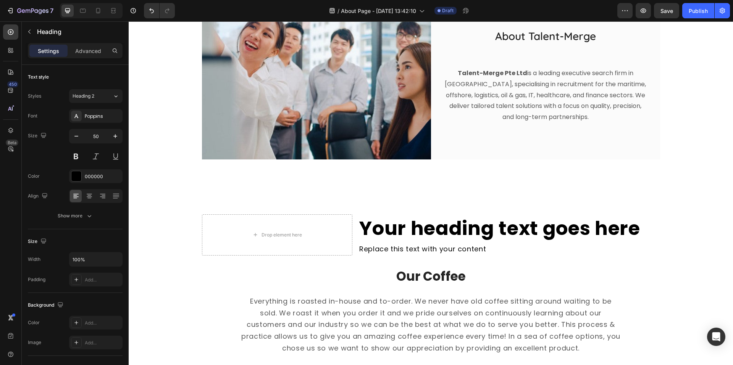
scroll to position [343, 0]
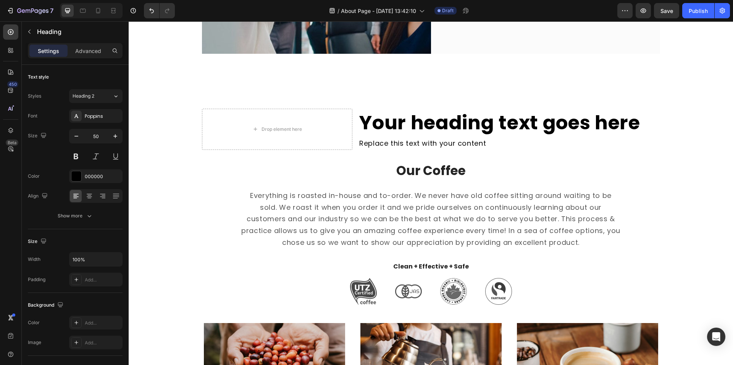
click at [464, 121] on h2 "Your heading text goes here" at bounding box center [508, 123] width 301 height 28
click at [482, 118] on p "Your heading text goes here" at bounding box center [509, 123] width 300 height 27
drag, startPoint x: 601, startPoint y: 114, endPoint x: 614, endPoint y: 114, distance: 13.0
click at [602, 114] on p "Your heading text goes here" at bounding box center [509, 123] width 300 height 27
click at [632, 118] on p "Your heading text goes here" at bounding box center [509, 123] width 300 height 27
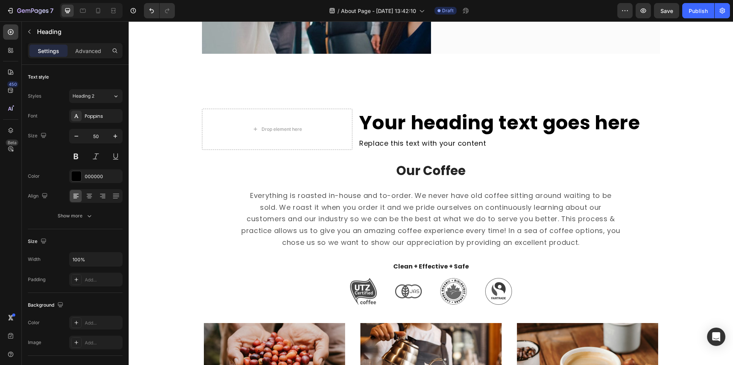
click at [638, 123] on p "Your heading text goes here" at bounding box center [509, 123] width 300 height 27
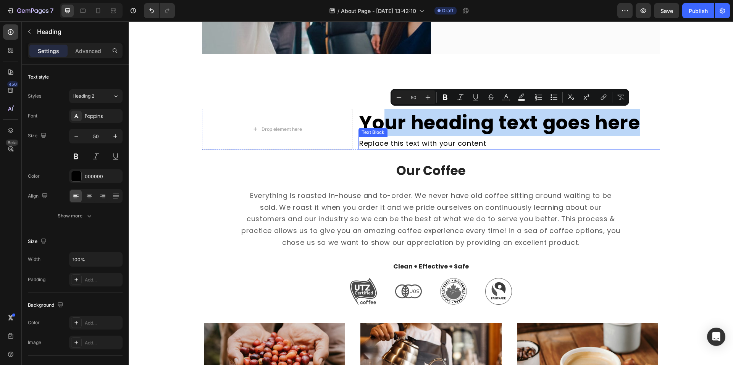
drag, startPoint x: 638, startPoint y: 123, endPoint x: 381, endPoint y: 137, distance: 257.5
click at [381, 136] on div "Your heading text goes here Heading Replace this text with your content Text Bl…" at bounding box center [508, 130] width 301 height 42
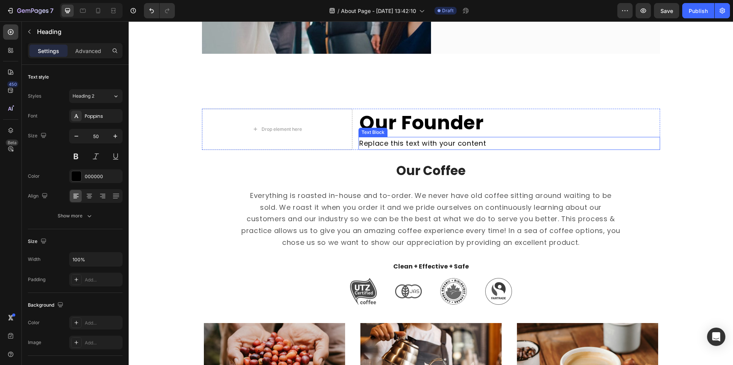
click at [435, 142] on div "Replace this text with your content" at bounding box center [508, 143] width 301 height 13
click at [13, 33] on icon at bounding box center [11, 32] width 8 height 8
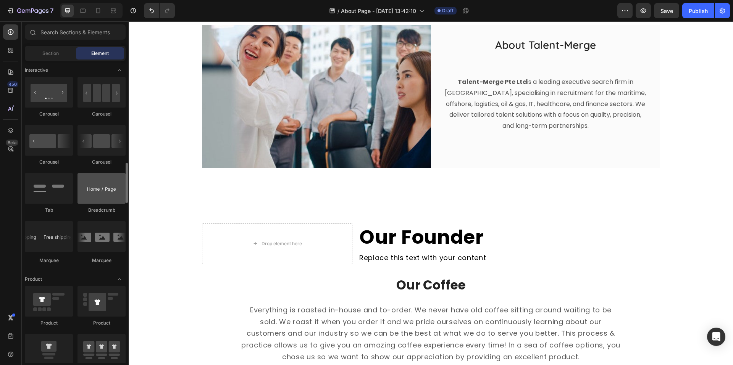
scroll to position [687, 0]
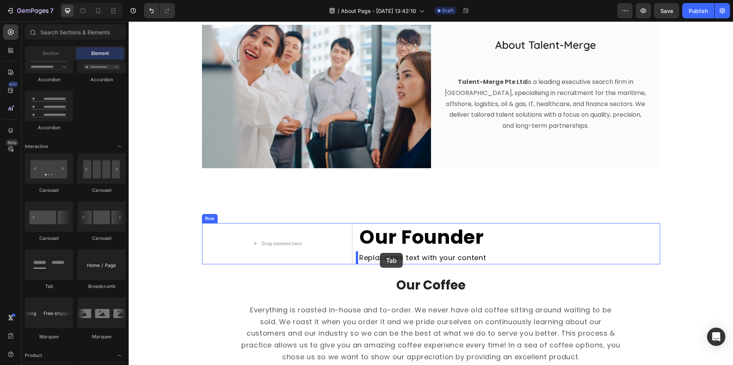
drag, startPoint x: 182, startPoint y: 295, endPoint x: 380, endPoint y: 253, distance: 201.6
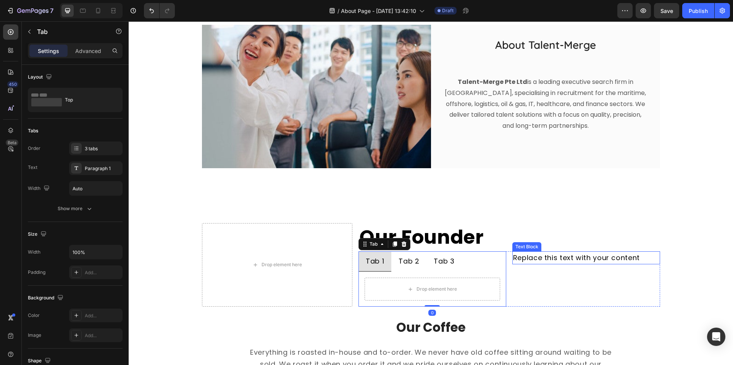
click at [514, 257] on div "Replace this text with your content" at bounding box center [586, 257] width 148 height 13
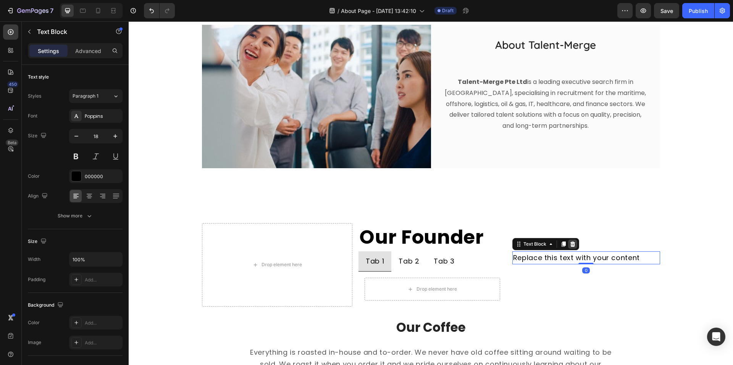
click at [570, 246] on icon at bounding box center [572, 244] width 5 height 5
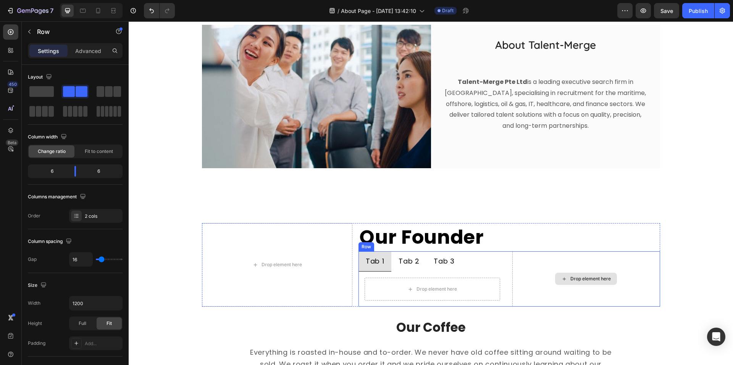
click at [548, 269] on div "Drop element here" at bounding box center [586, 279] width 148 height 56
click at [548, 268] on div "Drop element here" at bounding box center [586, 279] width 148 height 56
click at [540, 284] on div "Drop element here" at bounding box center [586, 279] width 148 height 56
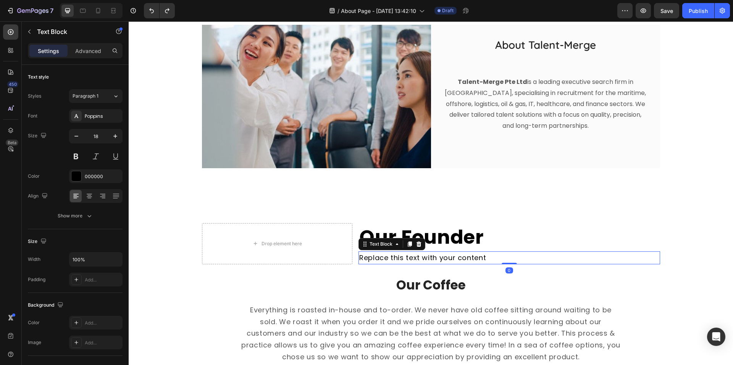
click at [438, 256] on div "Replace this text with your content" at bounding box center [508, 257] width 301 height 13
click at [414, 240] on div at bounding box center [418, 244] width 9 height 9
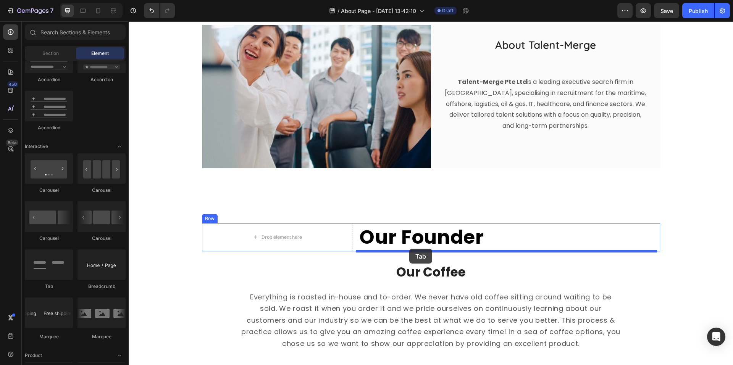
drag, startPoint x: 177, startPoint y: 296, endPoint x: 409, endPoint y: 249, distance: 236.7
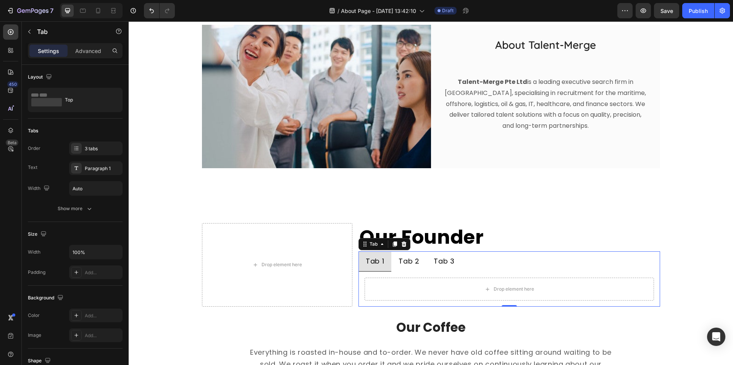
click at [414, 262] on div "Tab 2" at bounding box center [408, 262] width 23 height 14
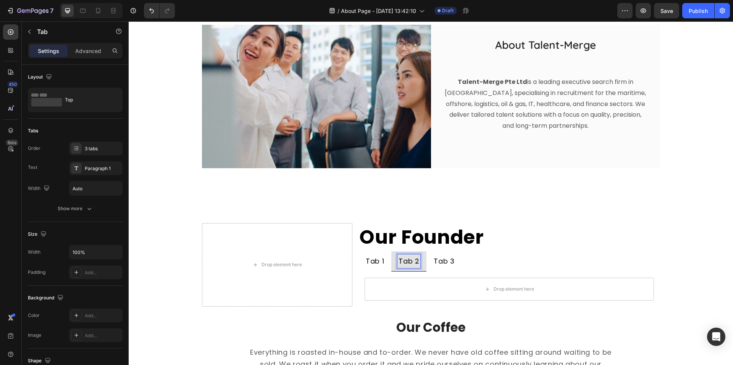
click at [445, 269] on li "Tab 3" at bounding box center [443, 261] width 35 height 21
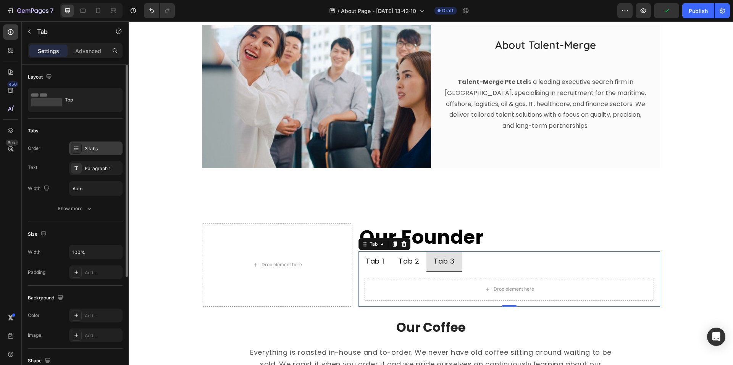
click at [94, 149] on div "3 tabs" at bounding box center [103, 148] width 36 height 7
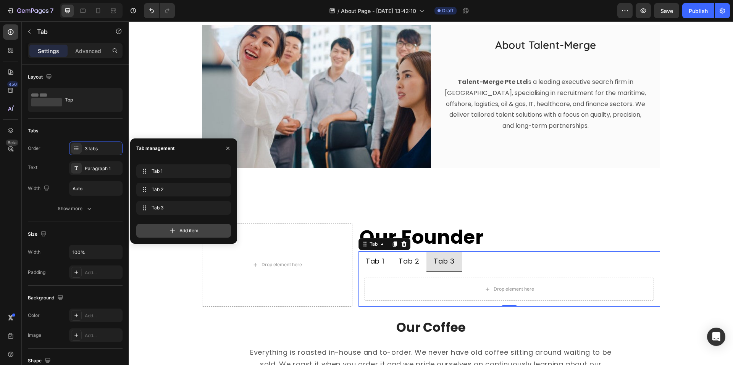
click at [174, 228] on icon at bounding box center [173, 231] width 8 height 8
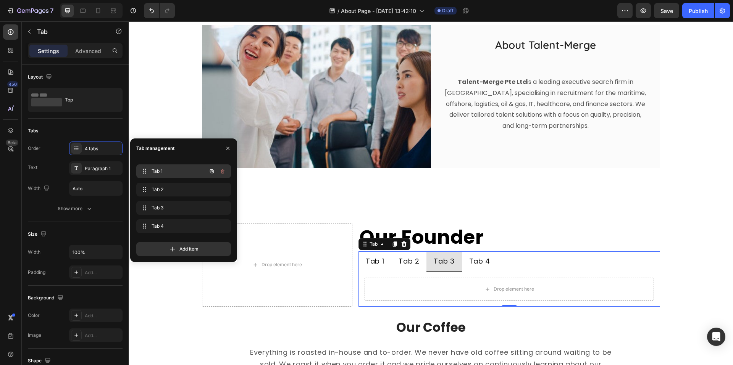
click at [167, 166] on div "Tab 1 Tab 1" at bounding box center [172, 171] width 67 height 11
click at [158, 168] on span "Tab 1" at bounding box center [172, 171] width 43 height 7
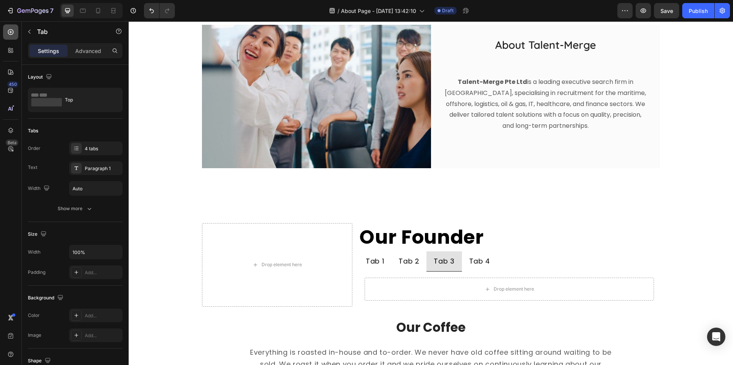
click at [11, 33] on icon at bounding box center [11, 32] width 8 height 8
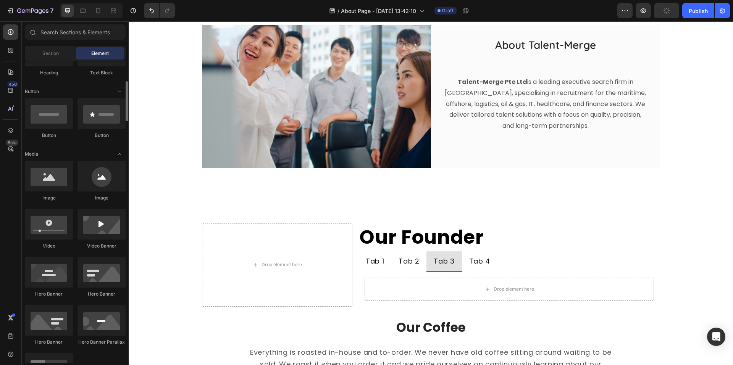
scroll to position [0, 0]
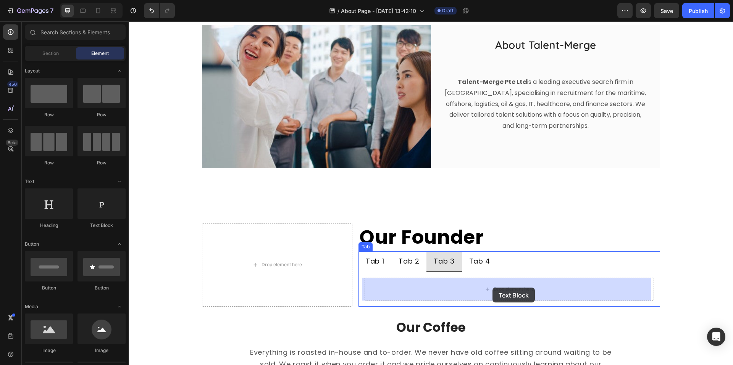
drag, startPoint x: 229, startPoint y: 235, endPoint x: 492, endPoint y: 288, distance: 269.0
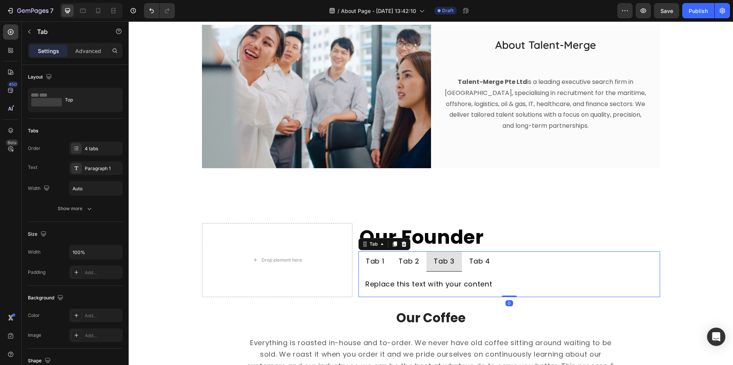
click at [374, 262] on p "Tab 1" at bounding box center [375, 262] width 18 height 12
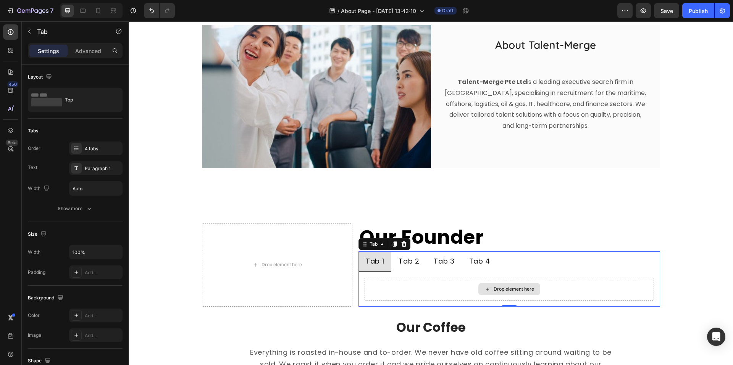
click at [438, 282] on div "Drop element here" at bounding box center [508, 289] width 289 height 23
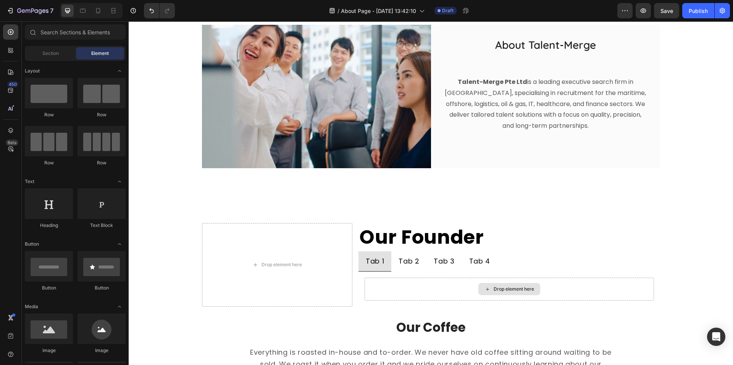
click at [495, 292] on div "Drop element here" at bounding box center [513, 289] width 40 height 6
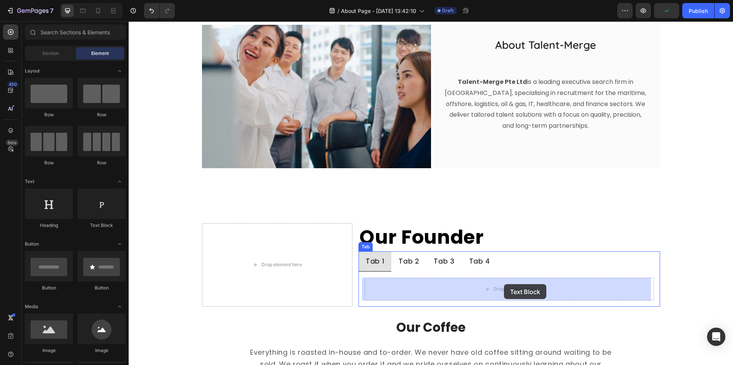
drag, startPoint x: 243, startPoint y: 235, endPoint x: 504, endPoint y: 286, distance: 265.6
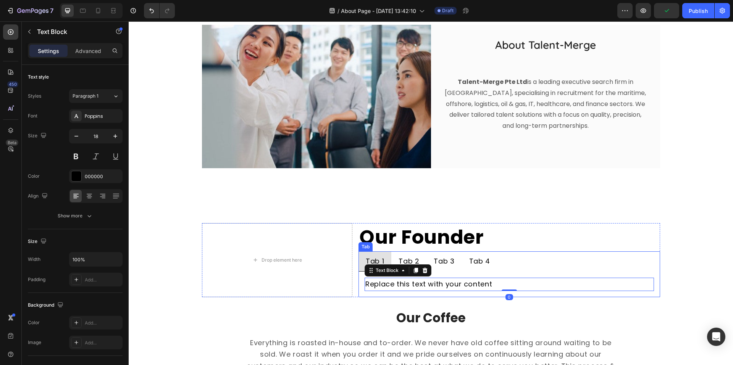
click at [416, 258] on div "Tab 2" at bounding box center [408, 262] width 23 height 14
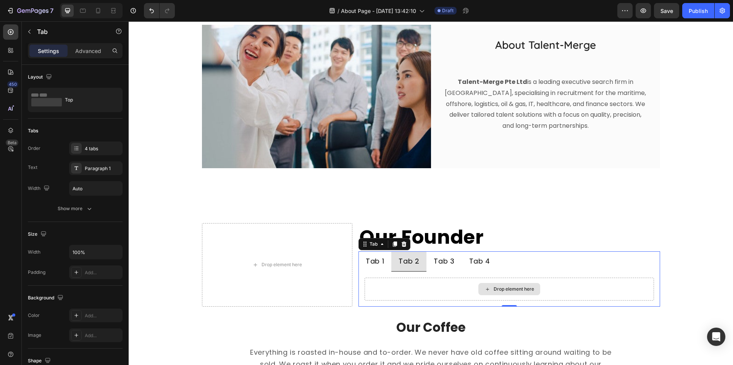
click at [493, 283] on div "Drop element here" at bounding box center [509, 289] width 62 height 12
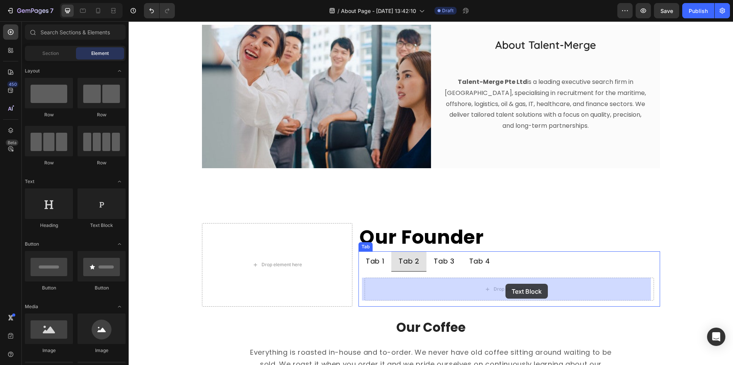
drag, startPoint x: 230, startPoint y: 235, endPoint x: 505, endPoint y: 284, distance: 279.0
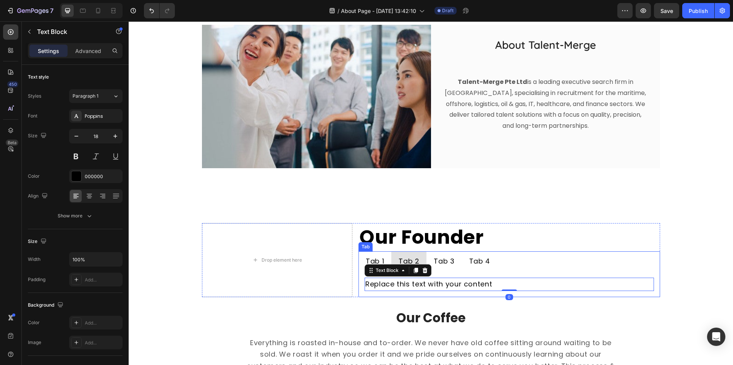
click at [443, 263] on p "Tab 3" at bounding box center [443, 262] width 21 height 12
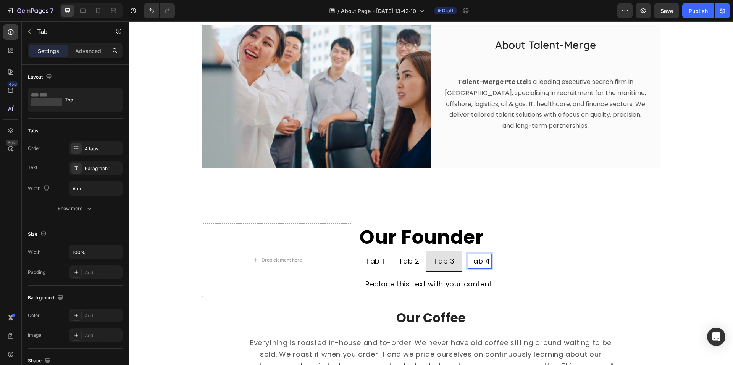
click at [374, 268] on div "Tab 1" at bounding box center [374, 262] width 21 height 14
click at [449, 267] on p "Tab 3" at bounding box center [443, 262] width 21 height 12
click at [475, 266] on p "Tab 4" at bounding box center [479, 262] width 21 height 12
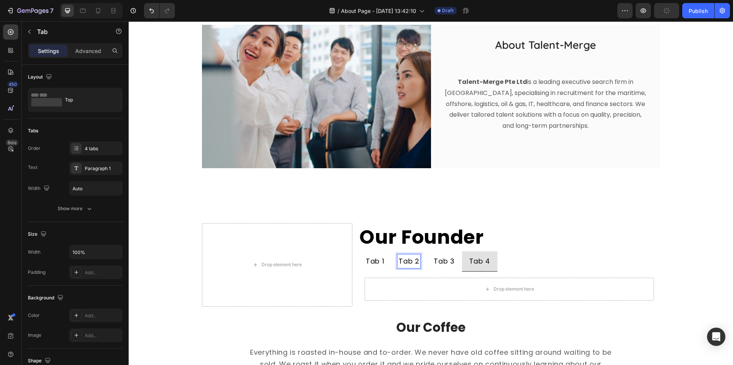
click at [416, 268] on div "Tab 2" at bounding box center [408, 262] width 23 height 14
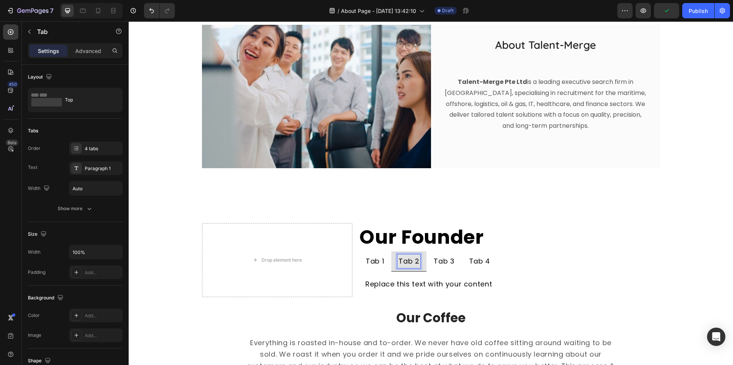
click at [476, 266] on p "Tab 4" at bounding box center [479, 262] width 21 height 12
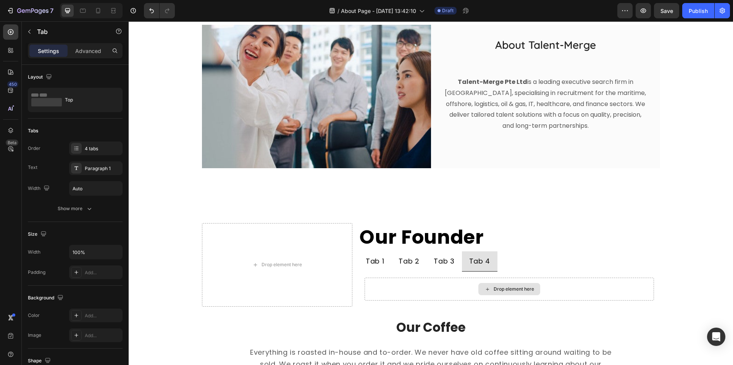
click at [502, 292] on div "Drop element here" at bounding box center [513, 289] width 40 height 6
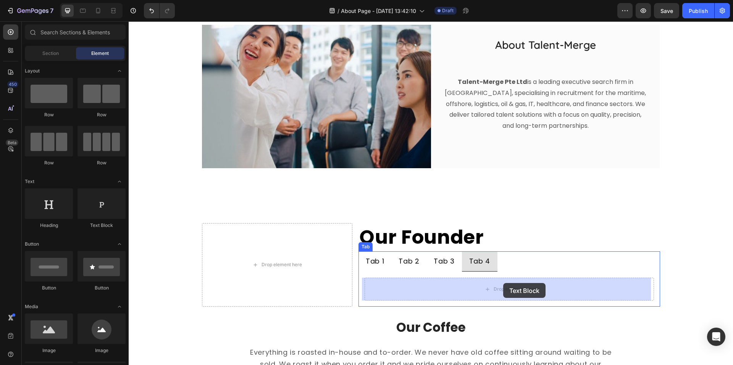
drag, startPoint x: 229, startPoint y: 233, endPoint x: 503, endPoint y: 283, distance: 278.2
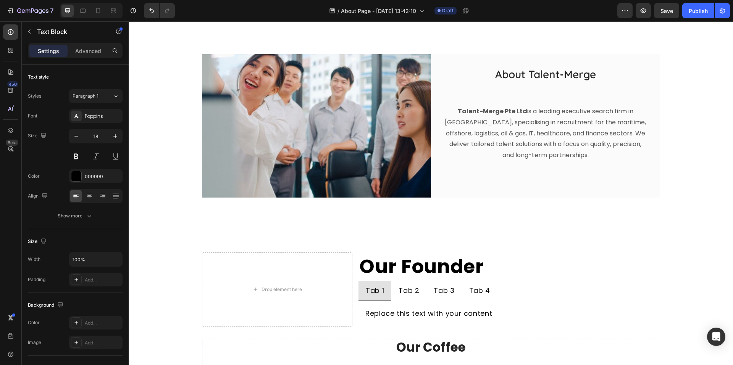
scroll to position [191, 0]
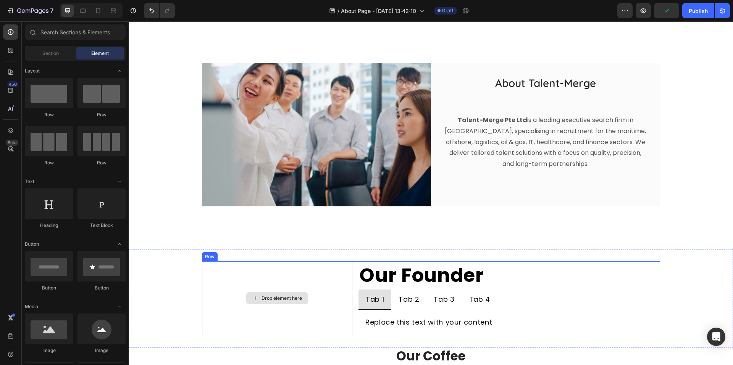
click at [285, 299] on div "Drop element here" at bounding box center [281, 298] width 40 height 6
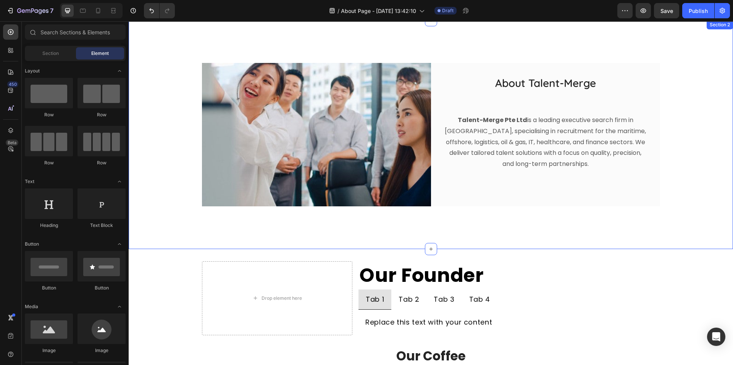
click at [376, 243] on div "Image About Talent-Merge Heading Talent-Merge Pte Ltd is a leading executive se…" at bounding box center [431, 134] width 604 height 229
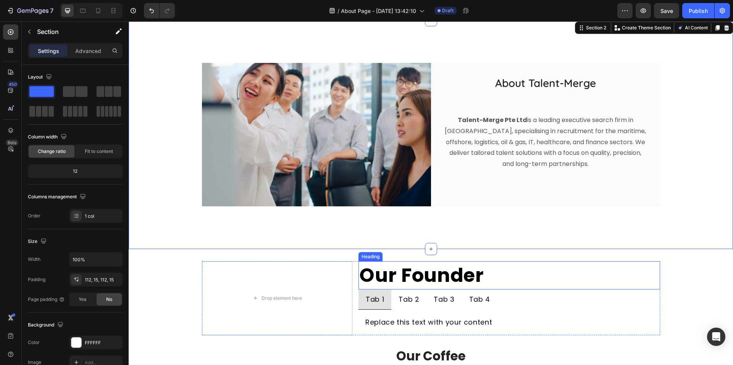
scroll to position [305, 0]
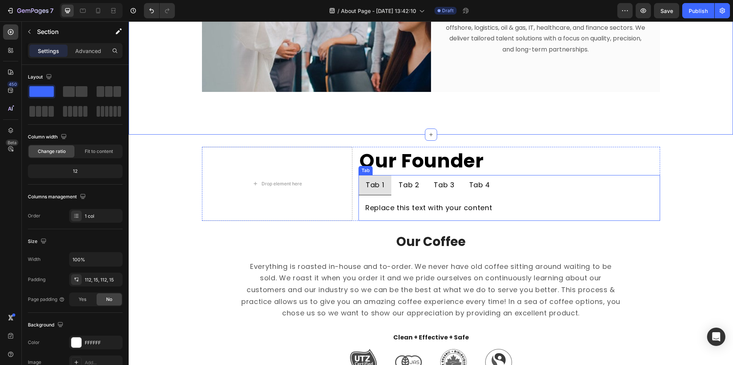
click at [373, 182] on div "Tab 1" at bounding box center [374, 185] width 21 height 14
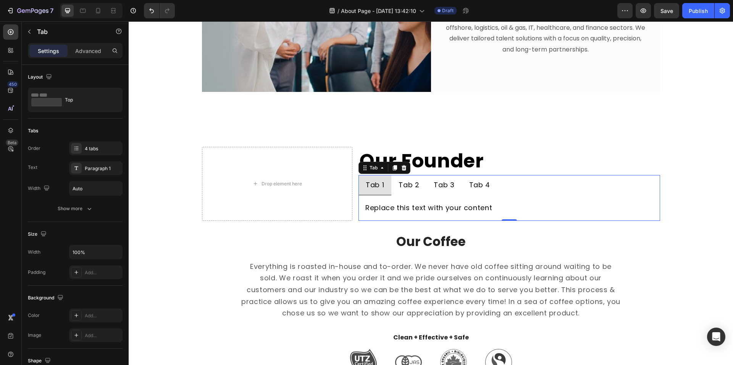
click at [378, 189] on div "Tab 1" at bounding box center [374, 185] width 21 height 14
click at [378, 189] on p "Tab 1" at bounding box center [375, 185] width 18 height 12
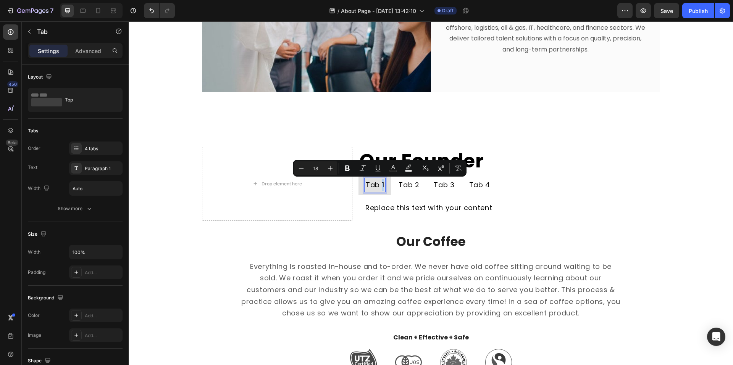
click at [378, 189] on p "Tab 1" at bounding box center [375, 185] width 18 height 12
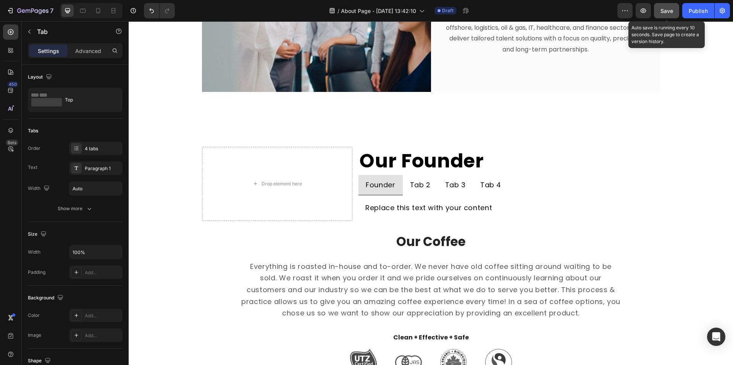
click at [669, 7] on div "Save" at bounding box center [666, 11] width 13 height 8
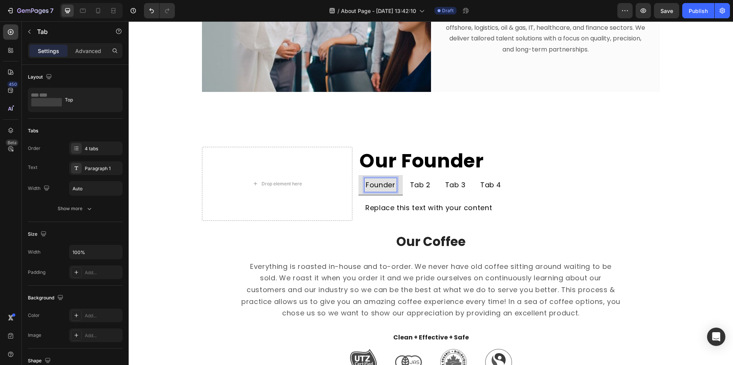
click at [392, 185] on p "Founder" at bounding box center [380, 185] width 29 height 12
click at [464, 182] on p "Tab 2" at bounding box center [460, 185] width 21 height 12
click at [470, 185] on li "Tab 2" at bounding box center [460, 185] width 35 height 21
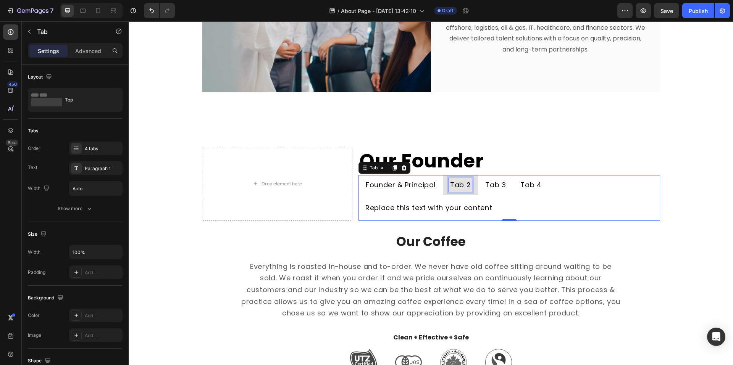
click at [468, 184] on p "Tab 2" at bounding box center [460, 185] width 21 height 12
click at [513, 186] on p "Tab 3" at bounding box center [507, 185] width 21 height 12
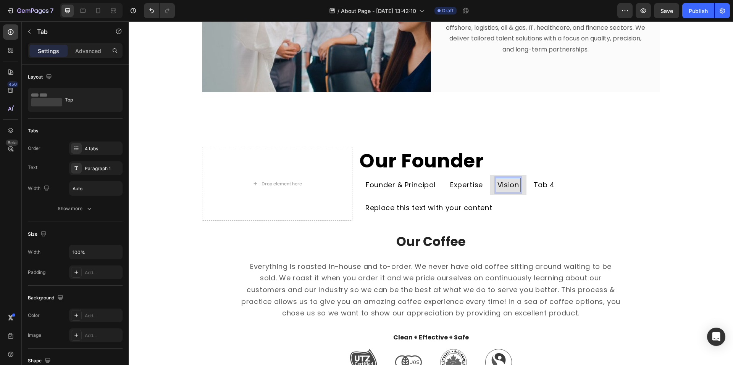
click at [542, 183] on p "Tab 4" at bounding box center [543, 185] width 21 height 12
click at [550, 184] on p "Tab 4" at bounding box center [543, 185] width 21 height 12
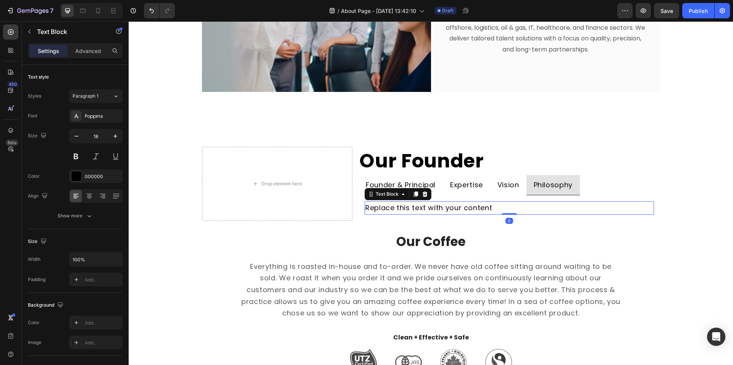
click at [367, 208] on div "Replace this text with your content" at bounding box center [508, 207] width 289 height 13
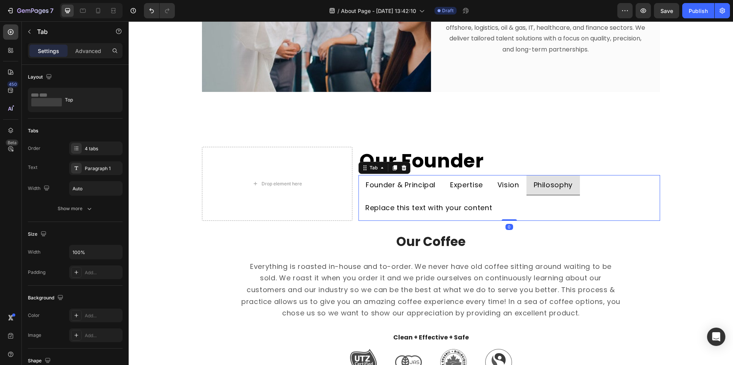
click at [372, 184] on p "Founder & Principal" at bounding box center [401, 185] width 70 height 12
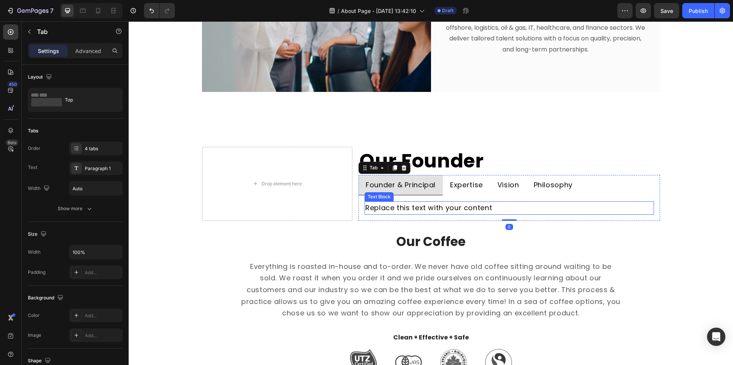
click at [386, 209] on div "Replace this text with your content" at bounding box center [508, 207] width 289 height 13
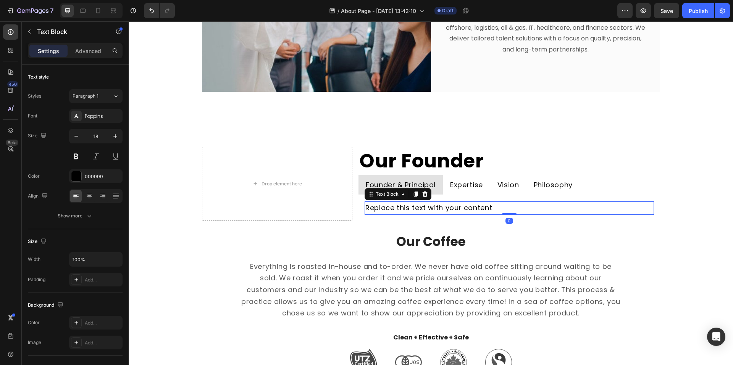
click at [388, 206] on div "Replace this text with your content" at bounding box center [508, 207] width 289 height 13
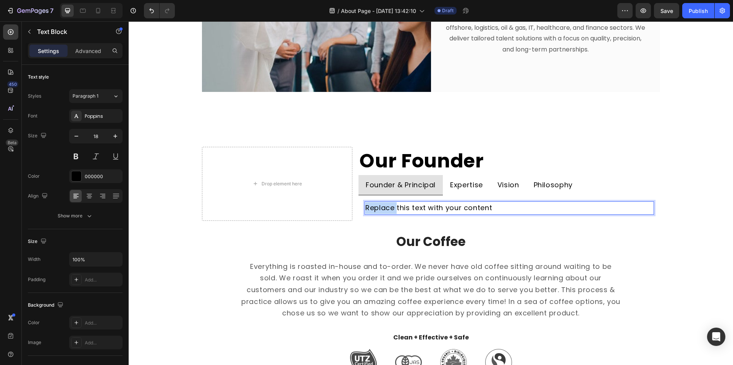
click at [388, 206] on p "Replace this text with your content" at bounding box center [508, 208] width 287 height 12
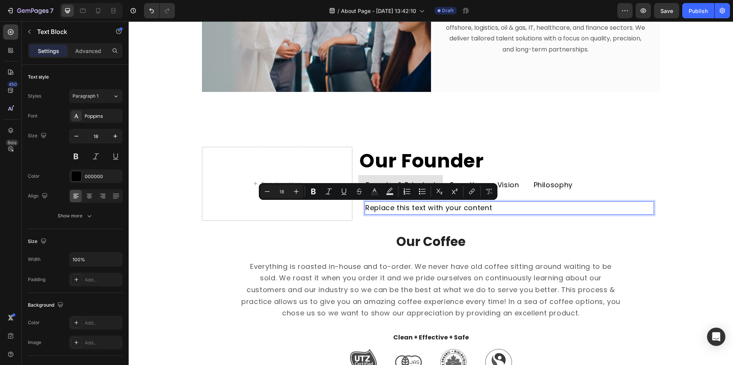
click at [483, 206] on p "Replace this text with your content" at bounding box center [508, 208] width 287 height 12
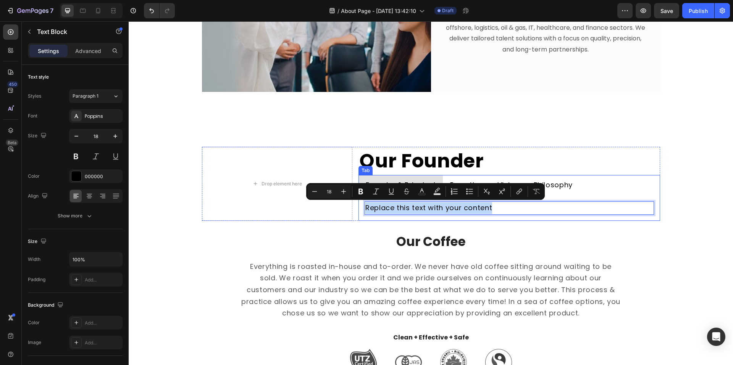
drag, startPoint x: 491, startPoint y: 207, endPoint x: 359, endPoint y: 196, distance: 131.7
click at [359, 196] on div "Replace this text with your content Text Block 0 Replace this text with your co…" at bounding box center [508, 208] width 301 height 26
type input "12"
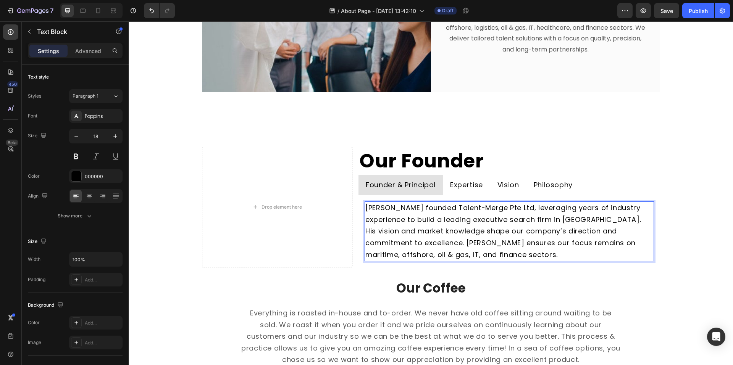
click at [477, 257] on p "[PERSON_NAME] founded Talent-Merge Pte Ltd, leveraging years of industry experi…" at bounding box center [508, 231] width 287 height 58
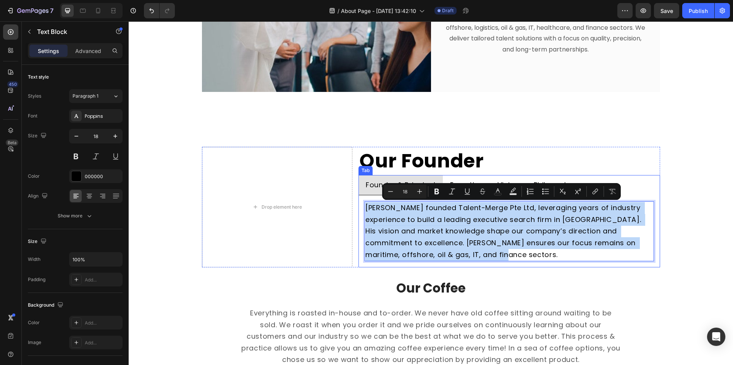
drag, startPoint x: 466, startPoint y: 252, endPoint x: 360, endPoint y: 205, distance: 115.5
click at [360, 204] on div "Clarence Khoh founded Talent-Merge Pte Ltd, leveraging years of industry experi…" at bounding box center [508, 231] width 301 height 72
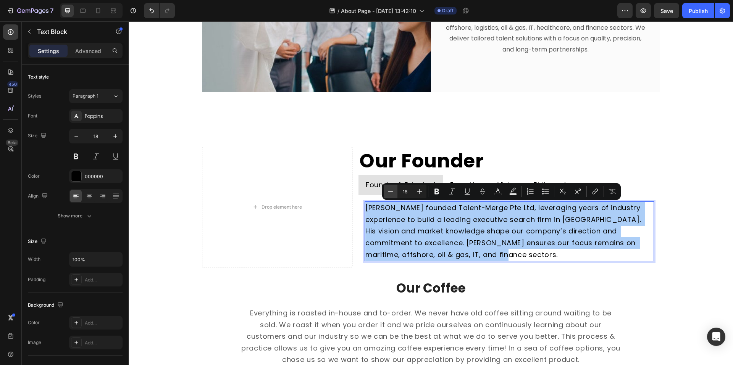
click at [392, 190] on icon "Editor contextual toolbar" at bounding box center [391, 192] width 8 height 8
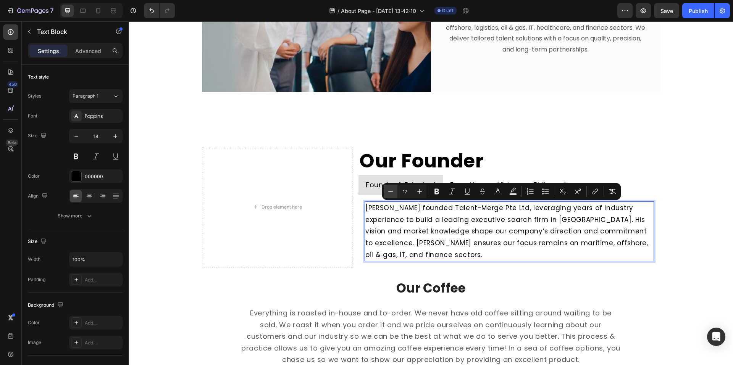
click at [391, 190] on icon "Editor contextual toolbar" at bounding box center [391, 192] width 8 height 8
type input "16"
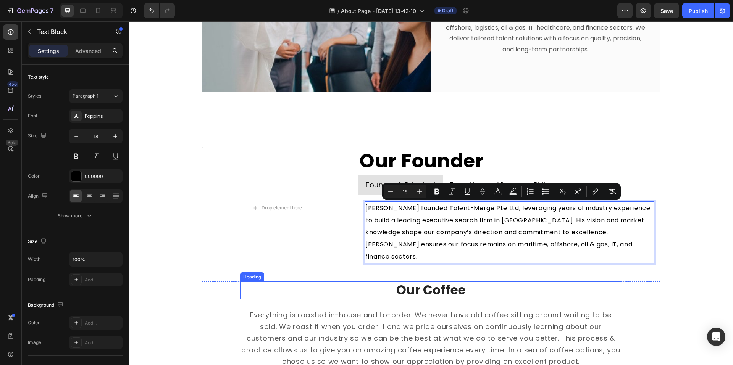
click at [541, 282] on p "Our Coffee" at bounding box center [431, 290] width 380 height 16
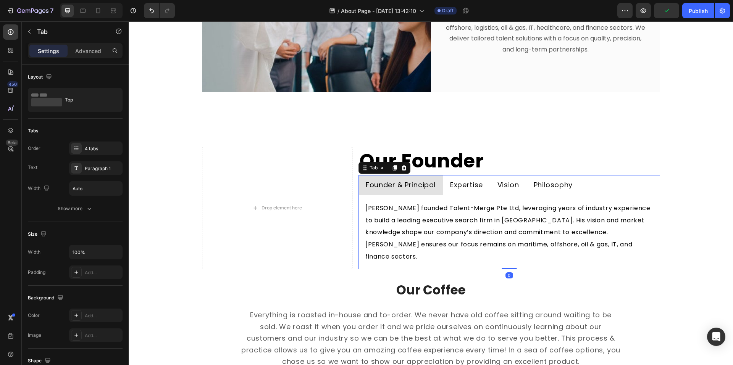
click at [470, 182] on p "Expertise" at bounding box center [466, 185] width 33 height 12
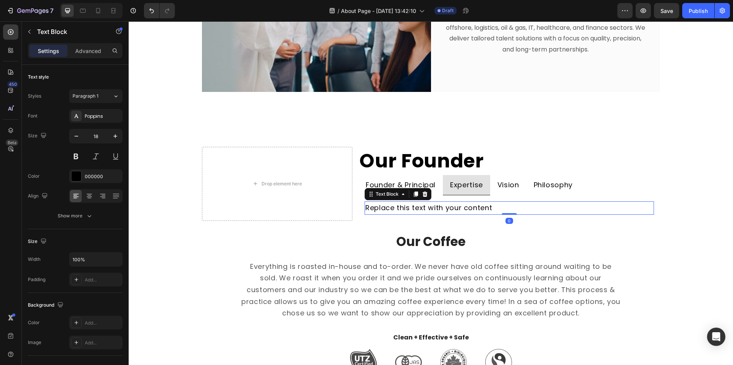
click at [442, 212] on div "Replace this text with your content" at bounding box center [508, 207] width 289 height 13
click at [477, 204] on div "Replace this text with your content" at bounding box center [508, 207] width 289 height 13
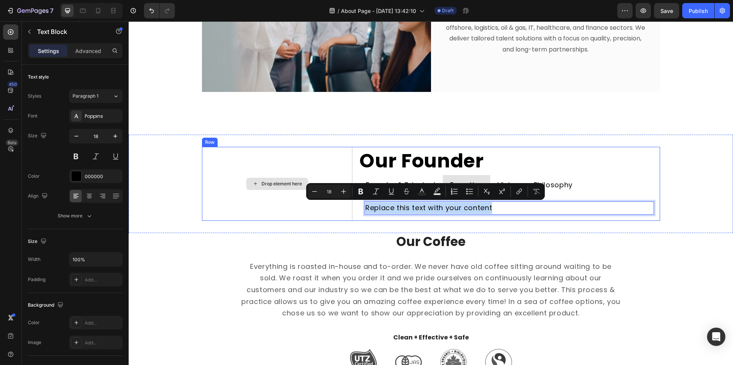
drag, startPoint x: 496, startPoint y: 209, endPoint x: 323, endPoint y: 207, distance: 173.2
click at [323, 207] on div "Drop element here Our Founder Heading Founder & Principal Expertise Vision Phil…" at bounding box center [431, 184] width 458 height 74
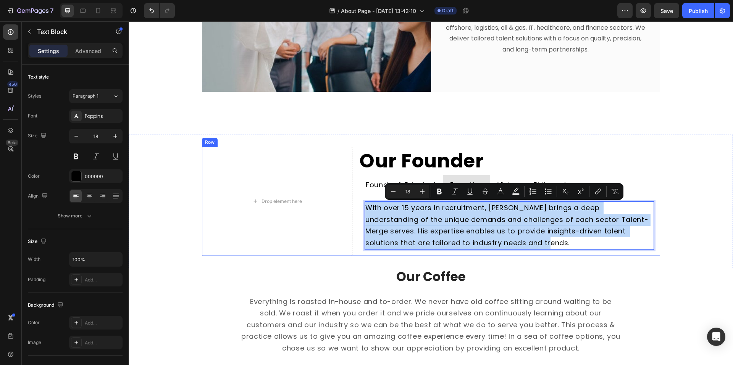
drag, startPoint x: 509, startPoint y: 242, endPoint x: 354, endPoint y: 196, distance: 161.5
click at [353, 197] on div "Drop element here Our Founder Heading Founder & Principal Expertise Vision Phil…" at bounding box center [431, 201] width 458 height 109
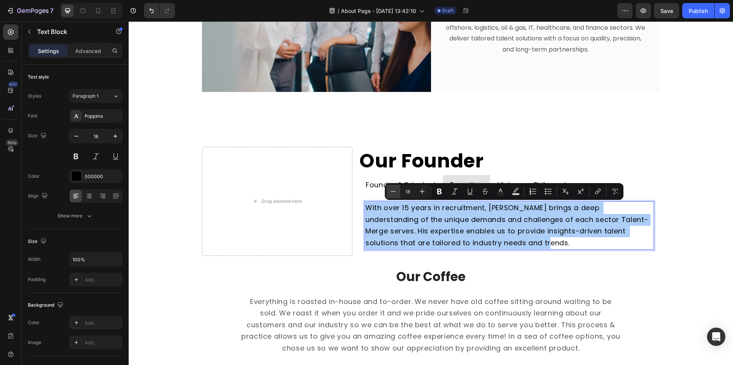
click at [394, 193] on icon "Editor contextual toolbar" at bounding box center [393, 192] width 8 height 8
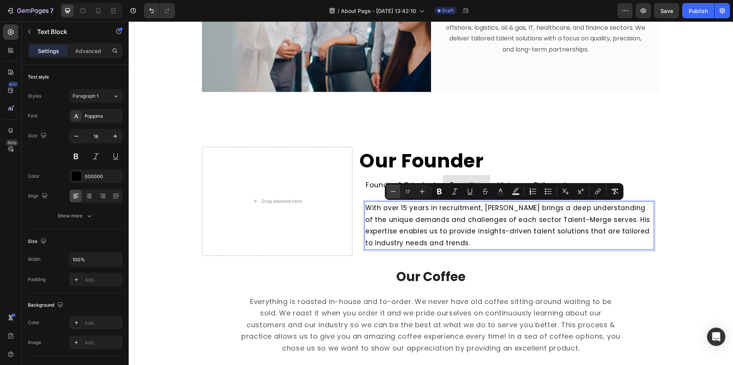
click at [394, 193] on icon "Editor contextual toolbar" at bounding box center [393, 192] width 8 height 8
type input "16"
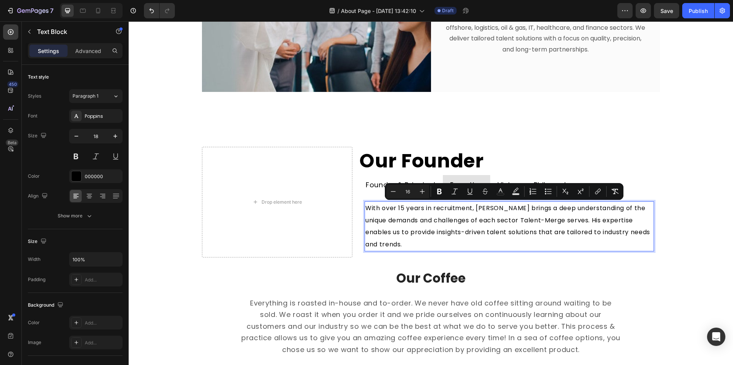
click at [463, 231] on span "With over 15 years in recruitment, [PERSON_NAME] brings a deep understanding of…" at bounding box center [508, 226] width 286 height 45
click at [495, 240] on p "With over 15 years in recruitment, [PERSON_NAME] brings a deep understanding of…" at bounding box center [508, 226] width 287 height 48
click at [490, 248] on p "With over 15 years in recruitment, [PERSON_NAME] brings a deep understanding of…" at bounding box center [508, 226] width 287 height 48
click at [545, 290] on div "Our Coffee Heading Everything is roasted in-house and to-order. We never have o…" at bounding box center [431, 341] width 382 height 143
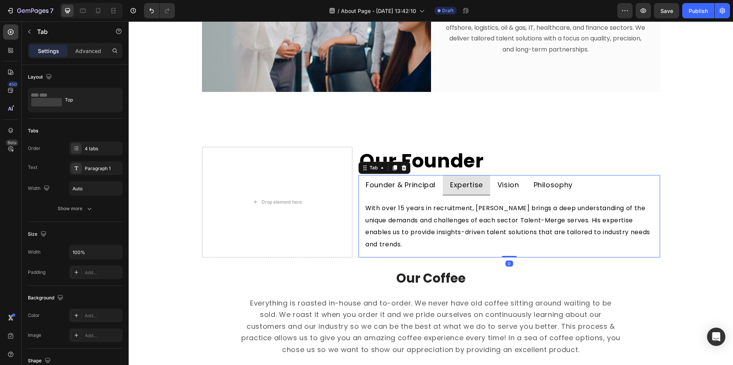
click at [429, 186] on p "Founder & Principal" at bounding box center [401, 185] width 70 height 12
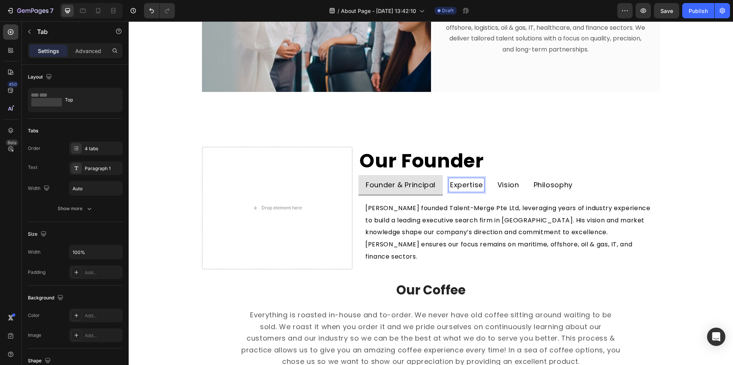
click at [479, 187] on p "Expertise" at bounding box center [466, 185] width 33 height 12
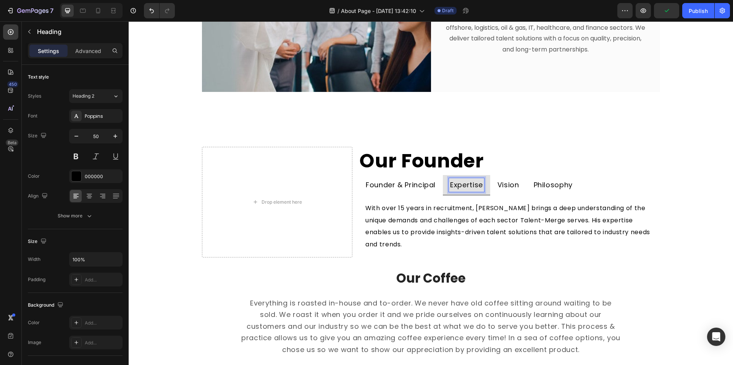
click at [383, 171] on h2 "Our Founder" at bounding box center [508, 161] width 301 height 28
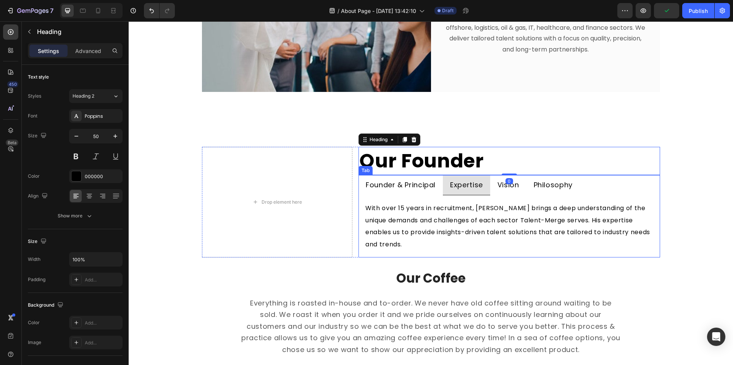
drag, startPoint x: 398, startPoint y: 179, endPoint x: 403, endPoint y: 183, distance: 5.4
click at [399, 180] on p "Founder & Principal" at bounding box center [401, 185] width 70 height 12
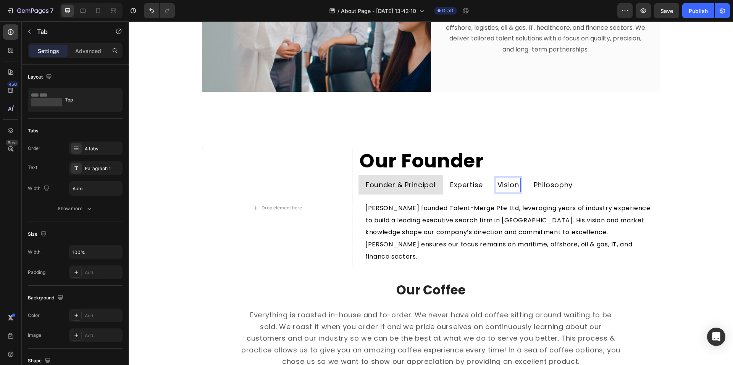
click at [508, 190] on p "Vision" at bounding box center [508, 185] width 22 height 12
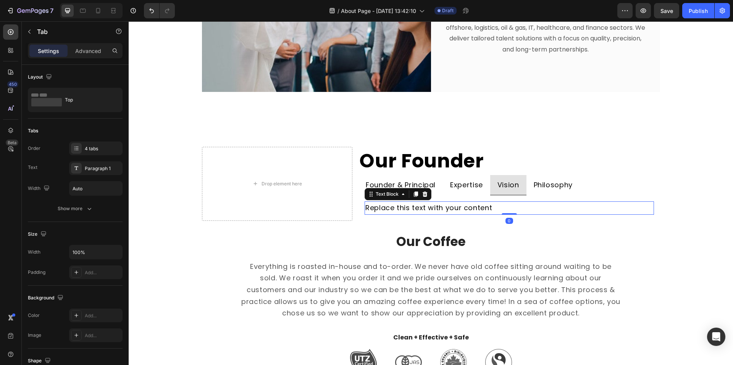
click at [473, 209] on div "Replace this text with your content" at bounding box center [508, 207] width 289 height 13
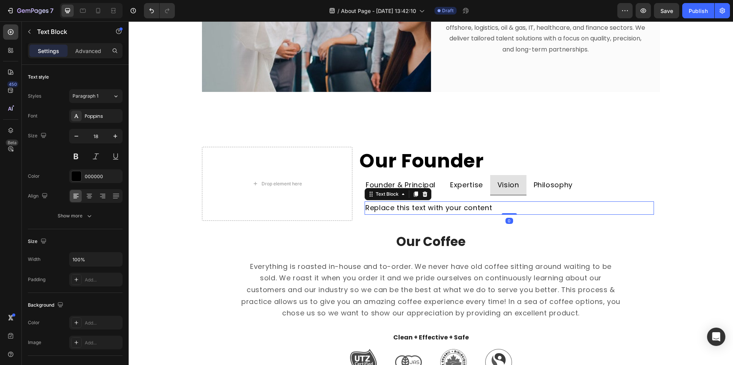
click at [463, 207] on div "Replace this text with your content" at bounding box center [508, 207] width 289 height 13
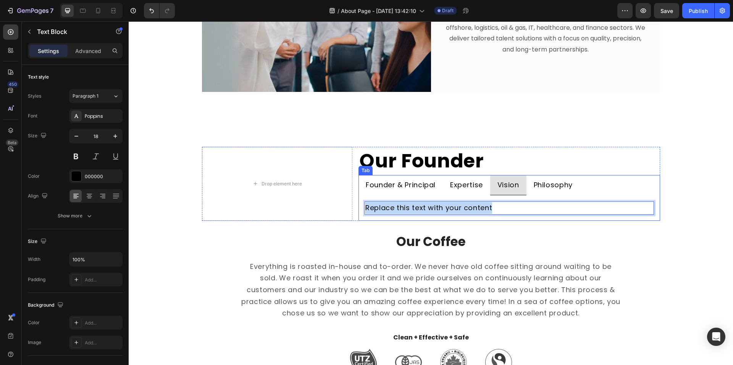
drag, startPoint x: 495, startPoint y: 208, endPoint x: 362, endPoint y: 201, distance: 132.6
click at [361, 200] on div "Clarence Khoh founded Talent-Merge Pte Ltd, leveraging years of industry experi…" at bounding box center [508, 208] width 301 height 26
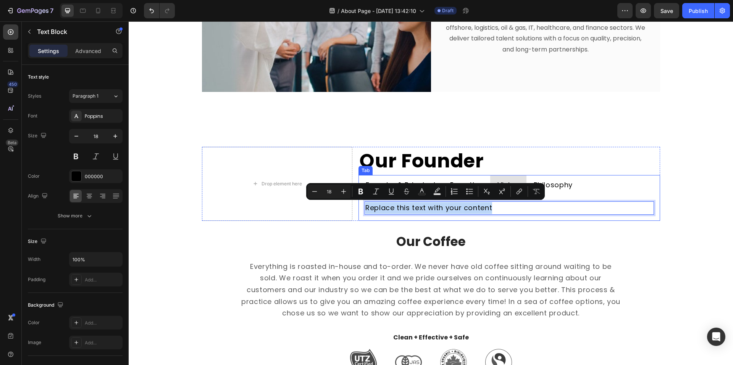
type input "12"
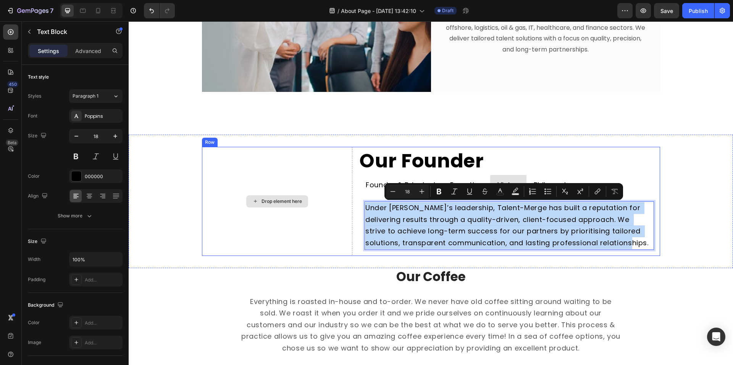
drag, startPoint x: 645, startPoint y: 242, endPoint x: 362, endPoint y: 198, distance: 286.9
click at [333, 201] on div "Drop element here Our Founder Heading Founder & Principal Expertise Vision Phil…" at bounding box center [431, 201] width 458 height 109
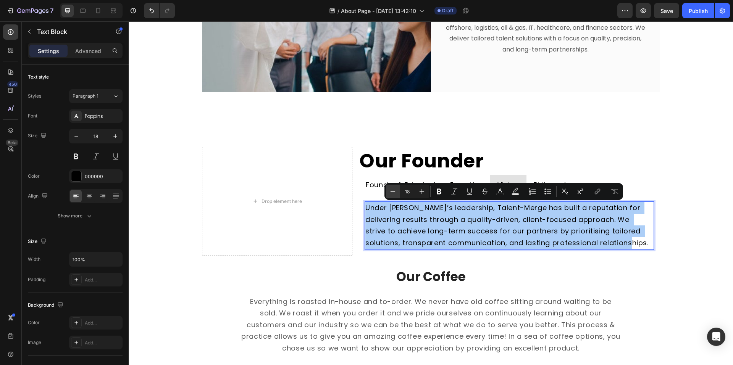
click at [389, 189] on icon "Editor contextual toolbar" at bounding box center [393, 192] width 8 height 8
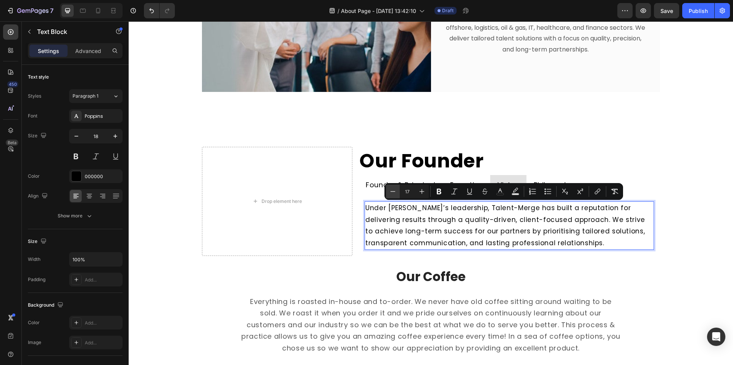
click at [389, 189] on icon "Editor contextual toolbar" at bounding box center [393, 192] width 8 height 8
type input "16"
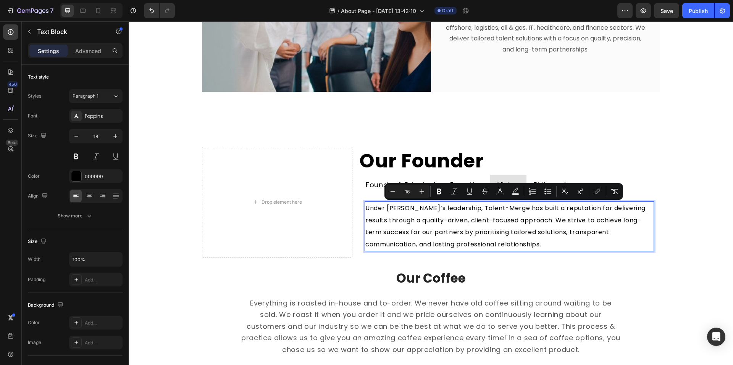
click at [452, 226] on p "Under [PERSON_NAME]’s leadership, Talent-Merge has built a reputation for deliv…" at bounding box center [508, 226] width 287 height 48
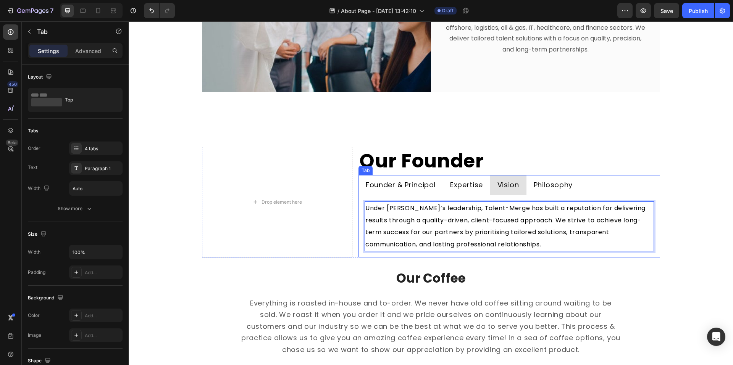
click at [545, 190] on p "Philosophy" at bounding box center [552, 185] width 39 height 12
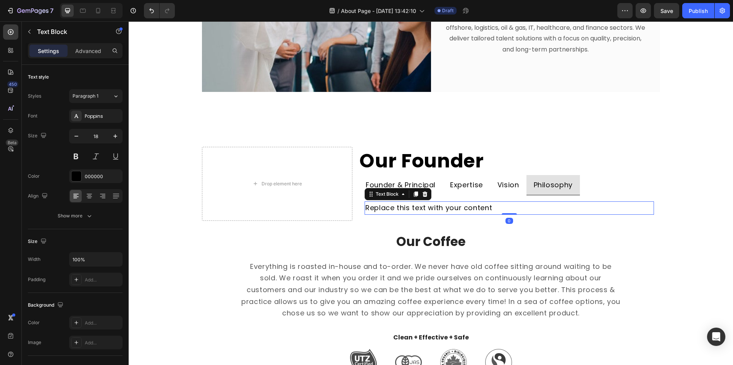
click at [414, 209] on div "Replace this text with your content" at bounding box center [508, 207] width 289 height 13
click at [414, 208] on div "Replace this text with your content" at bounding box center [508, 207] width 289 height 13
click at [481, 206] on p "Replace this text with your content" at bounding box center [508, 208] width 287 height 12
click at [490, 207] on p "Replace this text with your content" at bounding box center [508, 208] width 287 height 12
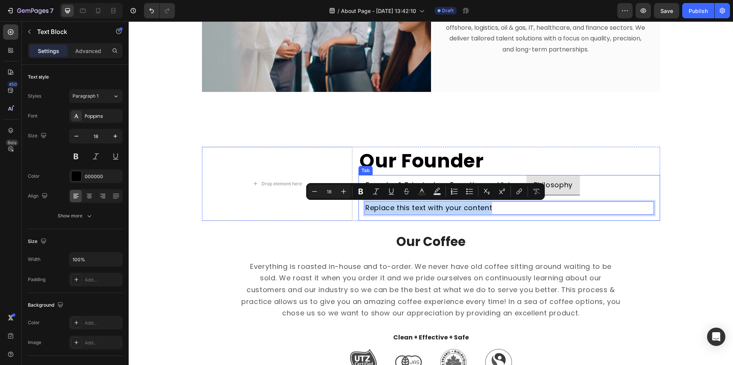
drag, startPoint x: 490, startPoint y: 207, endPoint x: 363, endPoint y: 196, distance: 128.3
click at [363, 196] on div "Clarence Khoh founded Talent-Merge Pte Ltd, leveraging years of industry experi…" at bounding box center [508, 208] width 301 height 26
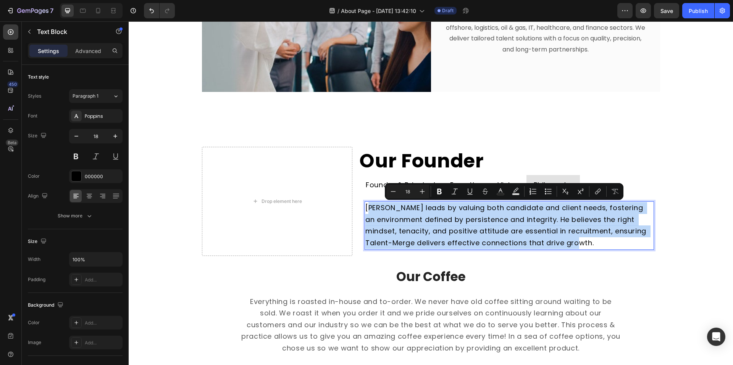
drag, startPoint x: 594, startPoint y: 244, endPoint x: 369, endPoint y: 202, distance: 228.7
click at [365, 206] on p "[PERSON_NAME] leads by valuing both candidate and client needs, fostering an en…" at bounding box center [508, 225] width 287 height 47
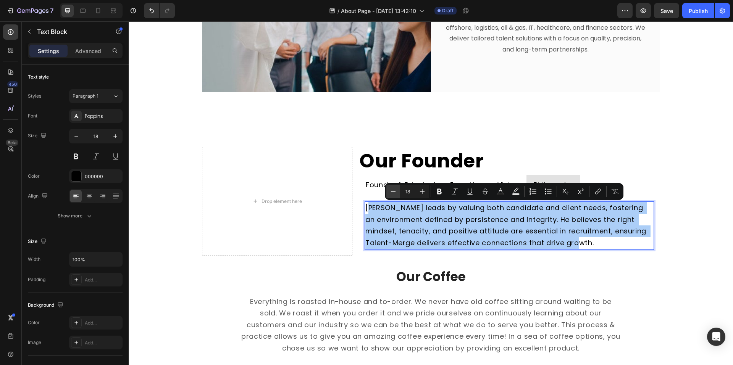
click at [396, 193] on icon "Editor contextual toolbar" at bounding box center [393, 192] width 8 height 8
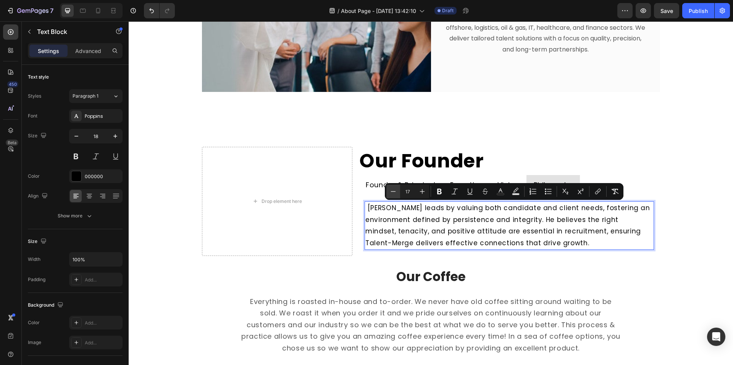
click at [396, 193] on icon "Editor contextual toolbar" at bounding box center [393, 192] width 8 height 8
type input "16"
click at [369, 219] on span "[PERSON_NAME] leads by valuing both candidate and client needs, fostering an en…" at bounding box center [499, 226] width 268 height 45
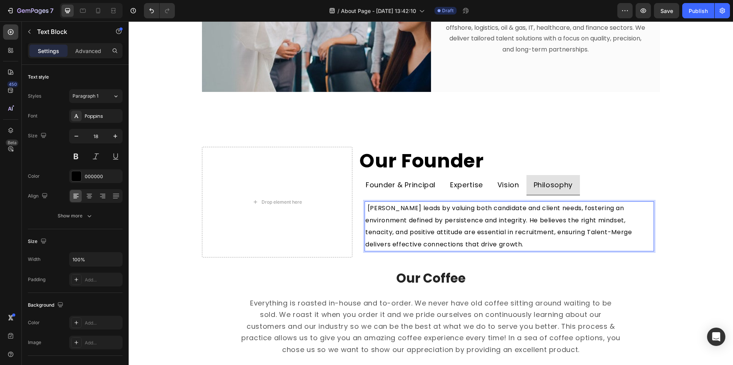
click at [365, 208] on p "[PERSON_NAME] leads by valuing both candidate and client needs, fostering an en…" at bounding box center [508, 226] width 287 height 48
click at [393, 182] on p "Founder & Principal" at bounding box center [401, 185] width 70 height 12
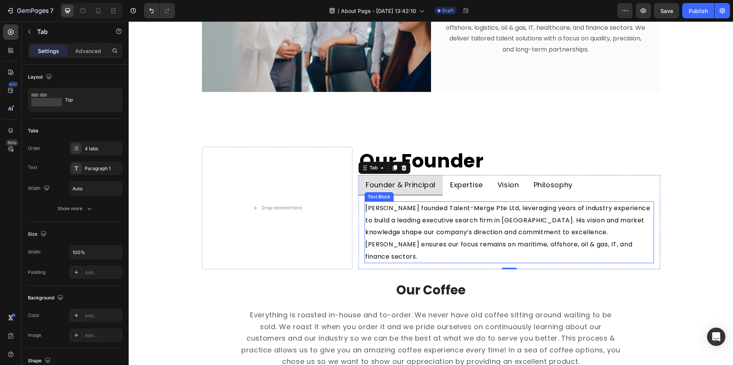
click at [393, 227] on p "[PERSON_NAME] founded Talent-Merge Pte Ltd, leveraging years of industry experi…" at bounding box center [508, 232] width 287 height 60
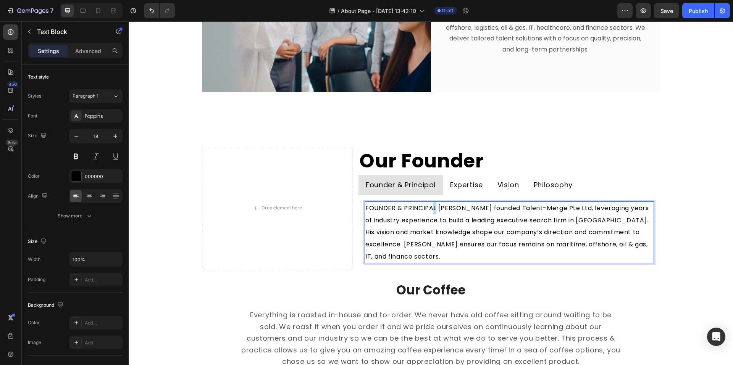
click at [430, 209] on span "FOUNDER & PRINCIPAL [PERSON_NAME] founded Talent-Merge Pte Ltd, leveraging year…" at bounding box center [507, 232] width 285 height 57
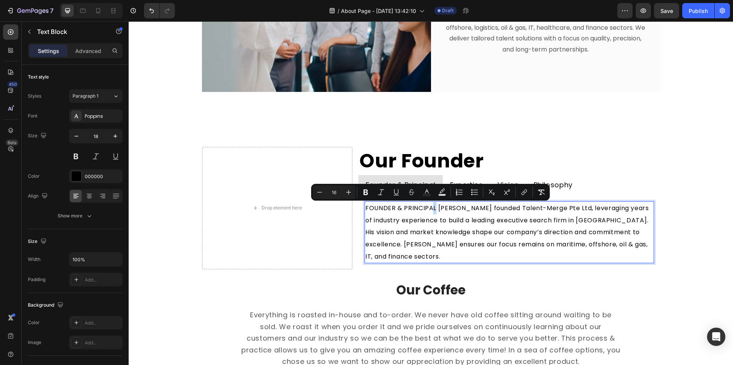
click at [432, 209] on span "FOUNDER & PRINCIPAL [PERSON_NAME] founded Talent-Merge Pte Ltd, leveraging year…" at bounding box center [507, 232] width 285 height 57
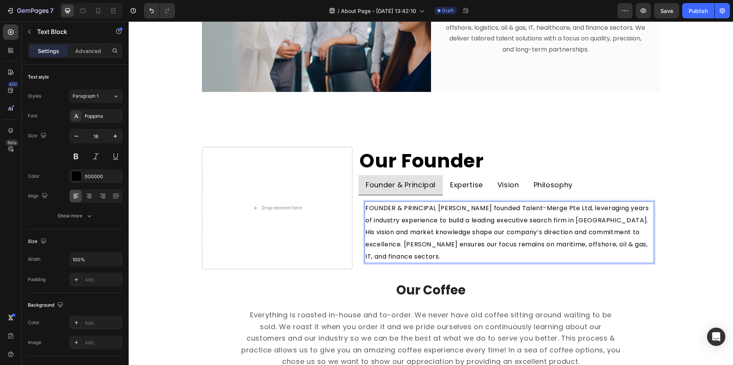
click at [436, 211] on span "FOUNDER & PRINCIPAL [PERSON_NAME] founded Talent-Merge Pte Ltd, leveraging year…" at bounding box center [507, 232] width 285 height 57
drag, startPoint x: 430, startPoint y: 207, endPoint x: 384, endPoint y: 205, distance: 46.2
click at [383, 204] on span "FOUNDER & PRINCIPAL [PERSON_NAME] founded Talent-Merge Pte Ltd, leveraging year…" at bounding box center [507, 232] width 285 height 57
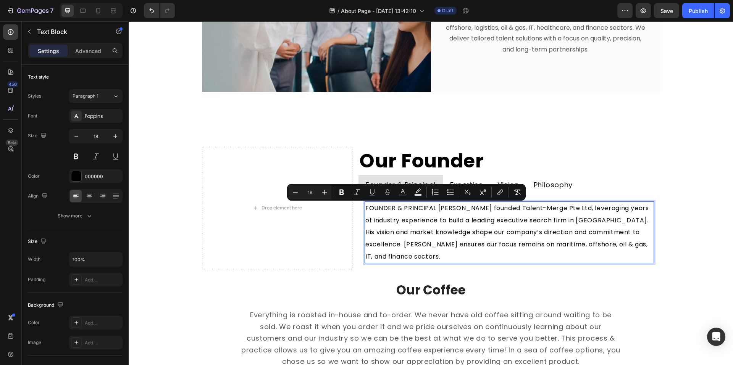
drag, startPoint x: 421, startPoint y: 216, endPoint x: 439, endPoint y: 213, distance: 18.6
click at [424, 216] on span "FOUNDER & PRINCIPAL [PERSON_NAME] founded Talent-Merge Pte Ltd, leveraging year…" at bounding box center [507, 232] width 285 height 57
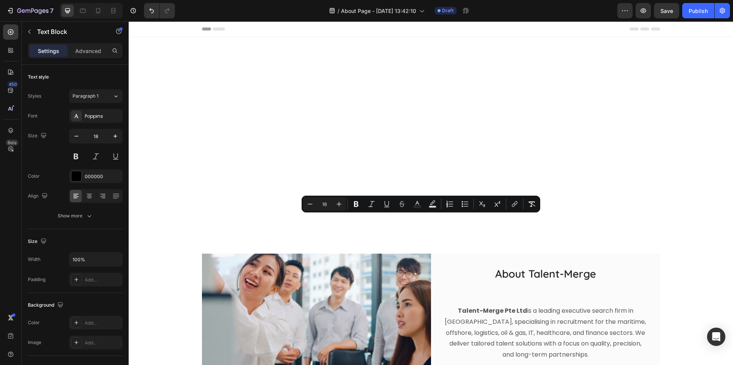
scroll to position [305, 0]
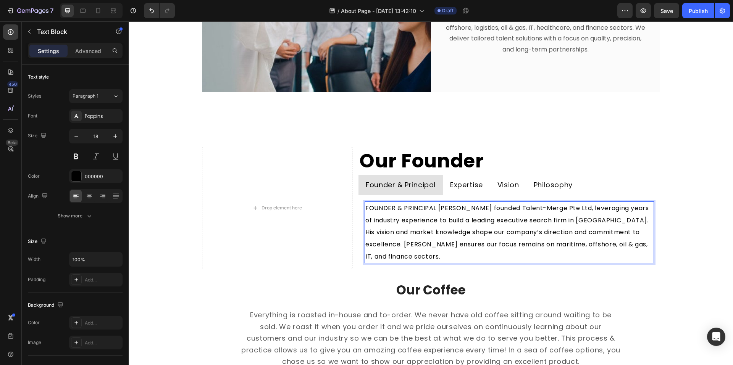
click at [416, 251] on p "FOUNDER & PRINCIPAL [PERSON_NAME] founded Talent-Merge Pte Ltd, leveraging year…" at bounding box center [508, 232] width 287 height 60
click at [452, 209] on span "FOUNDER & PRINCIPAL [PERSON_NAME] founded Talent-Merge Pte Ltd, leveraging year…" at bounding box center [507, 232] width 285 height 57
drag, startPoint x: 436, startPoint y: 206, endPoint x: 432, endPoint y: 208, distance: 4.4
click at [436, 206] on span "FOUNDER & PRINCIPAL [PERSON_NAME] founded Talent-Merge Pte Ltd, leveraging year…" at bounding box center [507, 232] width 285 height 57
click at [431, 208] on span "FOUNDER & PRINCIPAL [PERSON_NAME] founded Talent-Merge Pte Ltd, leveraging year…" at bounding box center [507, 232] width 285 height 57
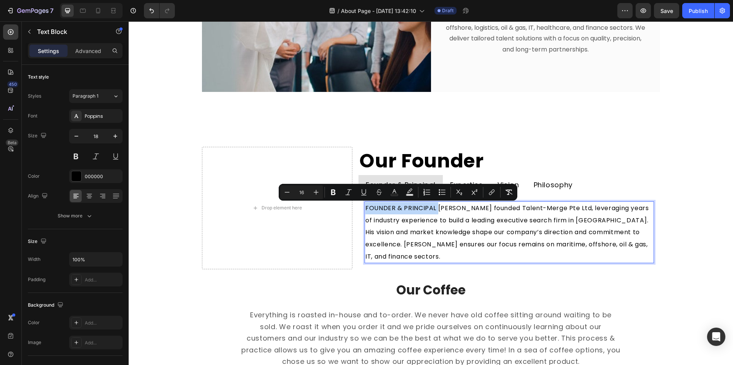
drag, startPoint x: 431, startPoint y: 208, endPoint x: 374, endPoint y: 208, distance: 57.2
click at [374, 208] on span "FOUNDER & PRINCIPAL [PERSON_NAME] founded Talent-Merge Pte Ltd, leveraging year…" at bounding box center [507, 232] width 285 height 57
click at [408, 193] on icon "Editor contextual toolbar" at bounding box center [409, 191] width 5 height 5
type input "000000"
type input "77"
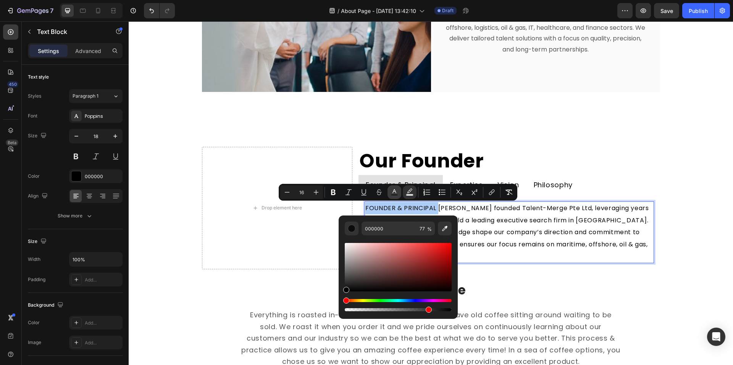
click at [392, 191] on icon "Editor contextual toolbar" at bounding box center [394, 193] width 8 height 8
type input "000000"
type input "1043B6"
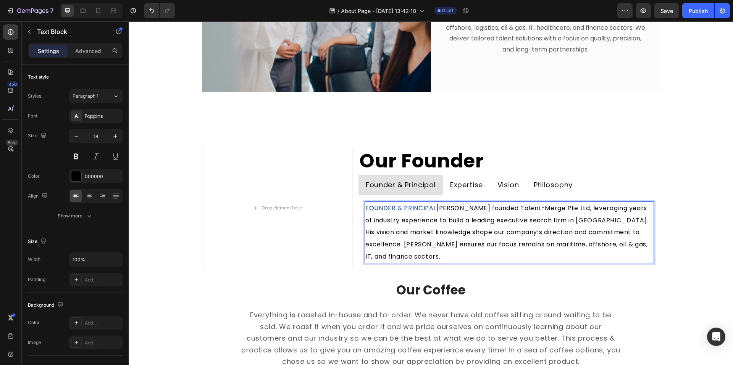
click at [500, 231] on span "[PERSON_NAME] founded Talent-Merge Pte Ltd, leveraging years of industry experi…" at bounding box center [507, 232] width 285 height 57
click at [444, 210] on span "[PERSON_NAME] founded Talent-Merge Pte Ltd, leveraging years of industry experi…" at bounding box center [507, 232] width 285 height 57
click at [432, 209] on span "FOUNDER & PRINCIPAL" at bounding box center [400, 208] width 71 height 9
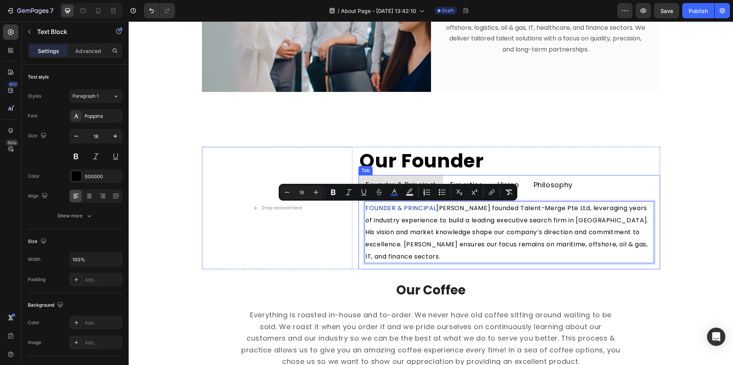
drag, startPoint x: 427, startPoint y: 208, endPoint x: 360, endPoint y: 203, distance: 67.7
click at [360, 203] on div "FOUNDER & PRINCIPAL [PERSON_NAME] founded Talent-Merge Pte Ltd, leveraging year…" at bounding box center [508, 232] width 301 height 74
click at [334, 190] on icon "Editor contextual toolbar" at bounding box center [333, 193] width 5 height 6
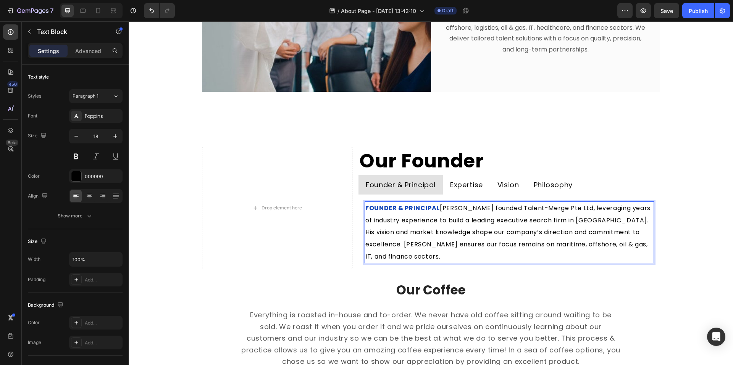
drag, startPoint x: 432, startPoint y: 206, endPoint x: 437, endPoint y: 211, distance: 6.8
click at [433, 206] on strong "FOUNDER & PRINCIPAL" at bounding box center [402, 208] width 74 height 9
click at [434, 208] on strong "FOUNDER & PRINCIPAL" at bounding box center [402, 208] width 74 height 9
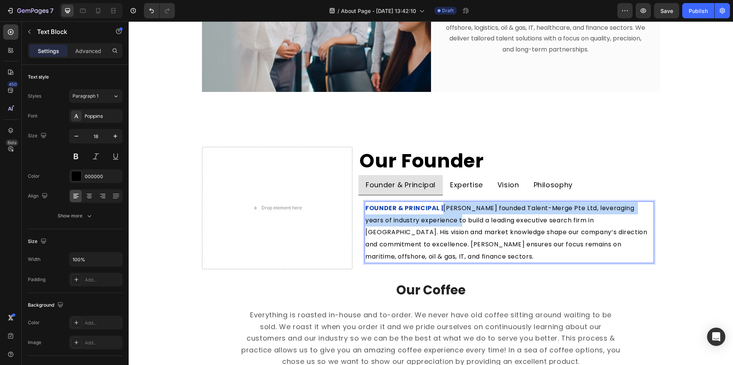
click at [440, 214] on p "FOUNDER & PRINCIPAL | [PERSON_NAME] founded Talent-Merge Pte Ltd, leveraging ye…" at bounding box center [508, 232] width 287 height 60
click at [438, 208] on strong "FOUNDER & PRINCIPAL |" at bounding box center [404, 208] width 78 height 9
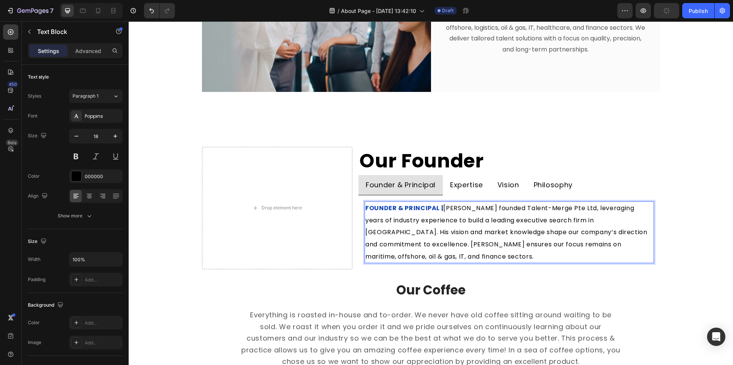
click at [438, 208] on strong "FOUNDER & PRINCIPAL |" at bounding box center [404, 208] width 78 height 9
click at [440, 209] on strong "FOUNDER & PRINCIPAL |" at bounding box center [404, 208] width 78 height 9
click at [437, 208] on strong "FOUNDER & PRINCIPAL |" at bounding box center [404, 208] width 78 height 9
click at [437, 209] on strong "FOUNDER & PRINCIPAL |" at bounding box center [404, 208] width 78 height 9
click at [436, 209] on strong "FOUNDER & PRINCIPAL |" at bounding box center [404, 208] width 78 height 9
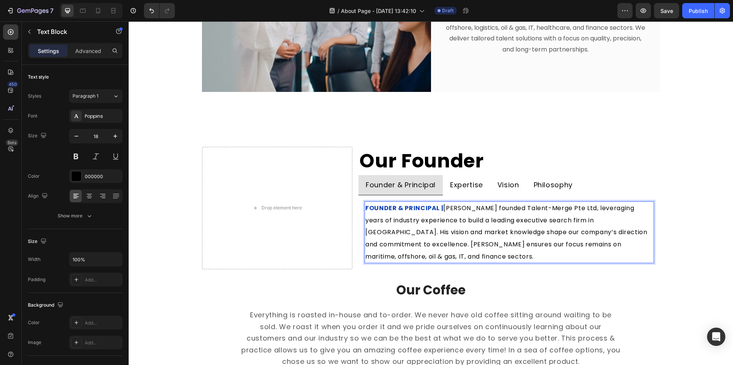
click at [450, 208] on span "[PERSON_NAME] founded Talent-Merge Pte Ltd, leveraging years of industry experi…" at bounding box center [507, 232] width 284 height 57
drag, startPoint x: 450, startPoint y: 208, endPoint x: 457, endPoint y: 208, distance: 6.9
click at [457, 208] on span "[PERSON_NAME] founded Talent-Merge Pte Ltd, leveraging years of industry experi…" at bounding box center [507, 232] width 284 height 57
drag, startPoint x: 475, startPoint y: 219, endPoint x: 478, endPoint y: 226, distance: 7.2
click at [475, 220] on span "[PERSON_NAME] founded Talent-Merge Pte Ltd, leveraging years of industry experi…" at bounding box center [507, 232] width 284 height 57
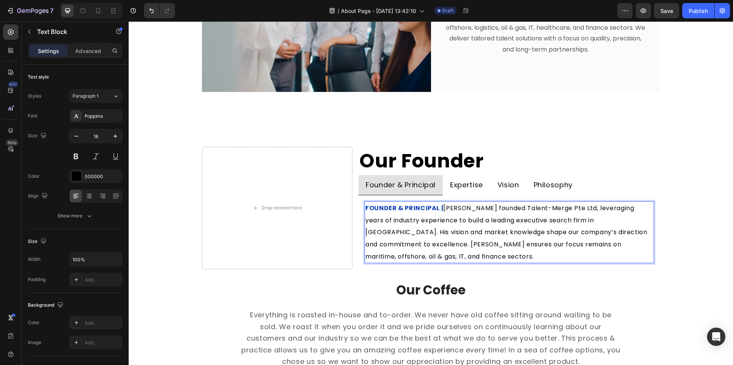
click at [476, 229] on span "[PERSON_NAME] founded Talent-Merge Pte Ltd, leveraging years of industry experi…" at bounding box center [507, 232] width 284 height 57
drag, startPoint x: 476, startPoint y: 229, endPoint x: 467, endPoint y: 221, distance: 11.9
click at [476, 229] on span "[PERSON_NAME] founded Talent-Merge Pte Ltd, leveraging years of industry experi…" at bounding box center [507, 232] width 284 height 57
click at [459, 215] on p "FOUNDER & PRINCIPAL | [PERSON_NAME] founded Talent-Merge Pte Ltd, leveraging ye…" at bounding box center [508, 232] width 287 height 60
click at [441, 207] on span "[PERSON_NAME] founded Talent-Merge Pte Ltd, leveraging years of industry experi…" at bounding box center [507, 232] width 284 height 57
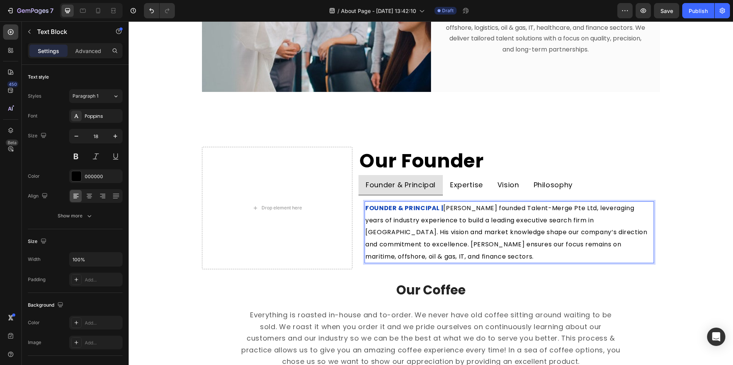
click at [440, 211] on strong "FOUNDER & PRINCIPAL |" at bounding box center [404, 208] width 78 height 9
click at [430, 208] on strong "FOUNDER & PRINCIPAL |" at bounding box center [404, 208] width 78 height 9
click at [420, 206] on strong "FOUNDER & PRINCIPAL |" at bounding box center [404, 208] width 78 height 9
click at [445, 215] on p "FOUNDER & PRINCIPAL | [PERSON_NAME] founded Talent-Merge Pte Ltd, leveraging ye…" at bounding box center [508, 232] width 287 height 60
click at [428, 207] on strong "FOUNDER & PRINCIPAL |" at bounding box center [404, 208] width 78 height 9
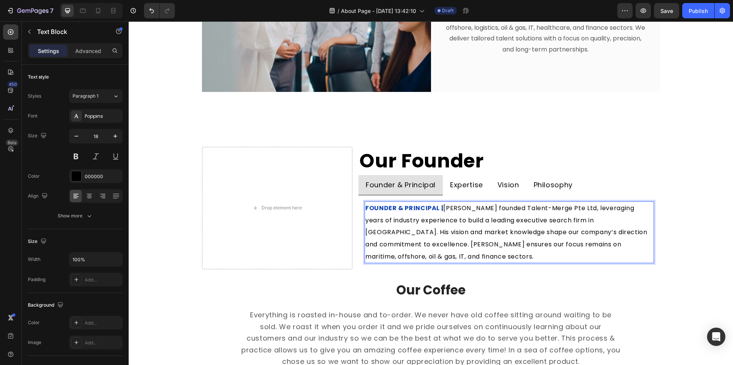
click at [441, 207] on span "[PERSON_NAME] founded Talent-Merge Pte Ltd, leveraging years of industry experi…" at bounding box center [507, 232] width 284 height 57
drag, startPoint x: 438, startPoint y: 209, endPoint x: 432, endPoint y: 212, distance: 7.3
click at [436, 209] on strong "FOUNDER & PRINCIPAL |" at bounding box center [404, 208] width 78 height 9
click at [97, 173] on div "000000" at bounding box center [96, 176] width 22 height 7
drag, startPoint x: 436, startPoint y: 228, endPoint x: 441, endPoint y: 224, distance: 6.3
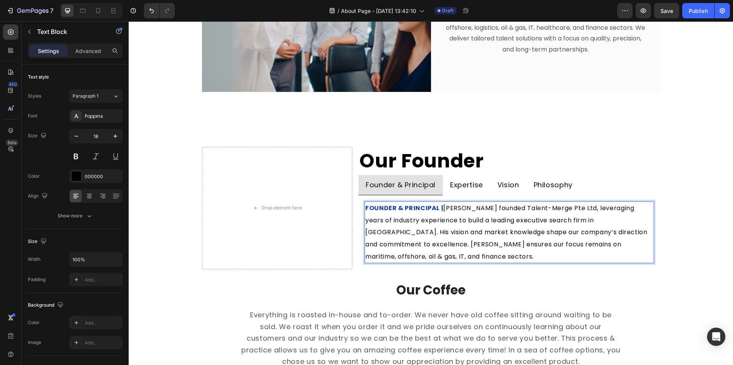
click at [436, 228] on span "[PERSON_NAME] founded Talent-Merge Pte Ltd, leveraging years of industry experi…" at bounding box center [507, 232] width 284 height 57
click at [449, 216] on span "[PERSON_NAME] founded Talent-Merge Pte Ltd, leveraging years of industry experi…" at bounding box center [507, 232] width 284 height 57
click at [443, 213] on span "[PERSON_NAME] founded Talent-Merge Pte Ltd, leveraging years of industry experi…" at bounding box center [507, 232] width 284 height 57
click at [462, 187] on p "Expertise" at bounding box center [466, 185] width 33 height 12
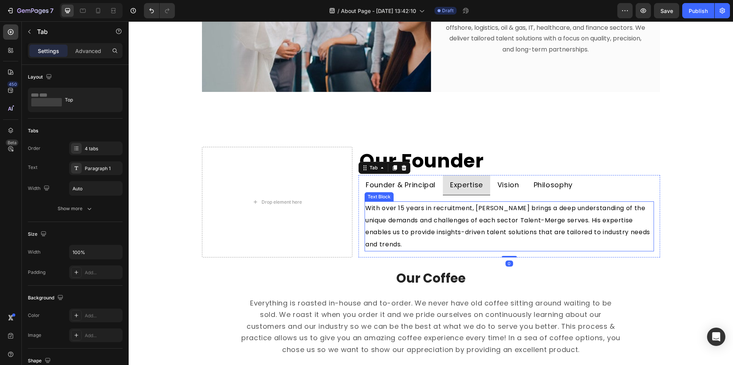
click at [440, 226] on p "With over 15 years in recruitment, [PERSON_NAME] brings a deep understanding of…" at bounding box center [508, 226] width 287 height 48
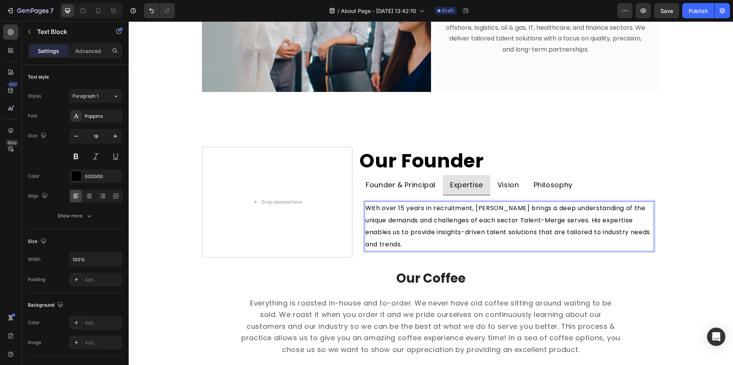
click at [367, 208] on span "With over 15 years in recruitment, [PERSON_NAME] brings a deep understanding of…" at bounding box center [508, 226] width 286 height 45
click at [421, 206] on span "INDUSTRY EXPERTISE With over 15 years in recruitment, [PERSON_NAME] brings a de…" at bounding box center [504, 226] width 279 height 45
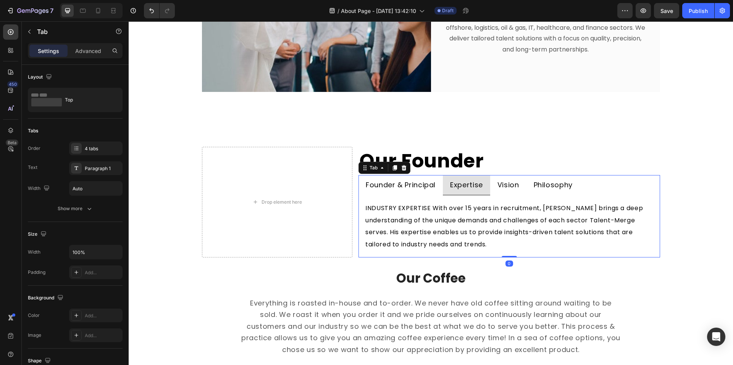
click at [410, 180] on p "Founder & Principal" at bounding box center [401, 185] width 70 height 12
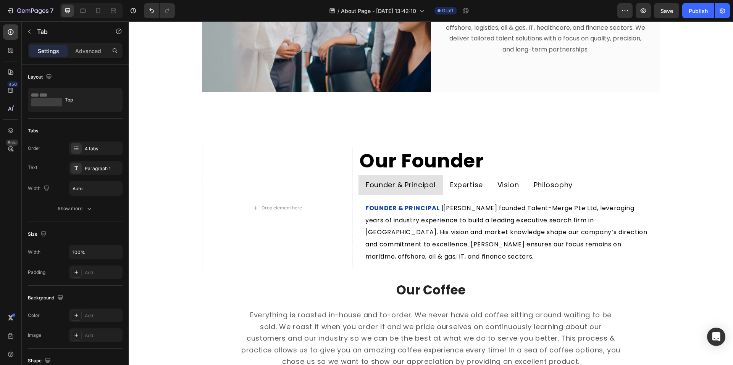
drag, startPoint x: 493, startPoint y: 182, endPoint x: 487, endPoint y: 184, distance: 6.0
click at [493, 182] on li "Vision" at bounding box center [508, 185] width 36 height 21
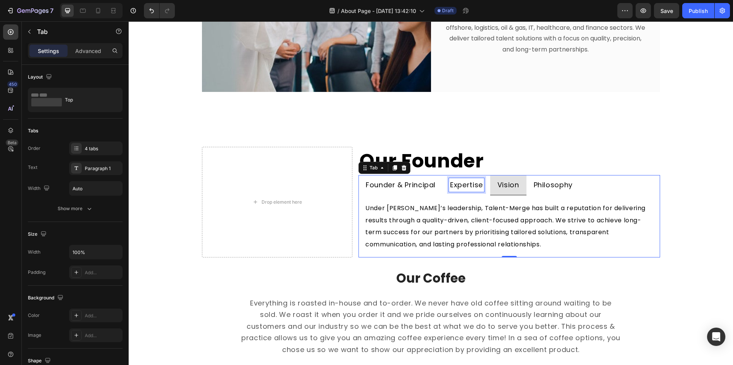
click at [467, 183] on p "Expertise" at bounding box center [466, 185] width 33 height 12
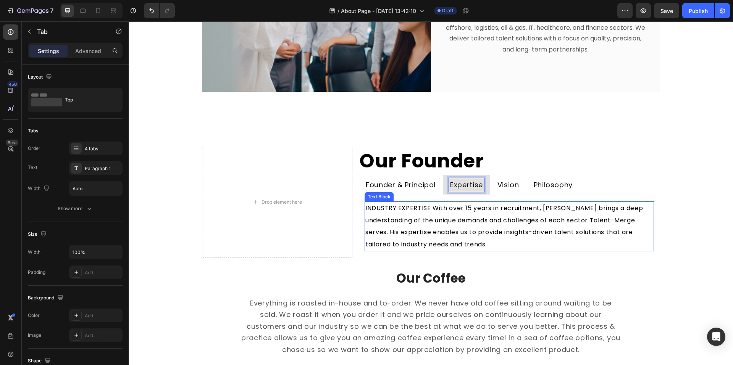
click at [428, 206] on span "INDUSTRY EXPERTISE With over 15 years in recruitment, [PERSON_NAME] brings a de…" at bounding box center [504, 226] width 279 height 45
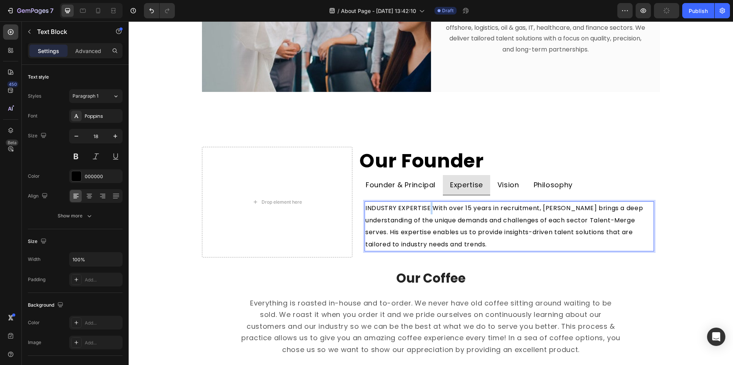
click at [425, 207] on span "INDUSTRY EXPERTISE With over 15 years in recruitment, [PERSON_NAME] brings a de…" at bounding box center [504, 226] width 279 height 45
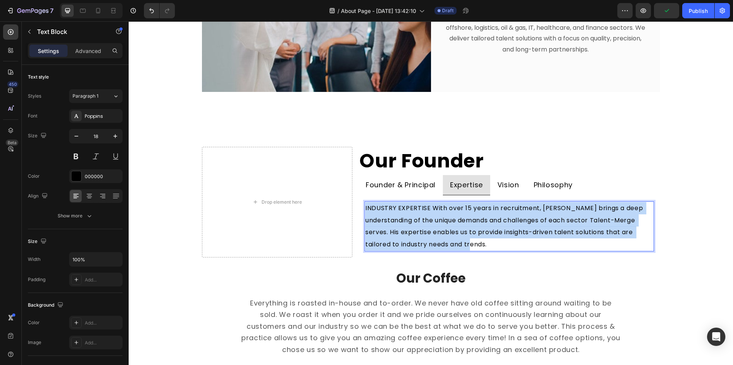
click at [425, 207] on span "INDUSTRY EXPERTISE With over 15 years in recruitment, [PERSON_NAME] brings a de…" at bounding box center [504, 226] width 279 height 45
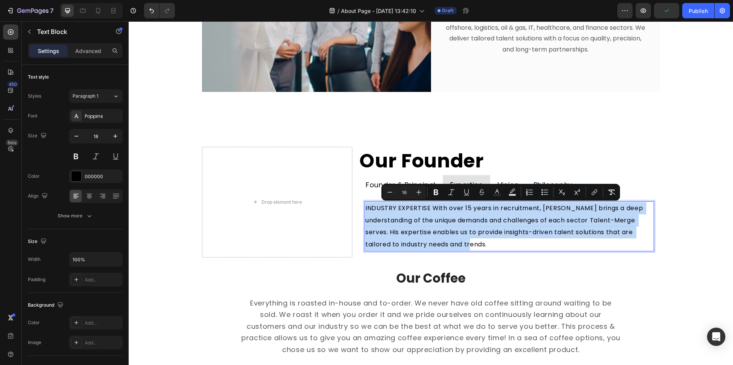
click at [425, 207] on span "INDUSTRY EXPERTISE With over 15 years in recruitment, [PERSON_NAME] brings a de…" at bounding box center [504, 226] width 279 height 45
click at [424, 209] on span "INDUSTRY EXPERTISE With over 15 years in recruitment, [PERSON_NAME] brings a de…" at bounding box center [504, 226] width 279 height 45
click at [424, 212] on span "INDUSTRY EXPERTISE With over 15 years in recruitment, [PERSON_NAME] brings a de…" at bounding box center [504, 226] width 279 height 45
click at [428, 226] on p "INDUSTRY EXPERTISE With over 15 years in recruitment, [PERSON_NAME] brings a de…" at bounding box center [508, 226] width 287 height 48
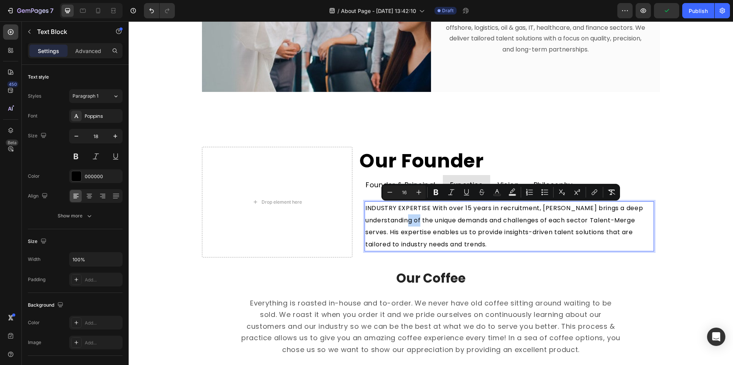
click at [428, 226] on p "INDUSTRY EXPERTISE With over 15 years in recruitment, [PERSON_NAME] brings a de…" at bounding box center [508, 226] width 287 height 48
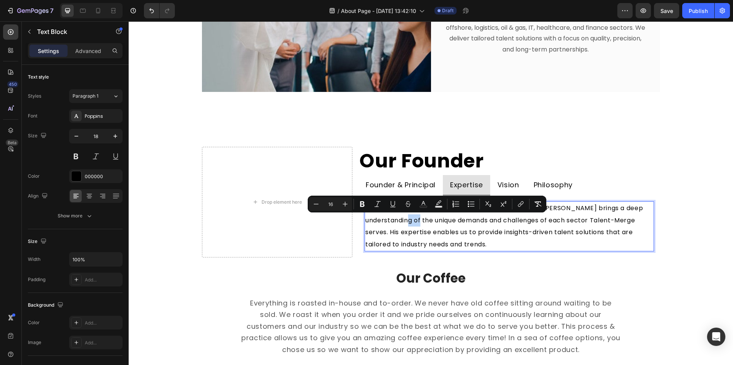
click at [430, 226] on p "INDUSTRY EXPERTISE With over 15 years in recruitment, [PERSON_NAME] brings a de…" at bounding box center [508, 226] width 287 height 48
click at [457, 240] on span "INDUSTRY EXPERTISE With over 15 years in recruitment, [PERSON_NAME] brings a de…" at bounding box center [504, 226] width 279 height 45
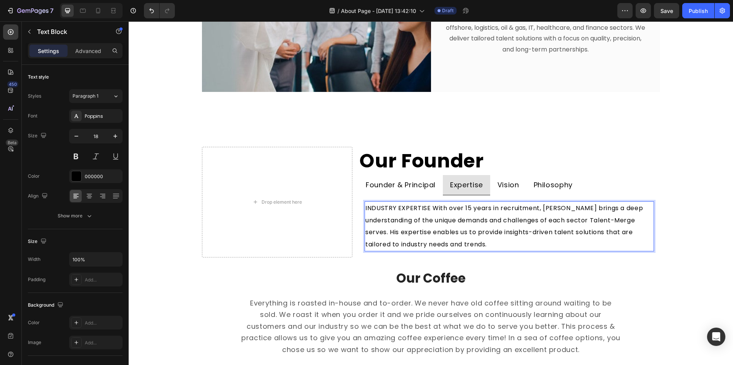
click at [425, 207] on span "INDUSTRY EXPERTISE With over 15 years in recruitment, [PERSON_NAME] brings a de…" at bounding box center [504, 226] width 279 height 45
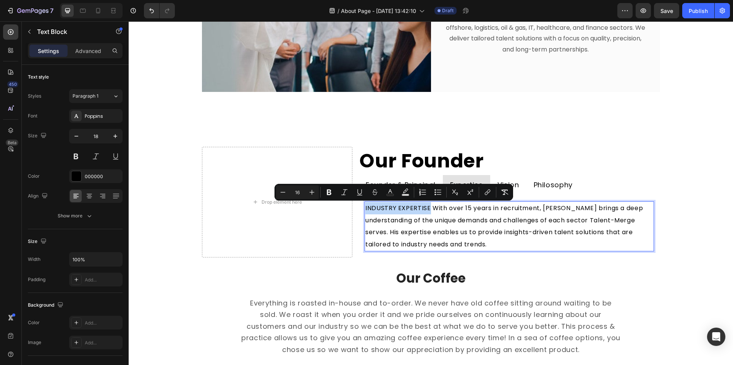
drag, startPoint x: 425, startPoint y: 207, endPoint x: 362, endPoint y: 205, distance: 63.4
click at [365, 205] on span "INDUSTRY EXPERTISE With over 15 years in recruitment, [PERSON_NAME] brings a de…" at bounding box center [504, 226] width 279 height 45
click at [327, 187] on button "Bold" at bounding box center [329, 192] width 14 height 14
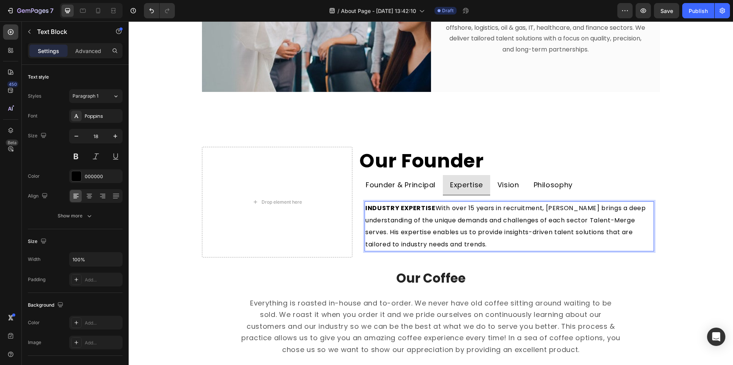
click at [408, 208] on strong "INDUSTRY EXPERTISE" at bounding box center [400, 208] width 70 height 9
click at [428, 205] on strong "INDUSTRY EXPERTISE" at bounding box center [400, 208] width 70 height 9
drag, startPoint x: 429, startPoint y: 207, endPoint x: 363, endPoint y: 211, distance: 66.1
click at [365, 210] on strong "INDUSTRY EXPERTISE" at bounding box center [400, 208] width 70 height 9
click at [398, 206] on strong "INDUSTRY EXPERTISE" at bounding box center [400, 208] width 70 height 9
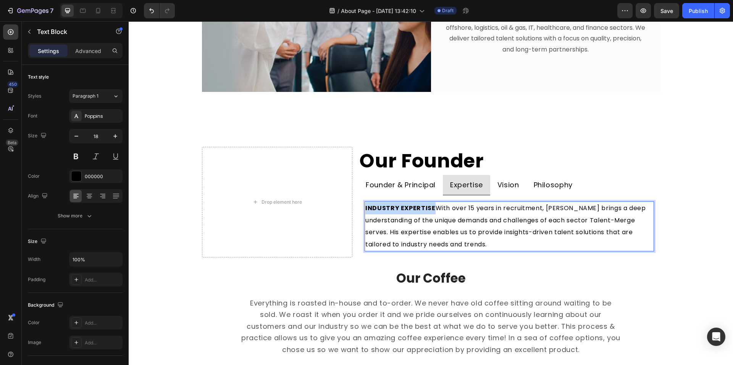
click at [398, 206] on strong "INDUSTRY EXPERTISE" at bounding box center [400, 208] width 70 height 9
click at [426, 206] on strong "INDUSTRY EXPERTISE" at bounding box center [400, 208] width 70 height 9
click at [429, 207] on strong "INDUSTRY EXPERTISE" at bounding box center [400, 208] width 70 height 9
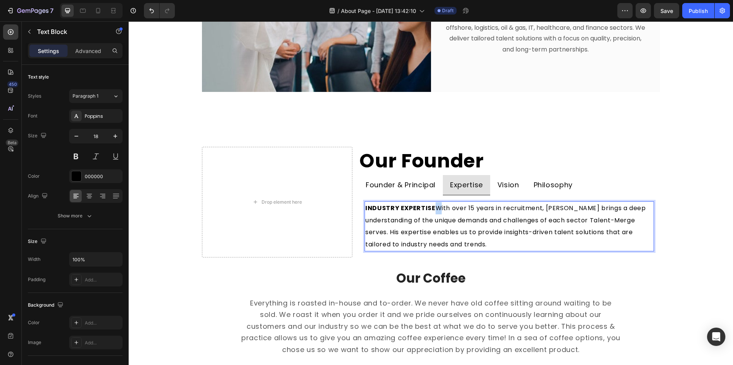
click at [429, 207] on strong "INDUSTRY EXPERTISE" at bounding box center [400, 208] width 70 height 9
click at [428, 208] on strong "INDUSTRY EXPERTISE" at bounding box center [400, 208] width 70 height 9
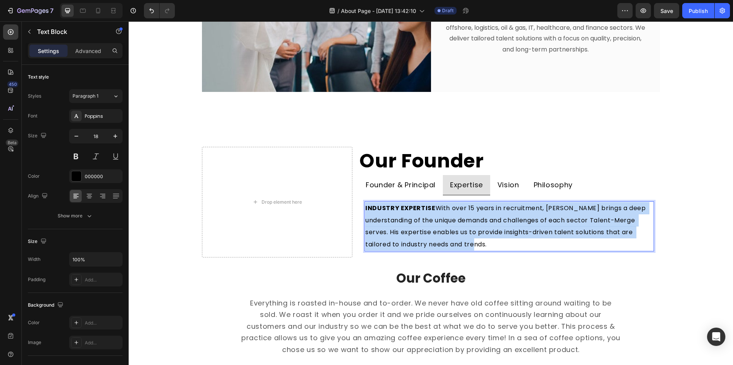
drag, startPoint x: 428, startPoint y: 208, endPoint x: 398, endPoint y: 211, distance: 30.4
click at [394, 210] on strong "INDUSTRY EXPERTISE" at bounding box center [400, 208] width 70 height 9
click at [424, 218] on span "INDUSTRY EXPERTISE With over 15 years in recruitment, [PERSON_NAME] brings a de…" at bounding box center [506, 226] width 282 height 45
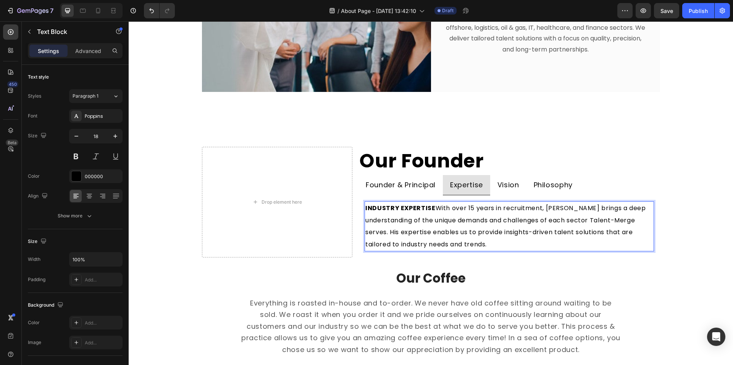
click at [430, 208] on span "INDUSTRY EXPERTISE With over 15 years in recruitment, [PERSON_NAME] brings a de…" at bounding box center [506, 226] width 282 height 45
drag, startPoint x: 430, startPoint y: 208, endPoint x: 381, endPoint y: 214, distance: 49.6
click at [381, 214] on p "INDUSTRY EXPERTISE With over 15 years in recruitment, [PERSON_NAME] brings a de…" at bounding box center [508, 226] width 287 height 48
click at [427, 229] on span "INDUSTRY EXPERTISE With over 15 years in recruitment, [PERSON_NAME] brings a de…" at bounding box center [506, 226] width 282 height 45
click at [410, 187] on p "Founder & Principal" at bounding box center [401, 185] width 70 height 12
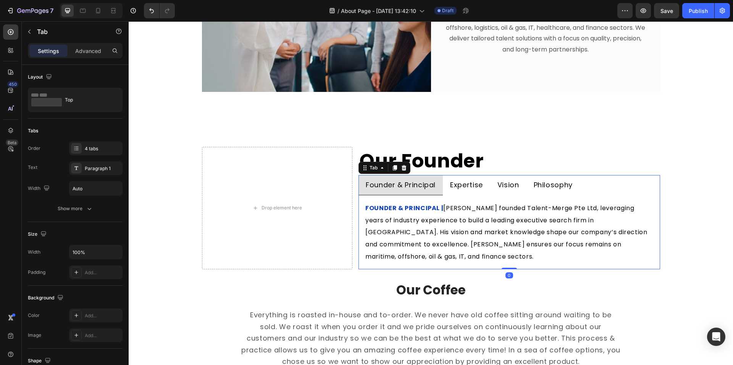
click at [460, 197] on div "FOUNDER & PRINCIPAL | [PERSON_NAME] founded Talent-Merge Pte Ltd, leveraging ye…" at bounding box center [508, 232] width 301 height 74
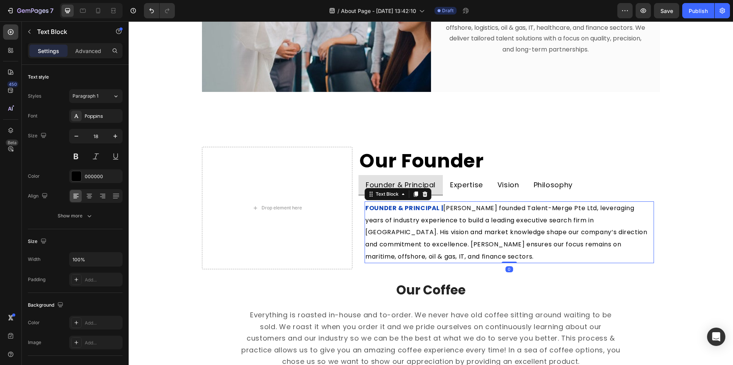
click at [448, 222] on span "[PERSON_NAME] founded Talent-Merge Pte Ltd, leveraging years of industry experi…" at bounding box center [507, 232] width 284 height 57
click at [457, 187] on p "Expertise" at bounding box center [466, 185] width 33 height 12
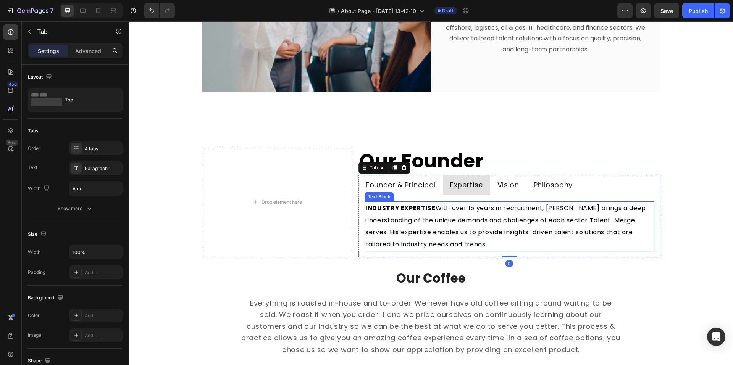
click at [449, 221] on span "INDUSTRY EXPERTISE With over 15 years in recruitment, [PERSON_NAME] brings a de…" at bounding box center [506, 226] width 282 height 45
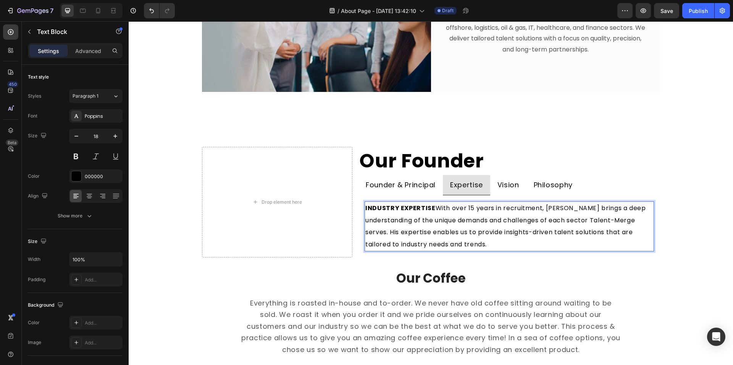
click at [427, 206] on strong "INDUSTRY EXPERTISE" at bounding box center [400, 208] width 70 height 9
click at [429, 207] on strong "INDUSTRY EXPERTISE" at bounding box center [400, 208] width 70 height 9
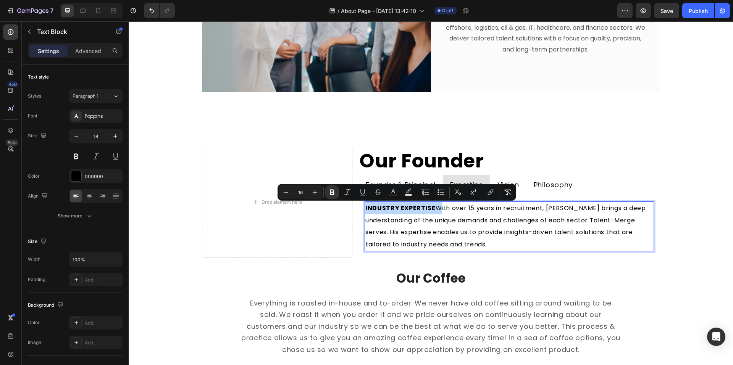
drag, startPoint x: 429, startPoint y: 207, endPoint x: 377, endPoint y: 209, distance: 52.7
click at [377, 209] on strong "INDUSTRY EXPERTISE" at bounding box center [400, 208] width 70 height 9
click at [389, 191] on button "Text Color" at bounding box center [393, 192] width 14 height 14
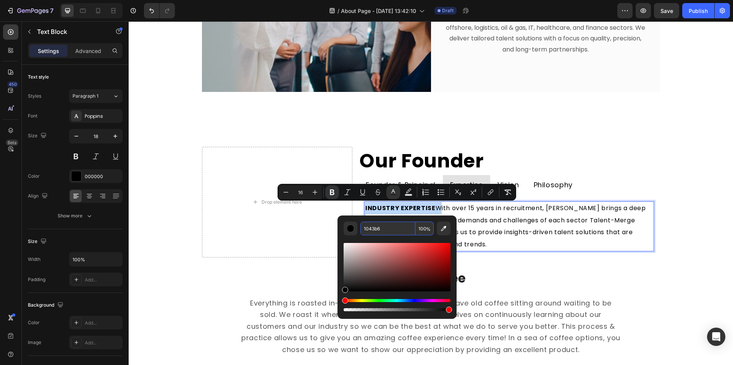
type input "1043B6"
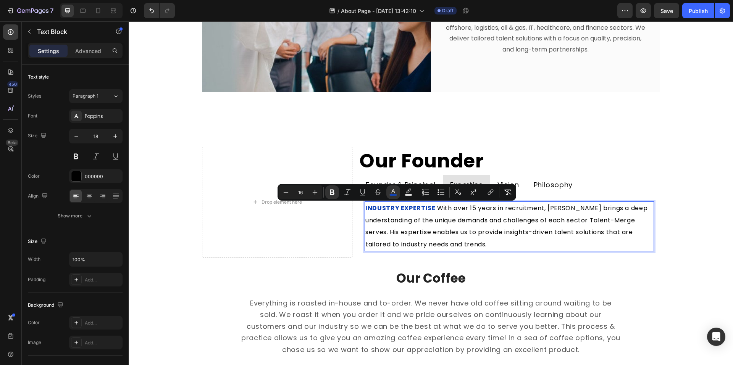
click at [427, 206] on strong "INDUSTRY EXPERTISE" at bounding box center [400, 208] width 70 height 9
click at [432, 208] on p "INDUSTRY EXPERTISE With over 15 years in recruitment, [PERSON_NAME] brings a de…" at bounding box center [508, 226] width 287 height 48
click at [431, 207] on span "INDUSTRY EXPERTISE |" at bounding box center [401, 208] width 72 height 9
click at [427, 190] on icon "Editor contextual toolbar" at bounding box center [430, 193] width 8 height 8
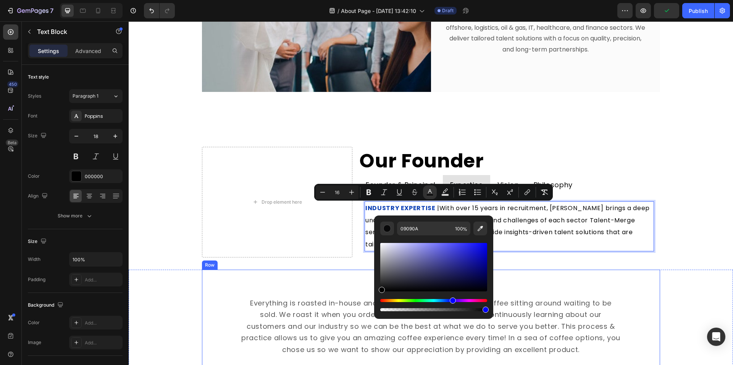
type input "000000"
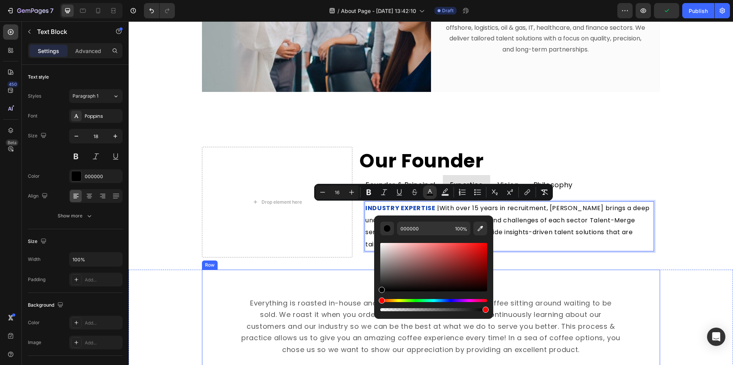
drag, startPoint x: 514, startPoint y: 311, endPoint x: 368, endPoint y: 293, distance: 146.5
click at [543, 240] on p "INDUSTRY EXPERTISE | With over 15 years in recruitment, [PERSON_NAME] brings a …" at bounding box center [508, 226] width 287 height 48
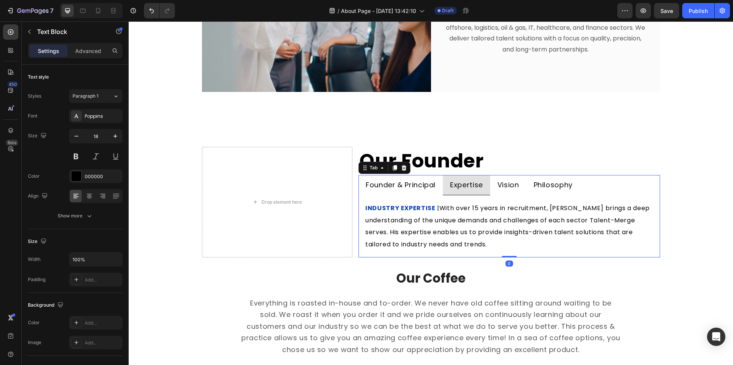
click at [425, 182] on p "Founder & Principal" at bounding box center [401, 185] width 70 height 12
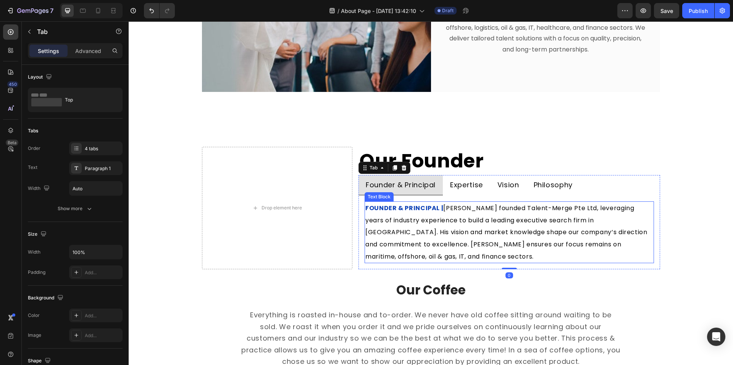
click at [438, 208] on strong "FOUNDER & PRINCIPAL |" at bounding box center [404, 208] width 78 height 9
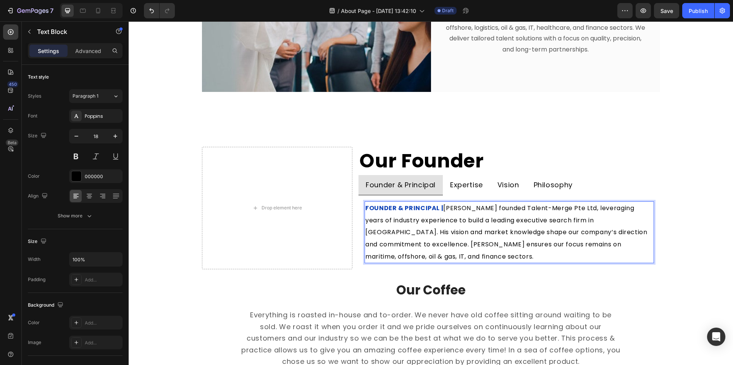
click at [438, 209] on strong "FOUNDER & PRINCIPAL |" at bounding box center [404, 208] width 78 height 9
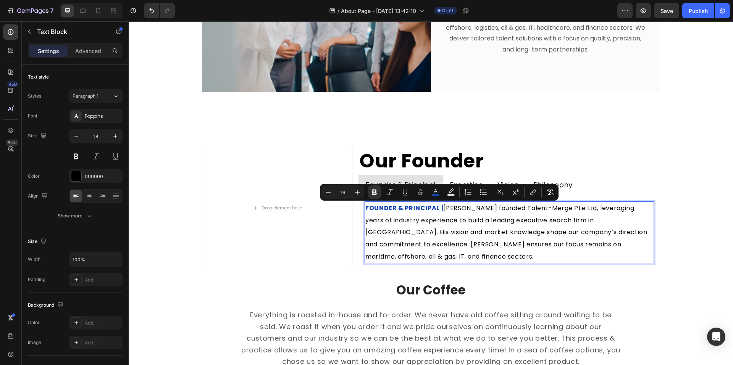
click at [438, 209] on strong "FOUNDER & PRINCIPAL |" at bounding box center [404, 208] width 78 height 9
click at [436, 209] on strong "FOUNDER & PRINCIPAL |" at bounding box center [404, 208] width 78 height 9
click at [432, 191] on icon "Editor contextual toolbar" at bounding box center [434, 193] width 8 height 8
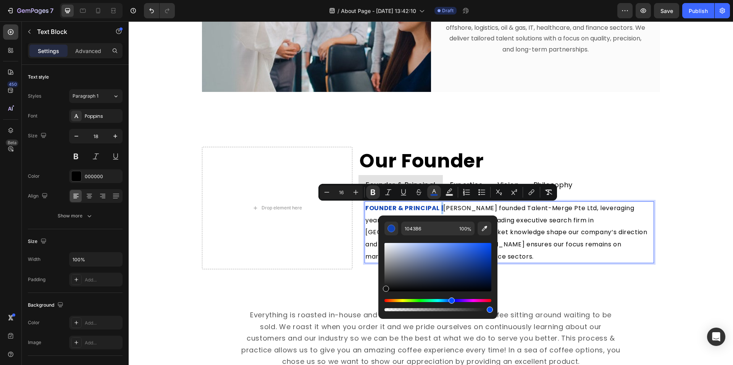
drag, startPoint x: 393, startPoint y: 288, endPoint x: 381, endPoint y: 281, distance: 13.8
click at [379, 288] on div "1043B6 100 %" at bounding box center [437, 264] width 119 height 97
type input "111111"
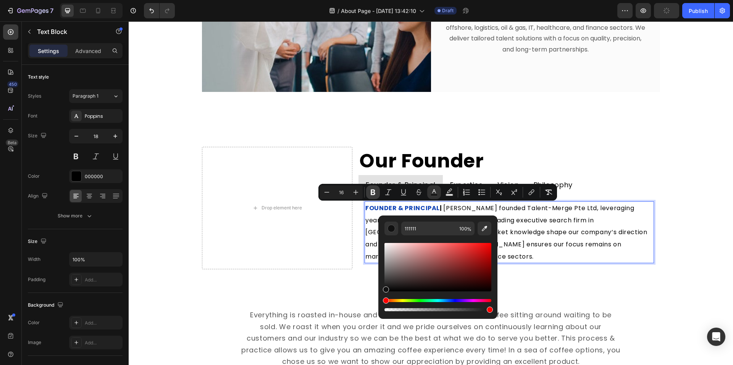
click at [369, 189] on icon "Editor contextual toolbar" at bounding box center [373, 193] width 8 height 8
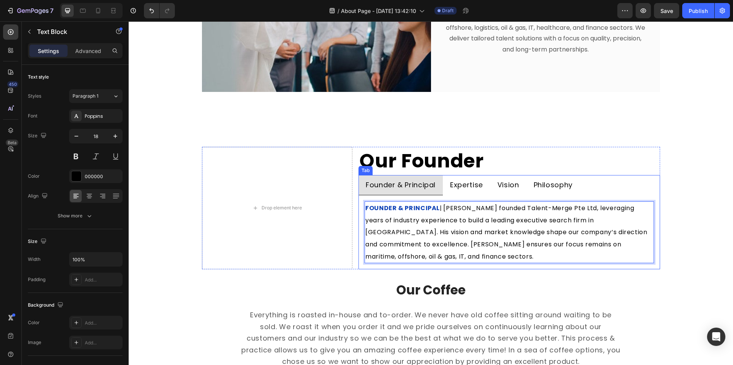
click at [464, 186] on p "Expertise" at bounding box center [466, 185] width 33 height 12
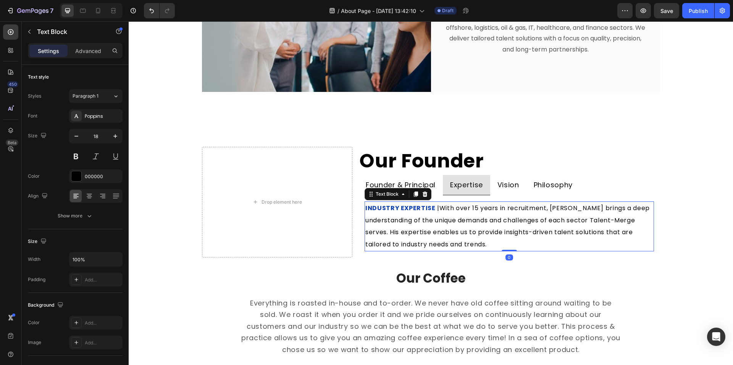
drag, startPoint x: 516, startPoint y: 234, endPoint x: 519, endPoint y: 201, distance: 33.4
click at [517, 230] on span "With over 15 years in recruitment, [PERSON_NAME] brings a deep understanding of…" at bounding box center [508, 226] width 286 height 45
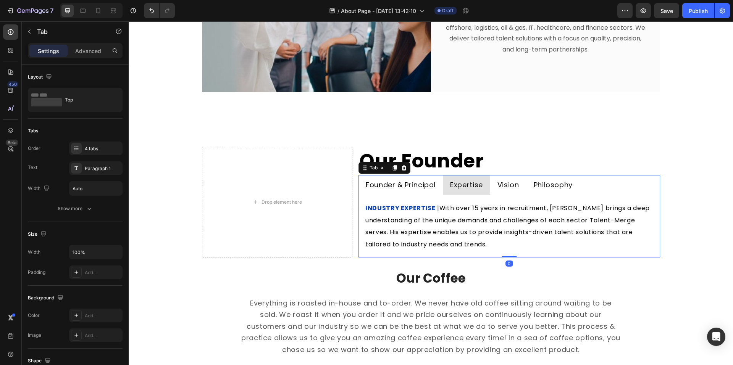
click at [507, 188] on p "Vision" at bounding box center [508, 185] width 22 height 12
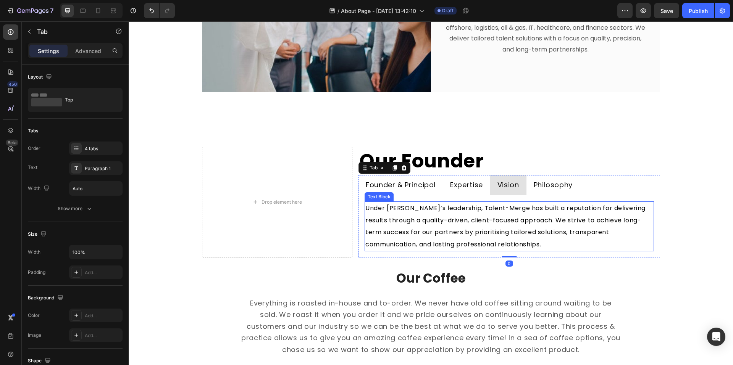
click at [374, 207] on span "Under [PERSON_NAME]’s leadership, Talent-Merge has built a reputation for deliv…" at bounding box center [506, 226] width 282 height 45
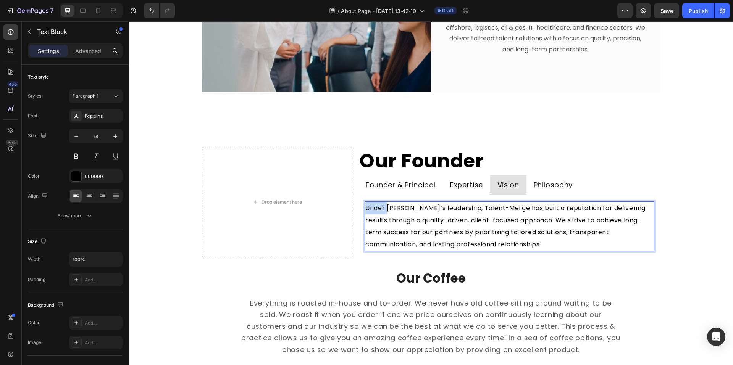
click at [365, 208] on span "Under [PERSON_NAME]’s leadership, Talent-Merge has built a reputation for deliv…" at bounding box center [506, 226] width 282 height 45
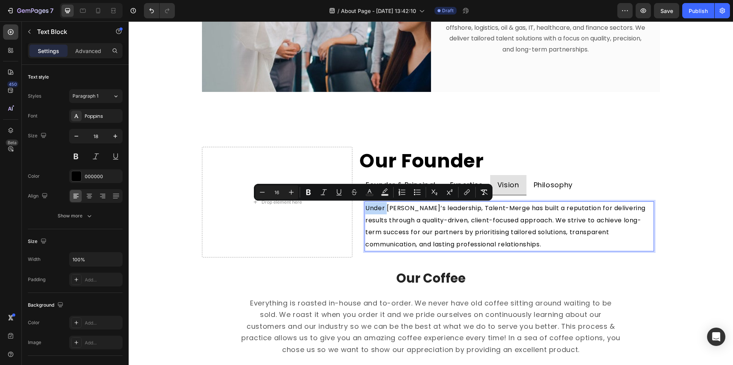
click at [365, 208] on span "Under [PERSON_NAME]’s leadership, Talent-Merge has built a reputation for deliv…" at bounding box center [506, 226] width 282 height 45
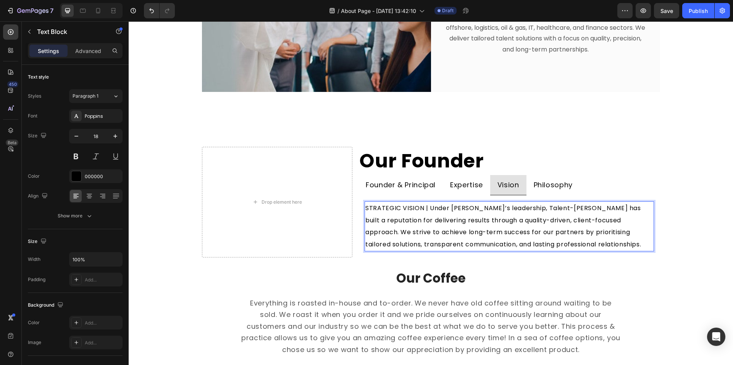
click at [420, 208] on span "STRATEGIC VISION | Under [PERSON_NAME]’s leadership, Talent-[PERSON_NAME] has b…" at bounding box center [503, 226] width 277 height 45
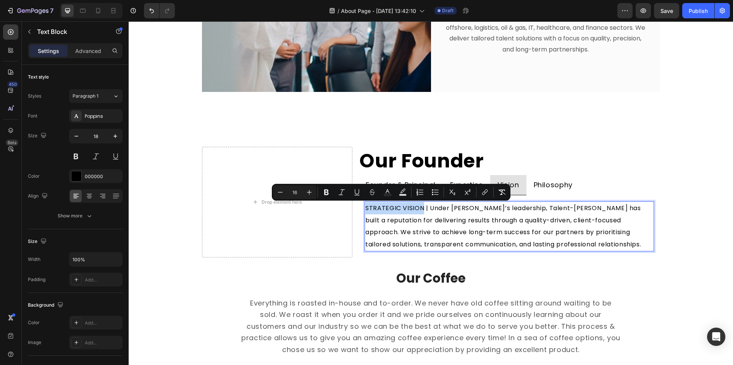
drag, startPoint x: 420, startPoint y: 209, endPoint x: 361, endPoint y: 211, distance: 58.4
click at [364, 211] on div "STRATEGIC VISION | Under [PERSON_NAME]’s leadership, Talent-[PERSON_NAME] has b…" at bounding box center [508, 226] width 289 height 50
click at [384, 194] on rect "Editor contextual toolbar" at bounding box center [387, 195] width 7 height 2
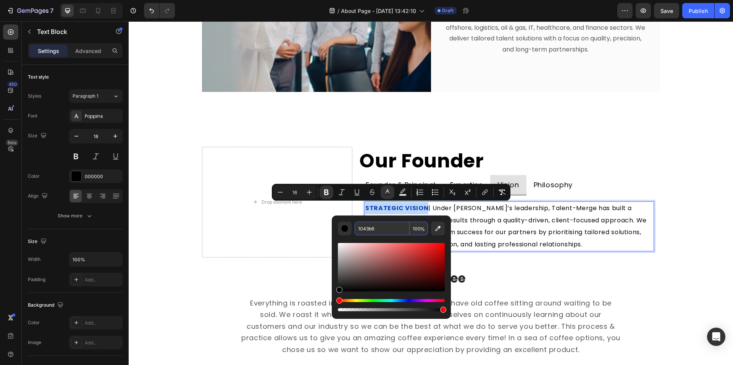
type input "1043B6"
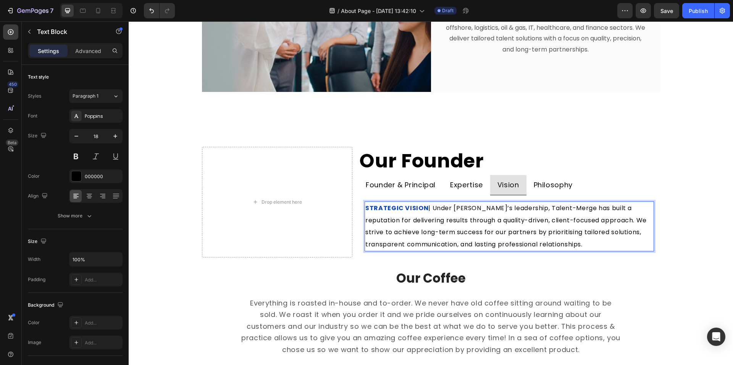
click at [489, 232] on span "| Under [PERSON_NAME]’s leadership, Talent-Merge has built a reputation for del…" at bounding box center [506, 226] width 283 height 45
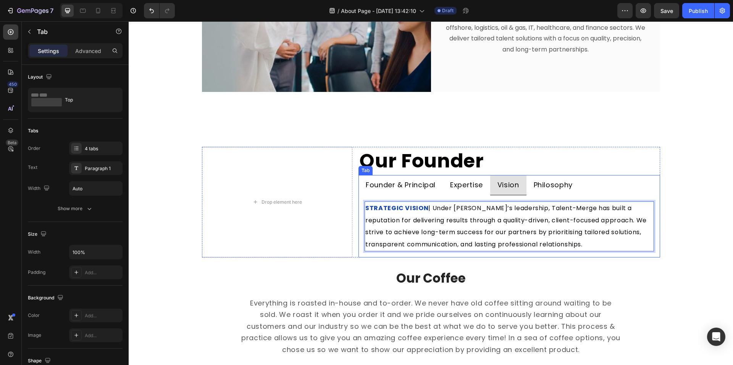
click at [459, 183] on p "Expertise" at bounding box center [466, 185] width 33 height 12
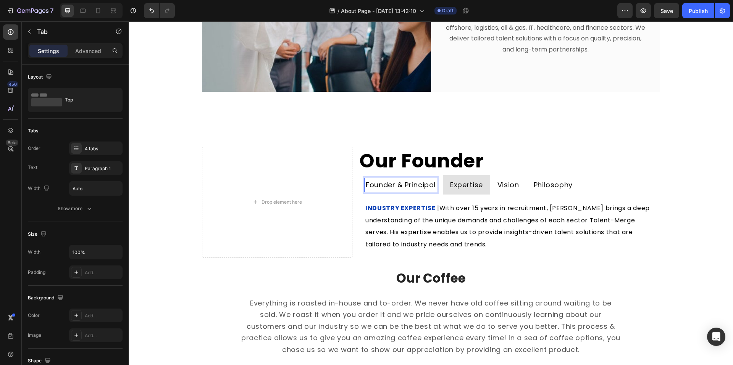
click at [422, 188] on p "Founder & Principal" at bounding box center [401, 185] width 70 height 12
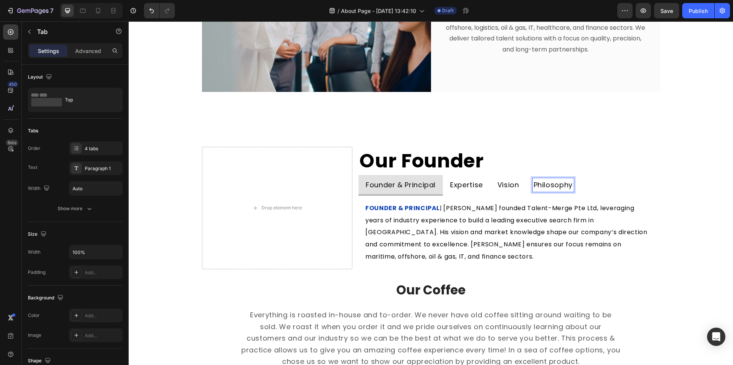
click at [544, 187] on p "Philosophy" at bounding box center [552, 185] width 39 height 12
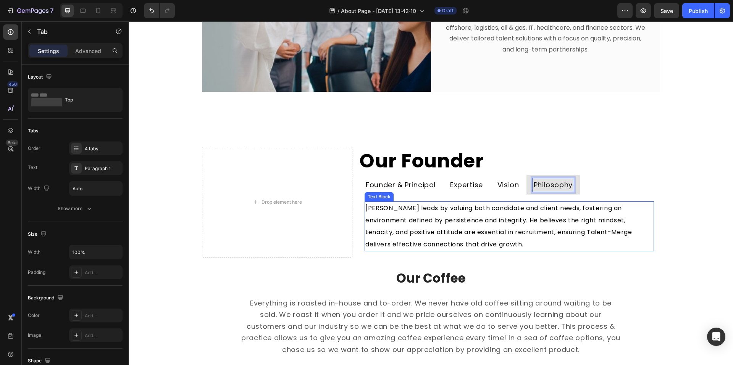
click at [366, 215] on p "[PERSON_NAME] leads by valuing both candidate and client needs, fostering an en…" at bounding box center [508, 226] width 287 height 48
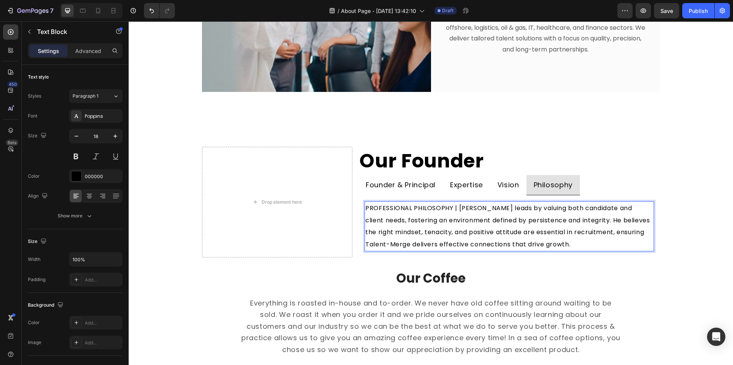
click at [449, 210] on span "PROFESSIONAL PHILOSOPHY | [PERSON_NAME] leads by valuing both candidate and cli…" at bounding box center [508, 226] width 286 height 45
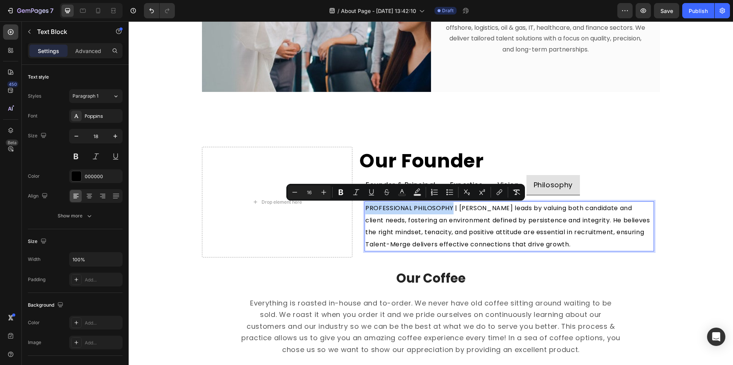
drag, startPoint x: 448, startPoint y: 209, endPoint x: 363, endPoint y: 208, distance: 85.5
click at [365, 208] on span "PROFESSIONAL PHILOSOPHY | [PERSON_NAME] leads by valuing both candidate and cli…" at bounding box center [508, 226] width 286 height 45
click at [403, 189] on icon "Editor contextual toolbar" at bounding box center [402, 193] width 8 height 8
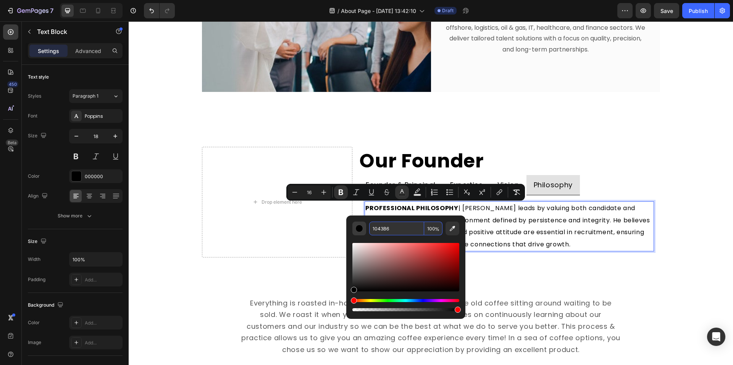
type input "1043B6"
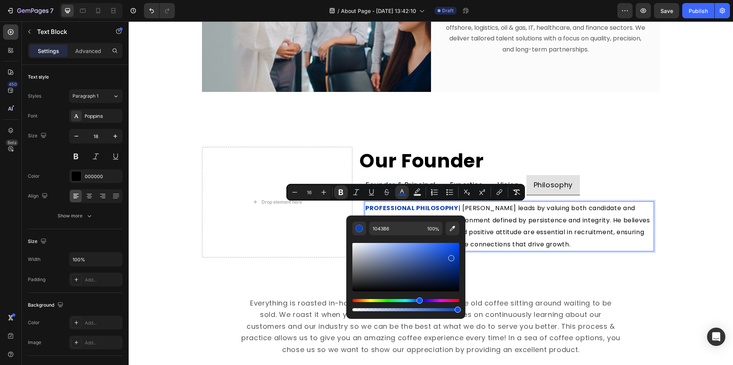
click at [554, 232] on span "| [PERSON_NAME] leads by valuing both candidate and client needs, fostering an …" at bounding box center [508, 226] width 286 height 45
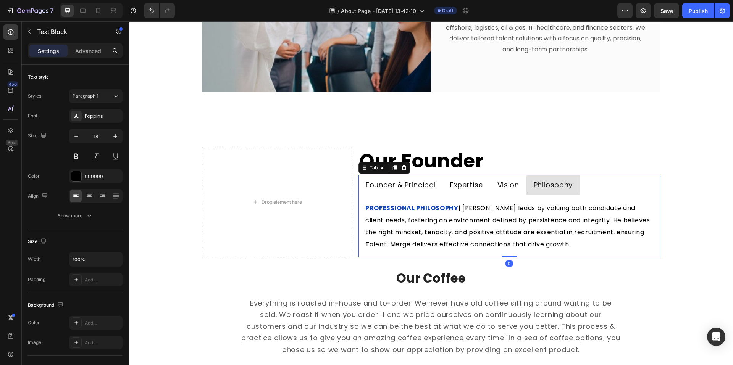
click at [404, 186] on p "Founder & Principal" at bounding box center [401, 185] width 70 height 12
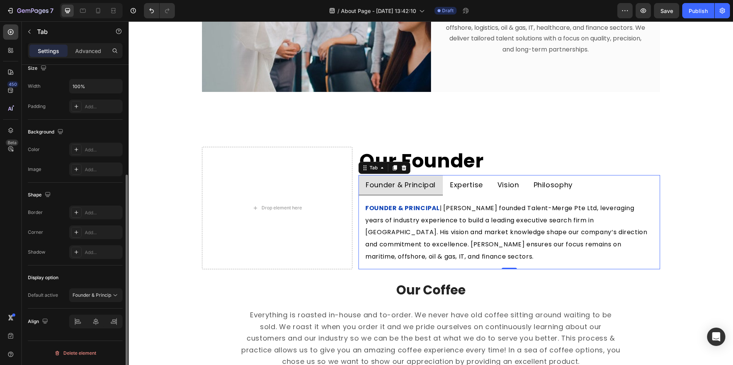
scroll to position [128, 0]
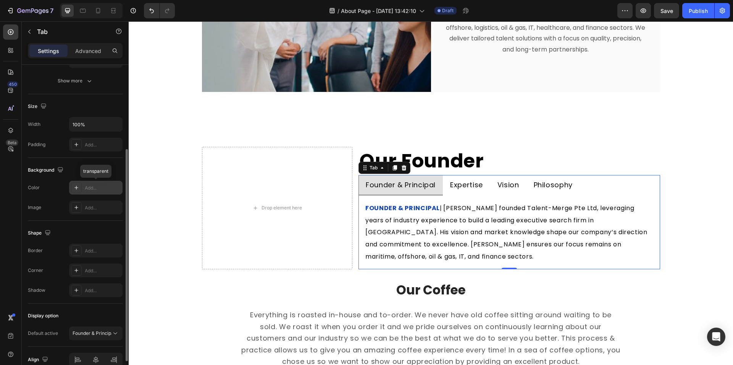
click at [90, 189] on div "Add..." at bounding box center [103, 188] width 36 height 7
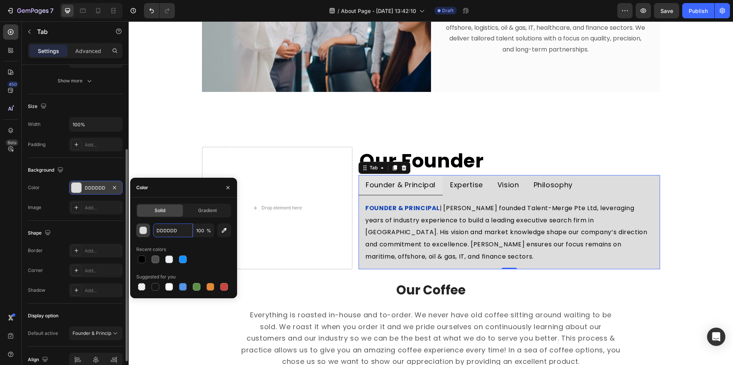
paste input "e9eef8"
type input "e9eef8"
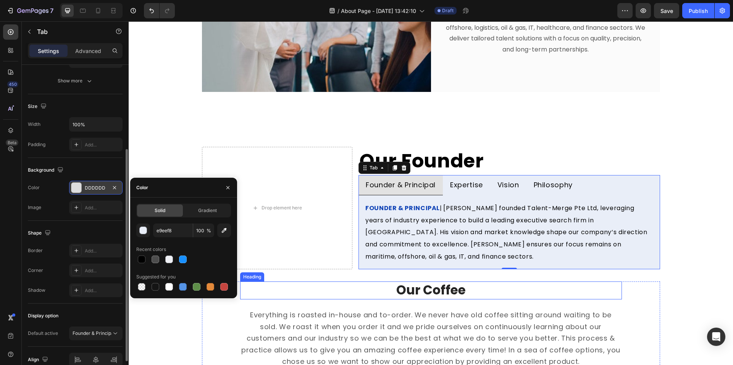
click at [392, 282] on h2 "Our Coffee" at bounding box center [431, 291] width 382 height 18
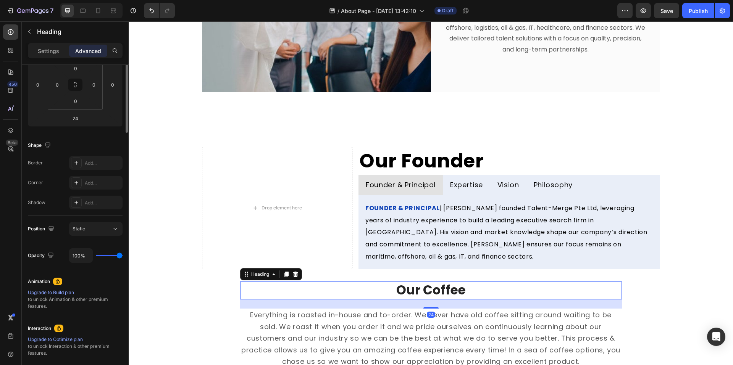
scroll to position [0, 0]
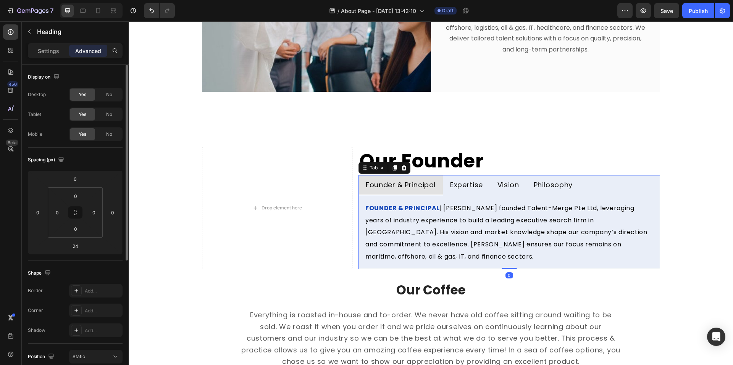
click at [451, 185] on p "Expertise" at bounding box center [466, 185] width 33 height 12
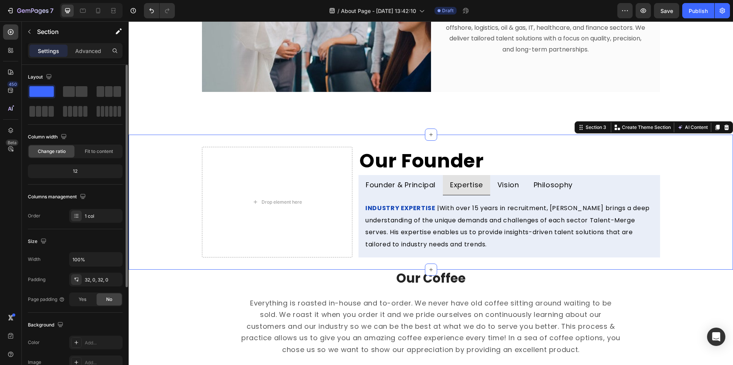
click at [516, 138] on div "Drop element here Our Founder Heading Founder & Principal Expertise Vision Phil…" at bounding box center [431, 202] width 604 height 135
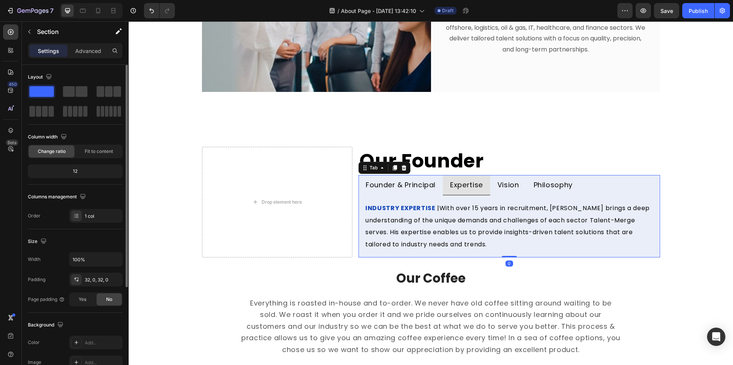
click at [428, 190] on p "Founder & Principal" at bounding box center [401, 185] width 70 height 12
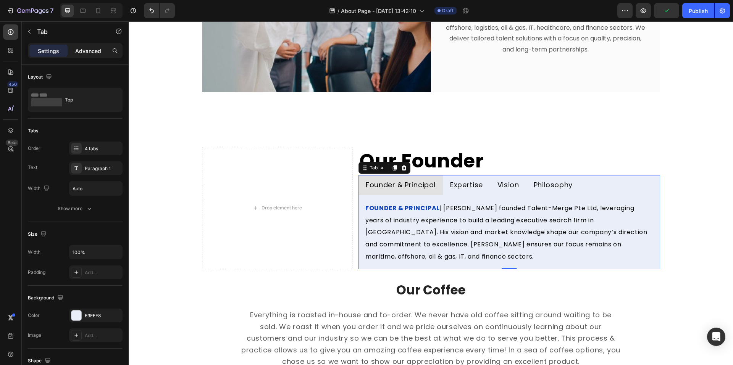
click at [88, 45] on div "Advanced" at bounding box center [88, 51] width 38 height 12
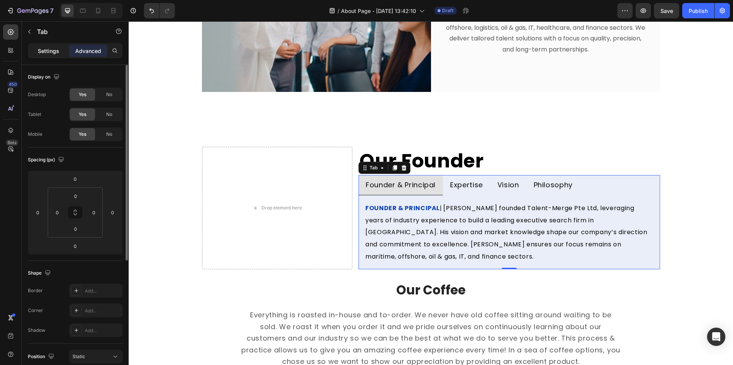
click at [46, 48] on p "Settings" at bounding box center [48, 51] width 21 height 8
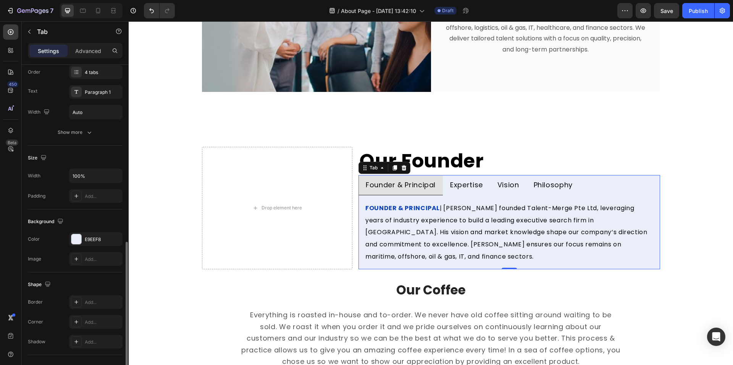
scroll to position [153, 0]
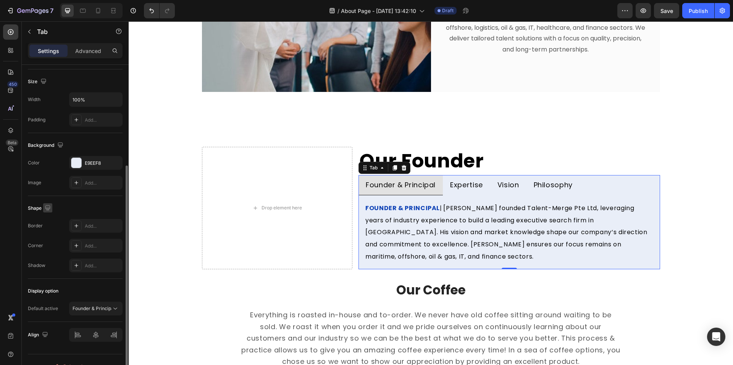
click at [47, 207] on icon "button" at bounding box center [48, 208] width 8 height 8
click at [48, 208] on icon "button" at bounding box center [47, 207] width 5 height 5
click at [50, 231] on icon "button" at bounding box center [49, 234] width 8 height 8
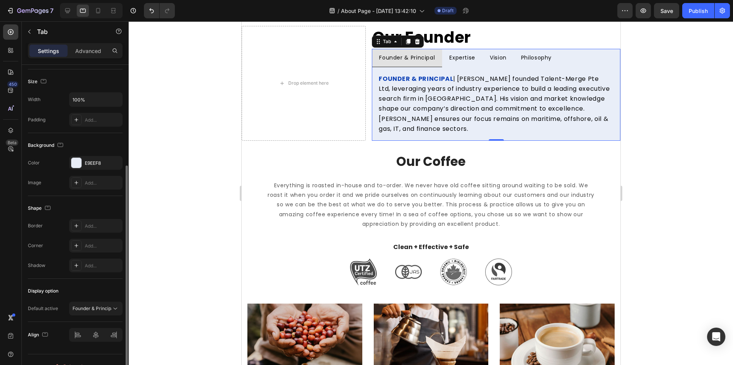
scroll to position [413, 0]
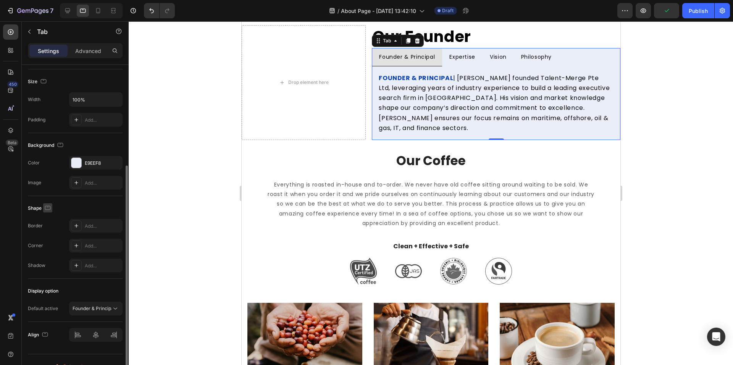
click at [51, 208] on icon "button" at bounding box center [48, 208] width 8 height 8
click at [49, 245] on icon "button" at bounding box center [49, 247] width 4 height 5
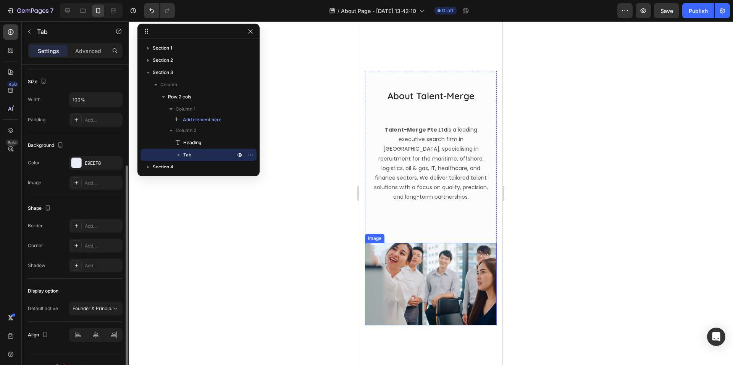
scroll to position [0, 0]
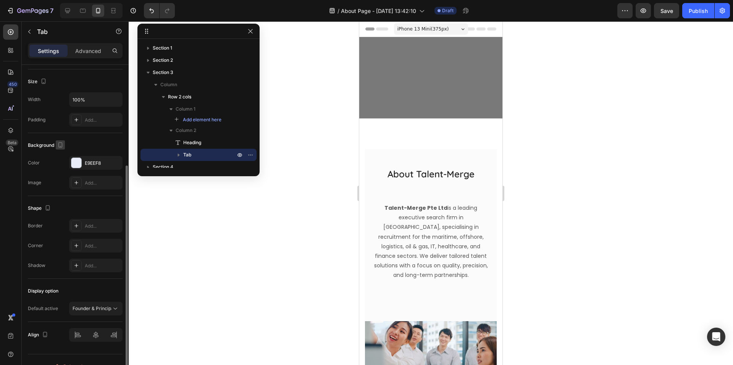
click at [60, 146] on icon "button" at bounding box center [61, 146] width 2 height 1
click at [64, 159] on icon "button" at bounding box center [62, 157] width 8 height 8
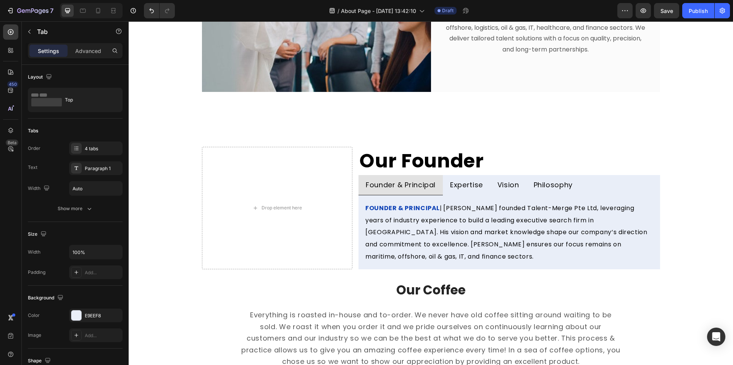
click at [467, 195] on li "Expertise" at bounding box center [466, 185] width 47 height 21
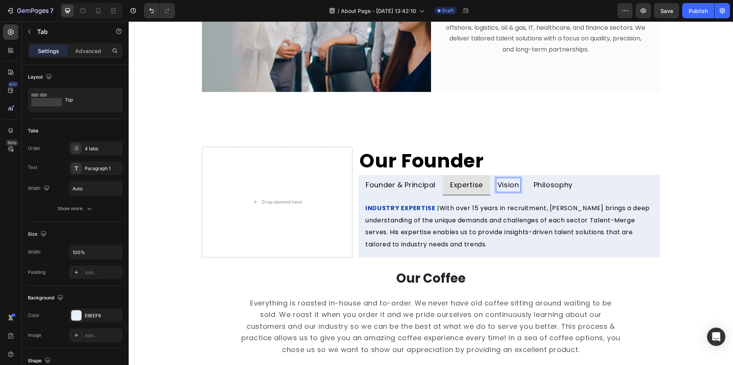
click at [512, 190] on p "Vision" at bounding box center [508, 185] width 22 height 12
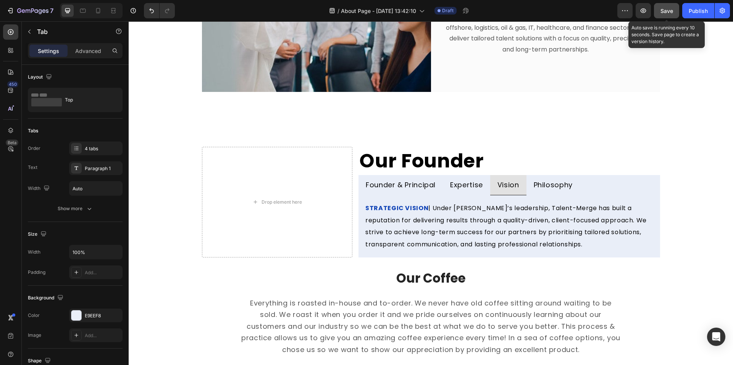
click at [658, 14] on button "Save" at bounding box center [666, 10] width 25 height 15
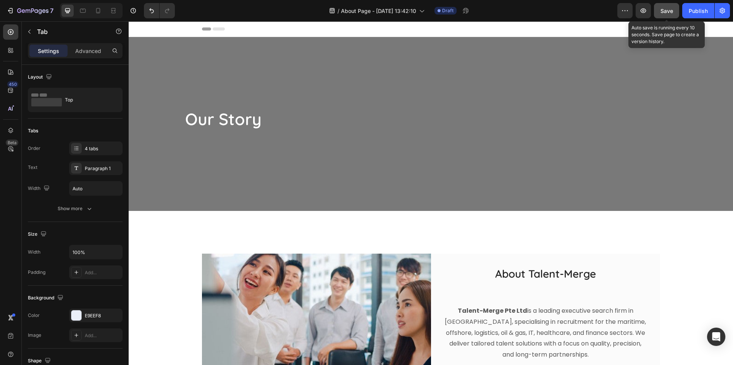
click at [668, 11] on span "Save" at bounding box center [666, 11] width 13 height 6
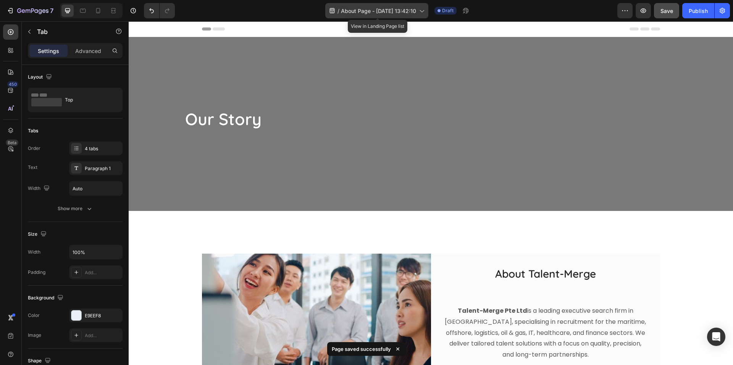
click at [383, 11] on span "About Page - [DATE] 13:42:10" at bounding box center [378, 11] width 75 height 8
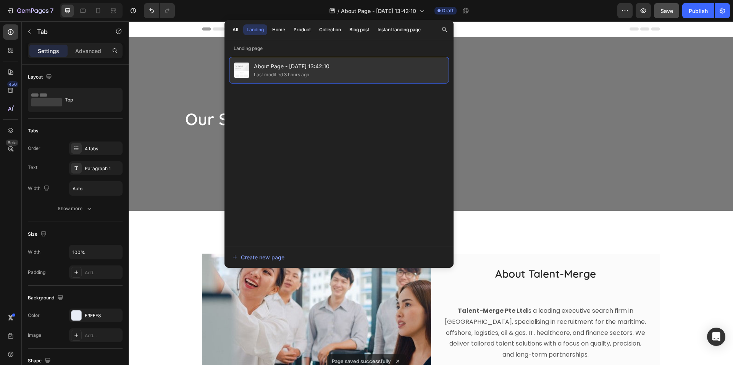
click at [294, 69] on span "About Page - [DATE] 13:42:10" at bounding box center [292, 66] width 76 height 9
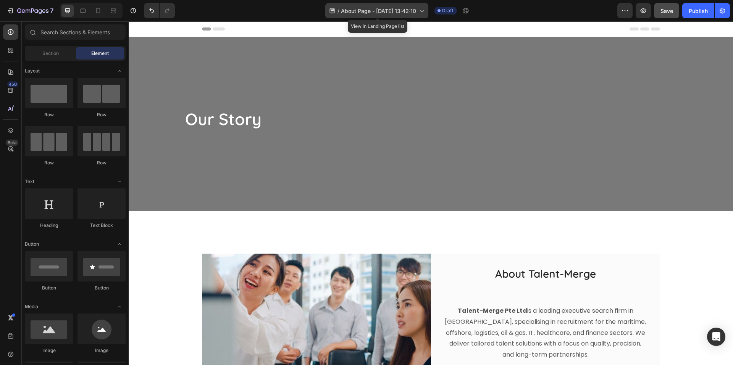
click at [378, 8] on span "About Page - [DATE] 13:42:10" at bounding box center [378, 11] width 75 height 8
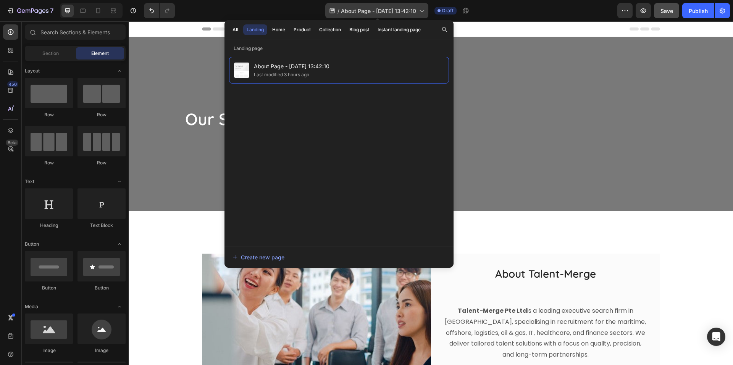
click at [378, 9] on span "About Page - [DATE] 13:42:10" at bounding box center [378, 11] width 75 height 8
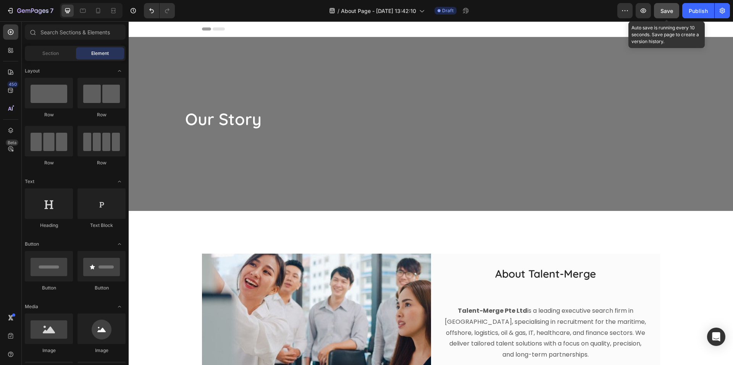
click at [657, 9] on button "Save" at bounding box center [666, 10] width 25 height 15
